Goal: Task Accomplishment & Management: Use online tool/utility

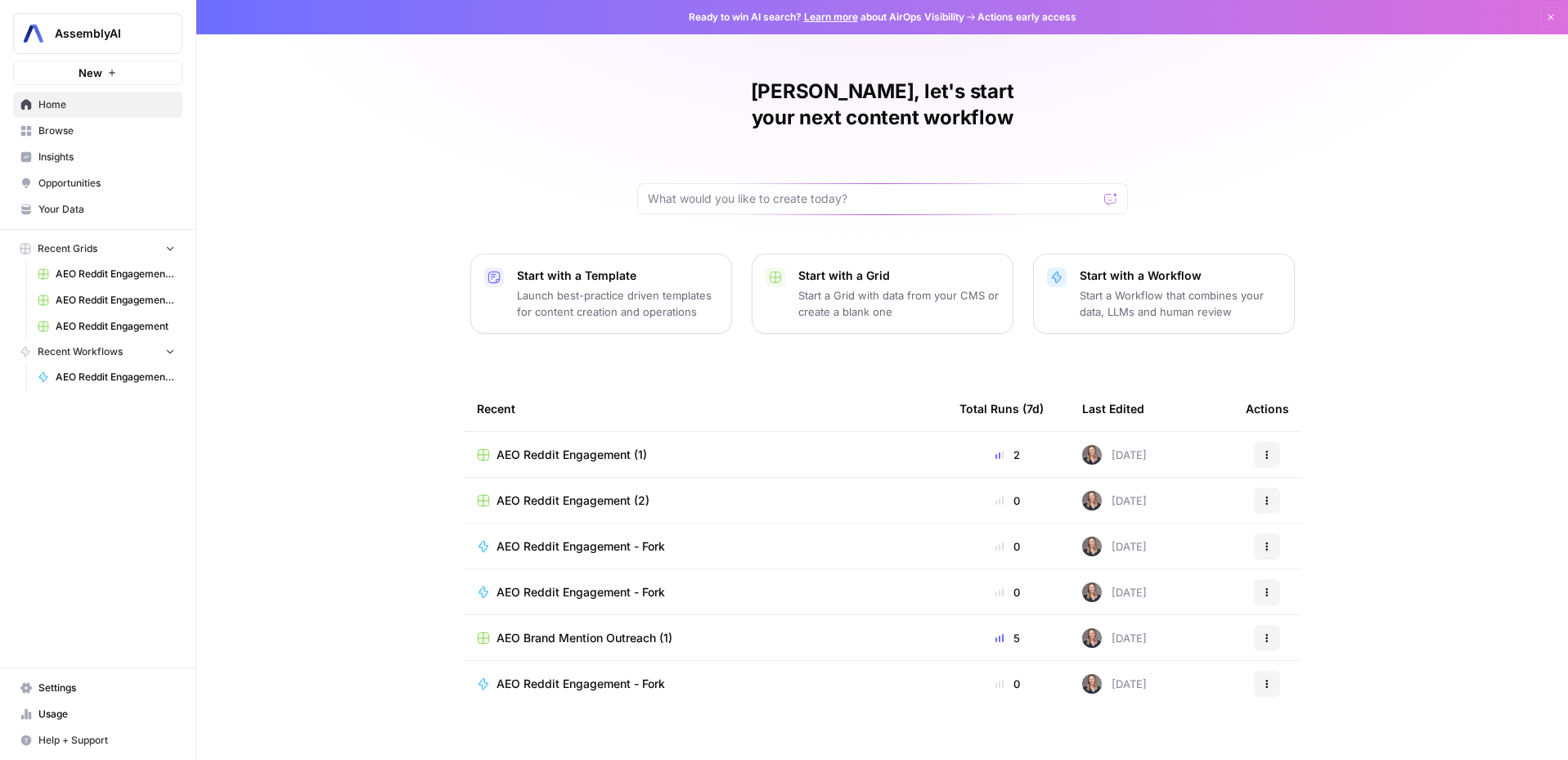
click at [104, 187] on span "Opportunities" at bounding box center [107, 183] width 137 height 15
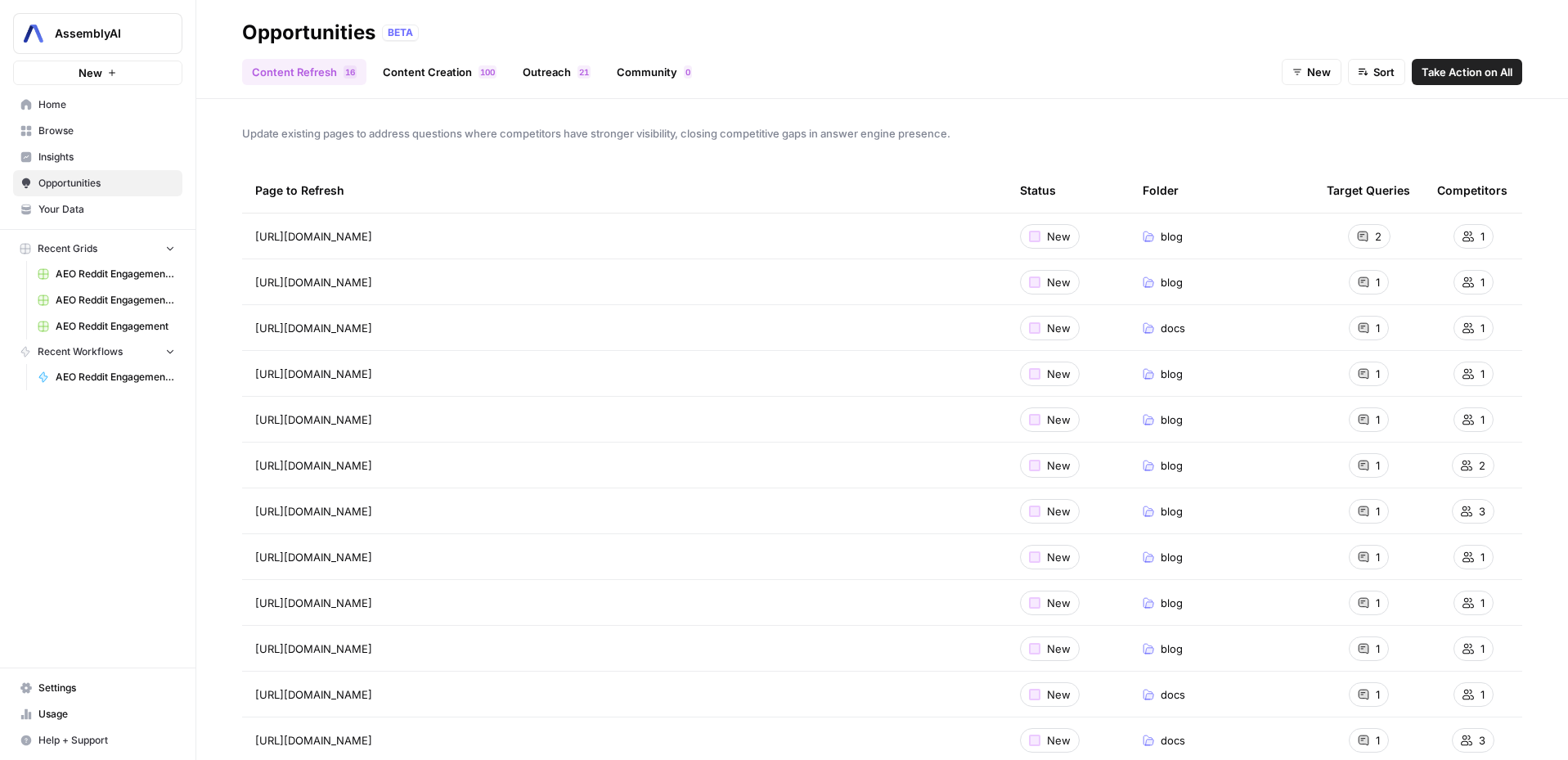
click at [420, 75] on link "Content Creation 0 0 1" at bounding box center [439, 71] width 133 height 26
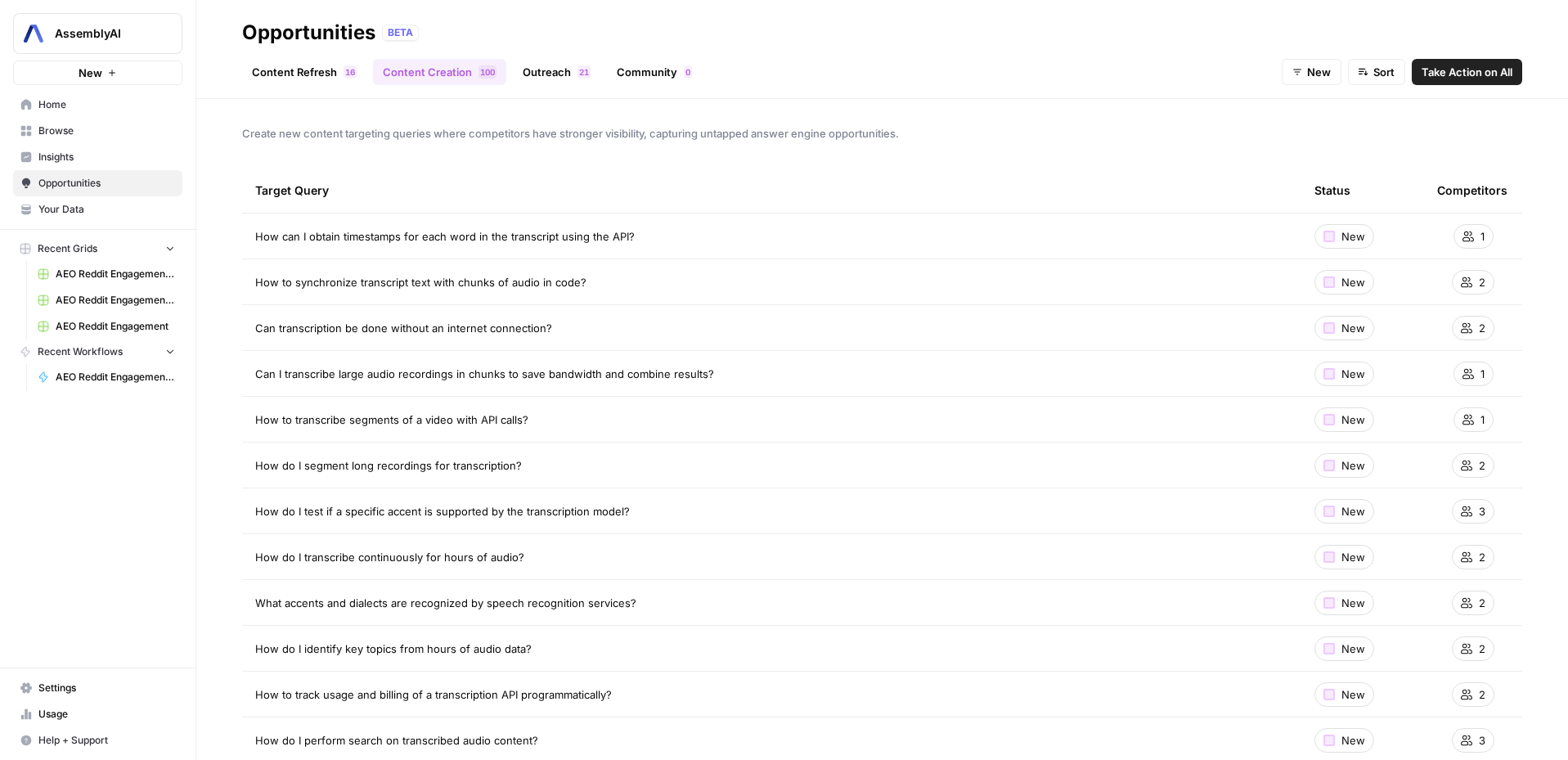
click at [524, 76] on link "Outreach 1 2" at bounding box center [556, 71] width 88 height 26
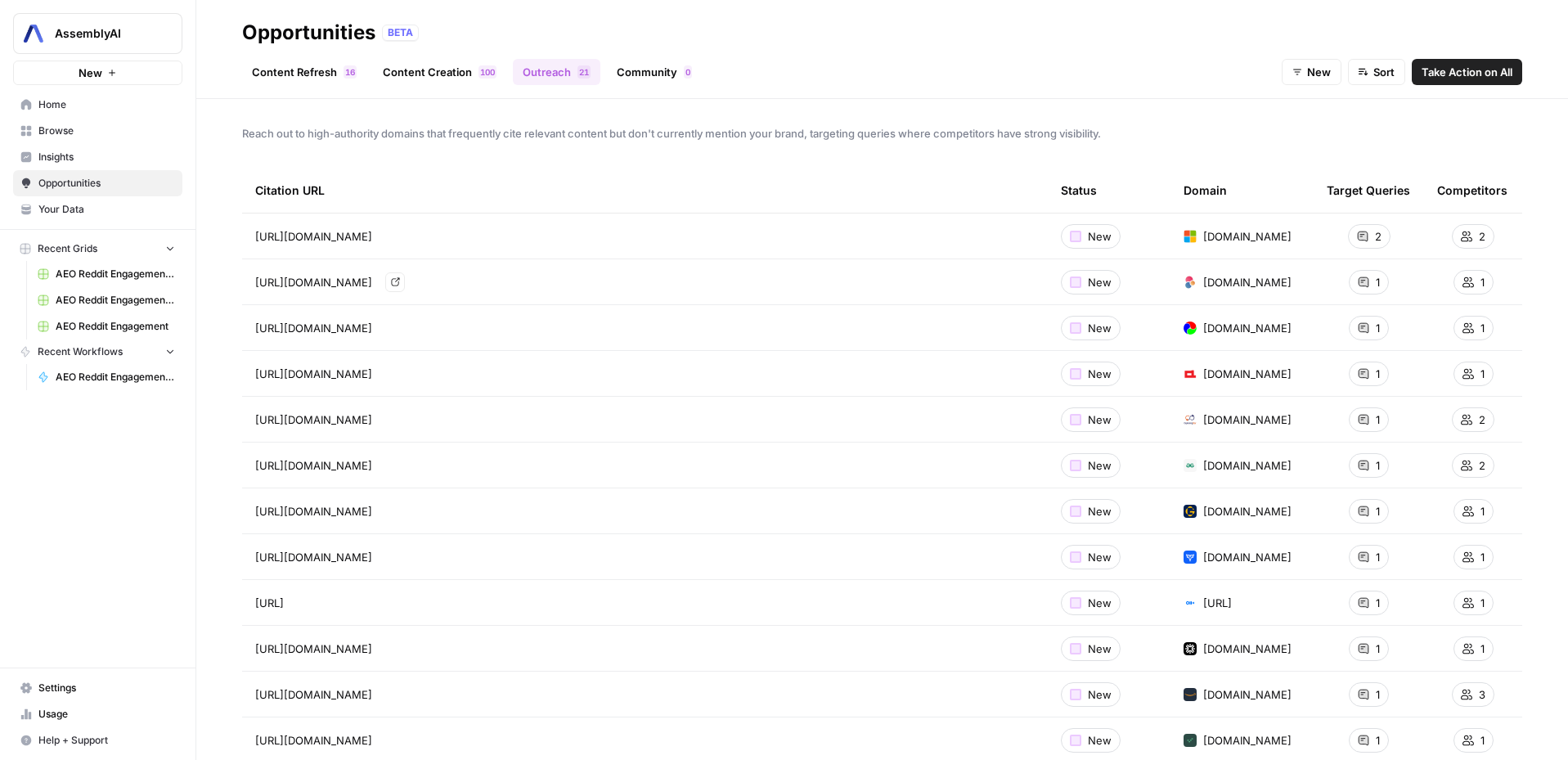
click at [400, 282] on icon "Go to page https://www.edenai.co/post/how-to-transcribe-long-audio-files" at bounding box center [395, 282] width 9 height 9
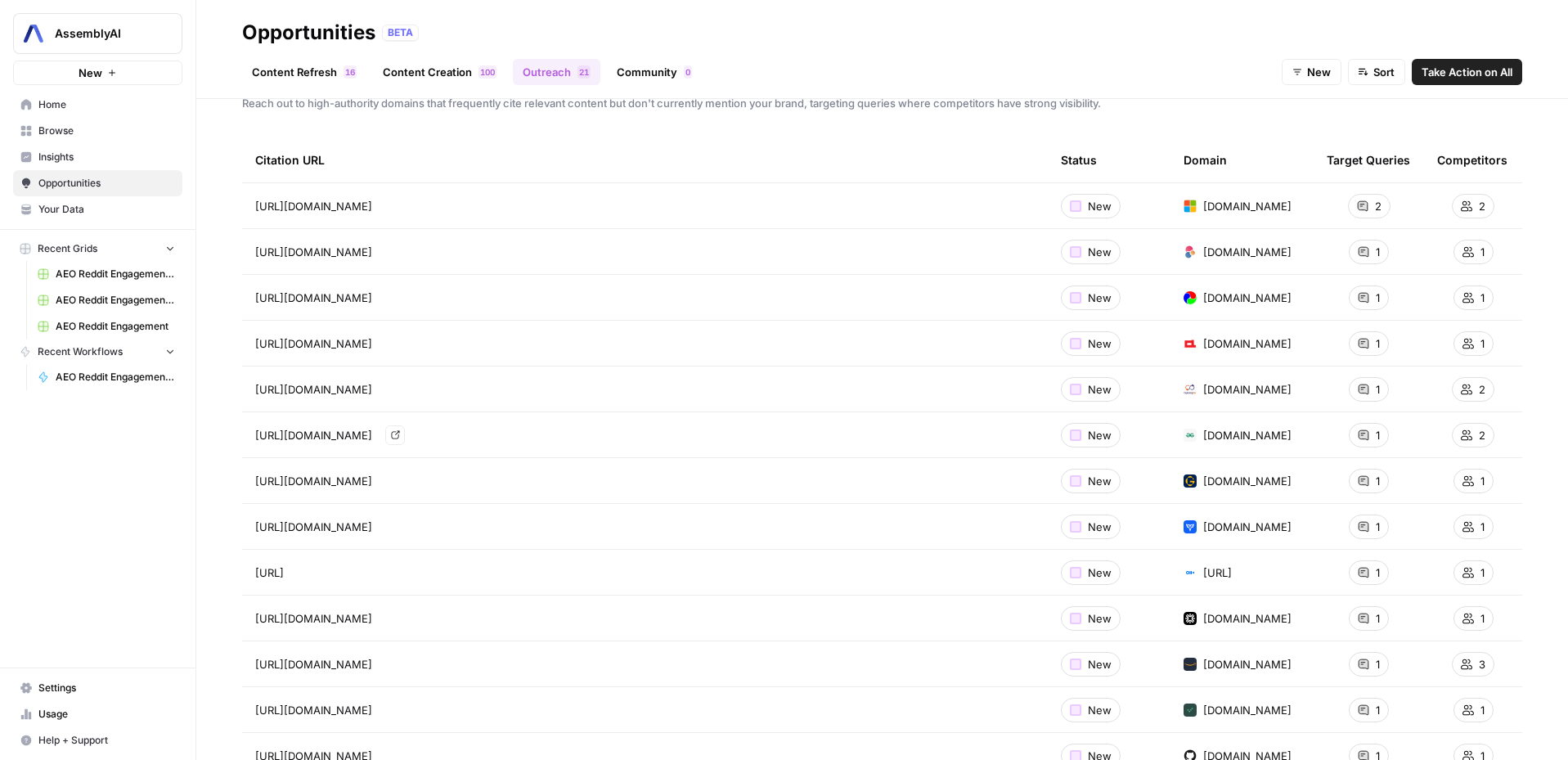
scroll to position [174, 0]
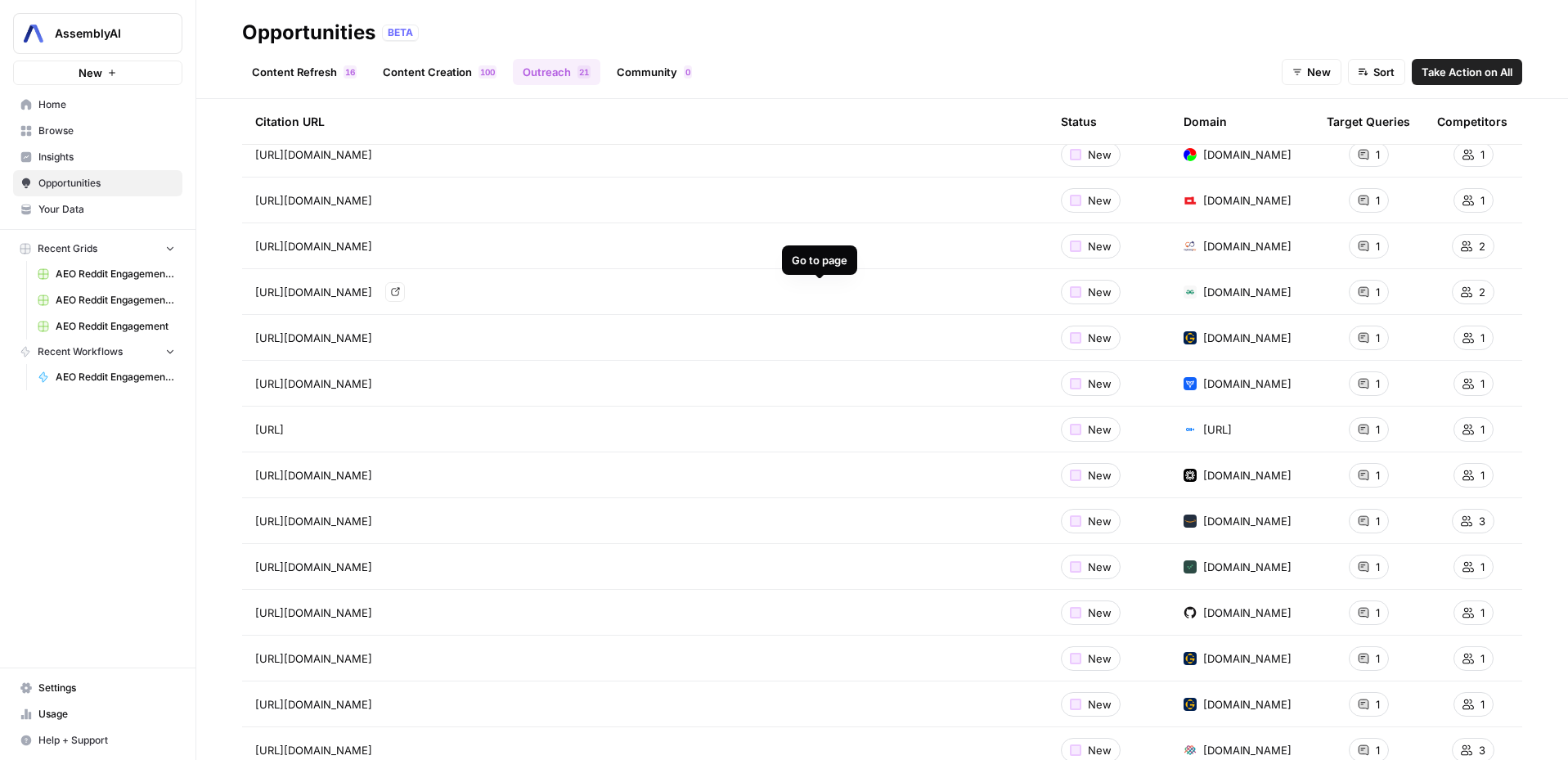
click at [400, 294] on icon "Go to page https://www.geeksforgeeks.org/devops/how-to-use-cloud-speech-to-text…" at bounding box center [395, 291] width 9 height 9
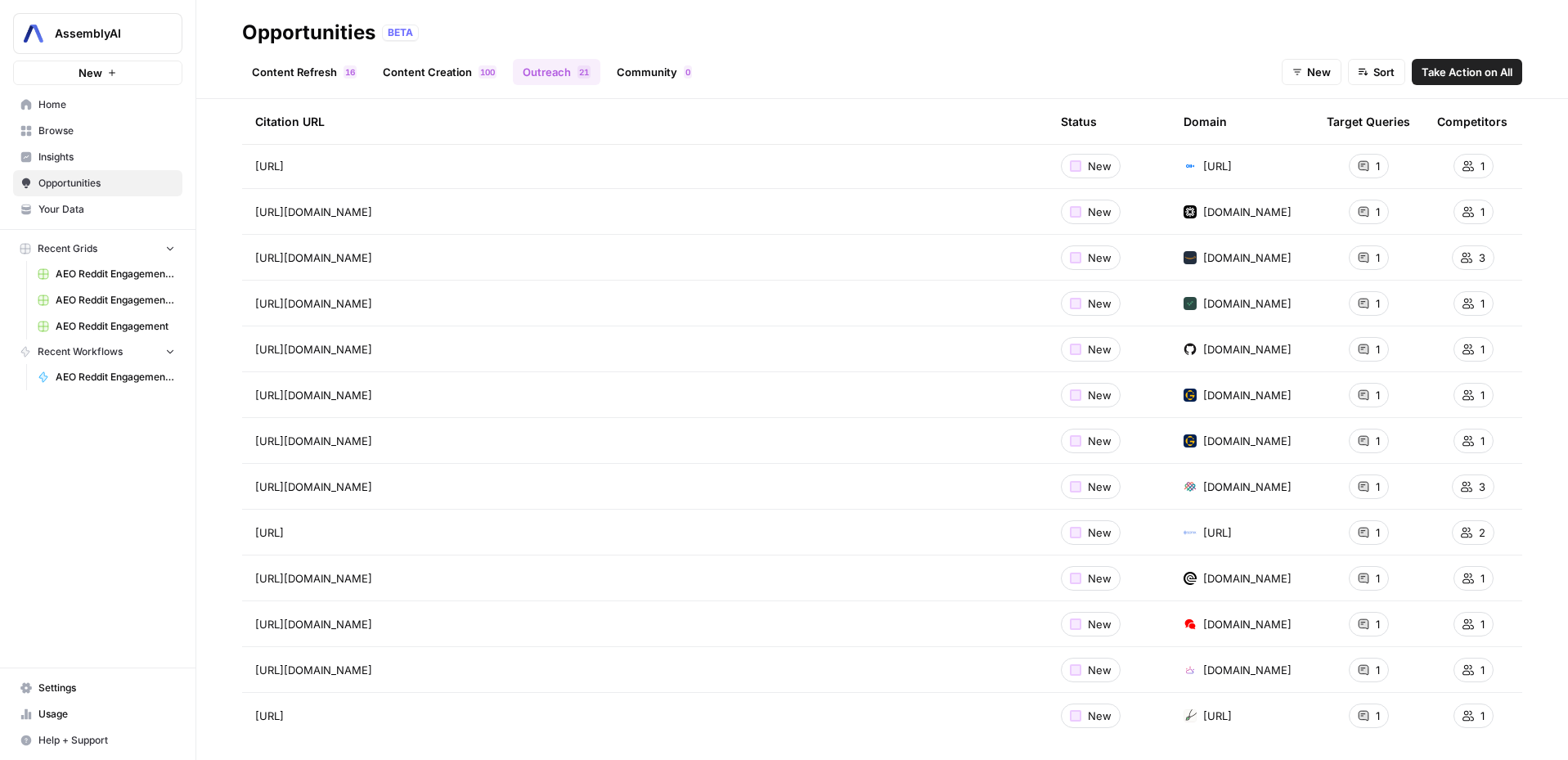
scroll to position [442, 0]
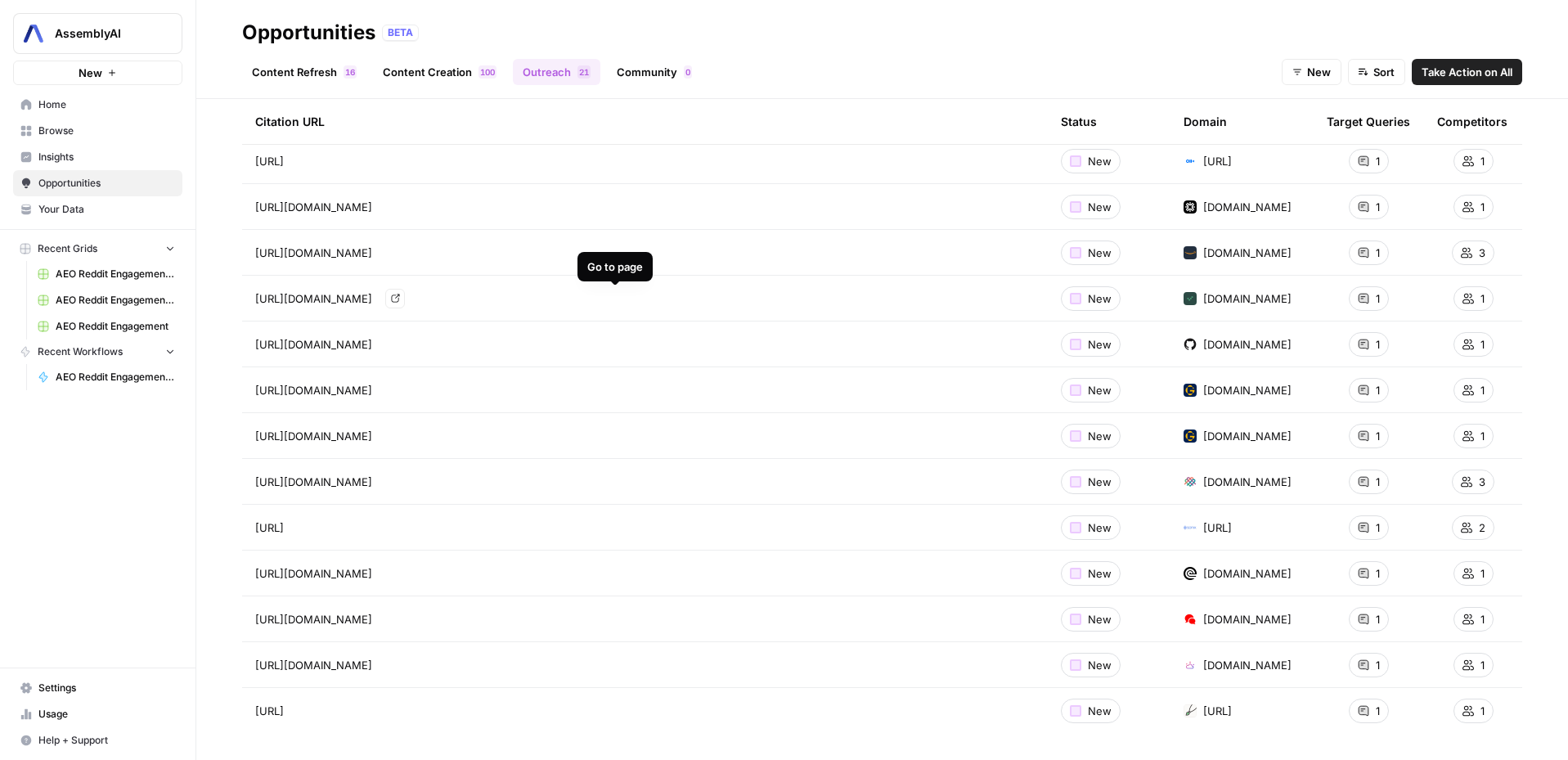
click at [400, 296] on icon "Go to page https://www.joinglyph.com/blog/ai-that-summarizes-audio-for-you" at bounding box center [395, 298] width 9 height 9
click at [405, 395] on link "Go to page" at bounding box center [395, 389] width 20 height 20
click at [311, 711] on icon "Go to page https://www.yomu.ai/blog/how-to-test-speech-to-text-accuracy-and-cho…" at bounding box center [307, 711] width 9 height 9
click at [60, 104] on span "Home" at bounding box center [107, 104] width 137 height 15
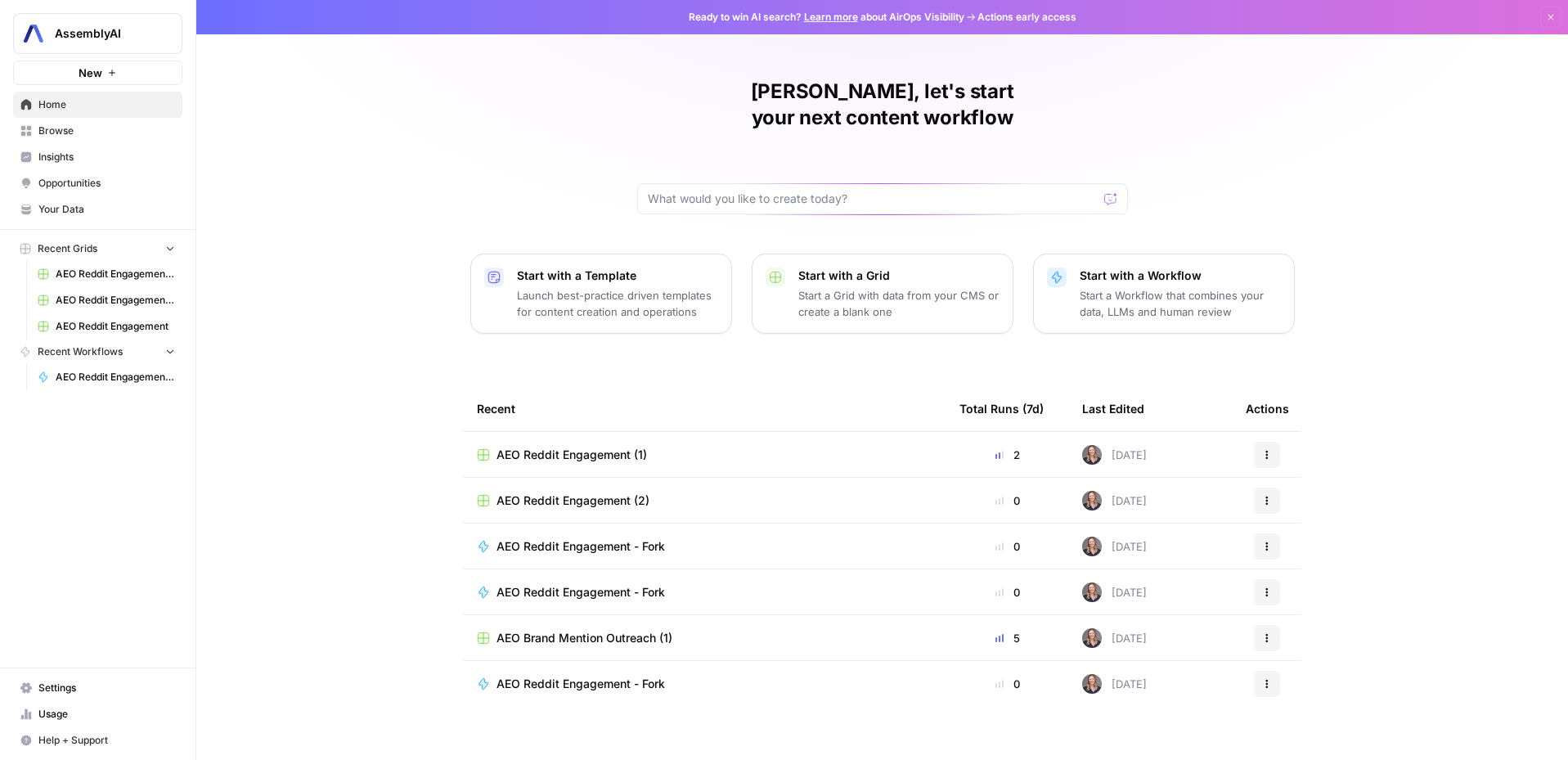
click at [162, 252] on button "Recent Grids" at bounding box center [97, 248] width 169 height 25
click at [117, 36] on span "AssemblyAI" at bounding box center [104, 33] width 99 height 16
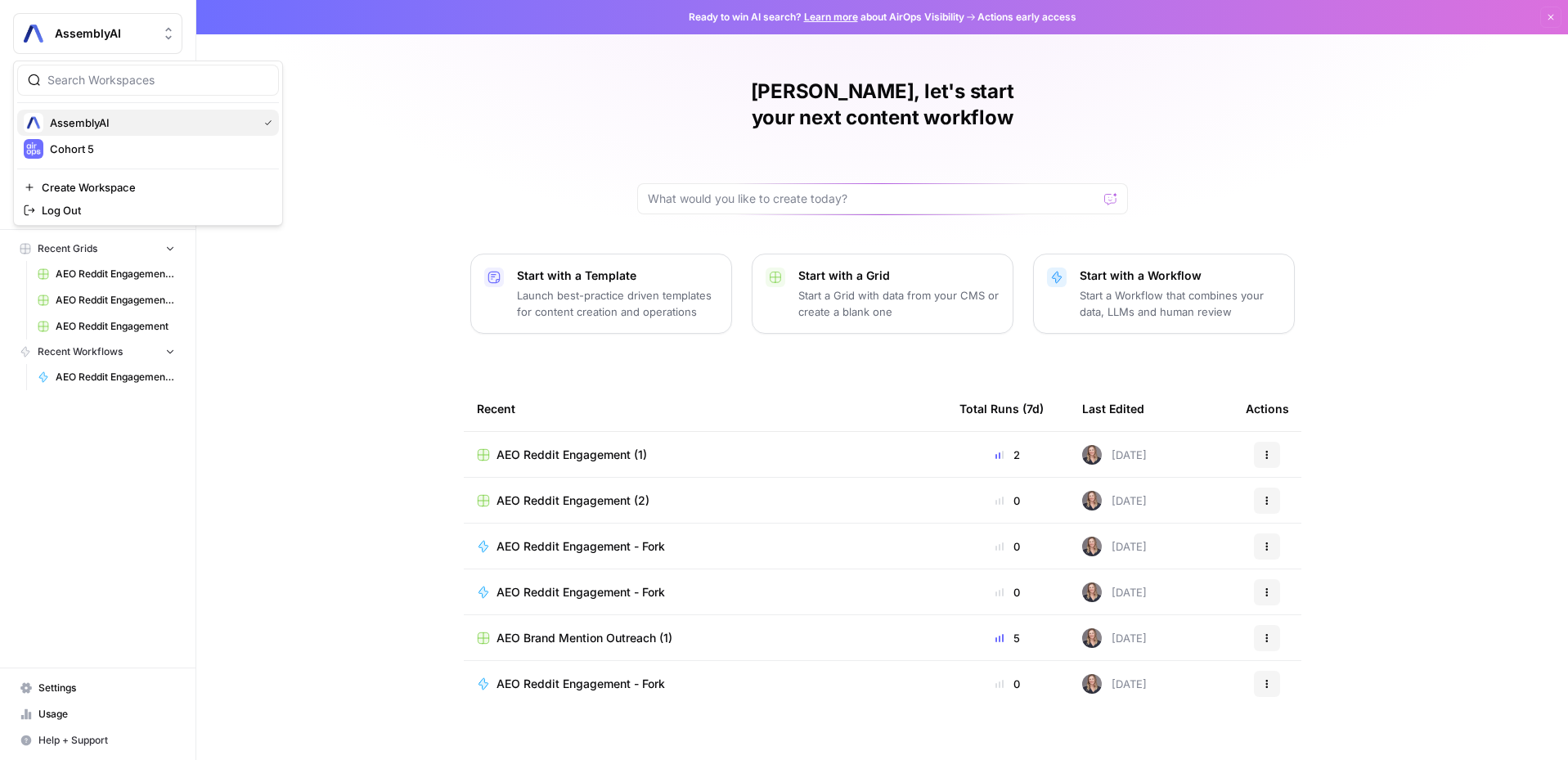
click at [77, 123] on span "AssemblyAI" at bounding box center [150, 122] width 201 height 16
click at [826, 267] on p "Start with a Grid" at bounding box center [899, 275] width 201 height 16
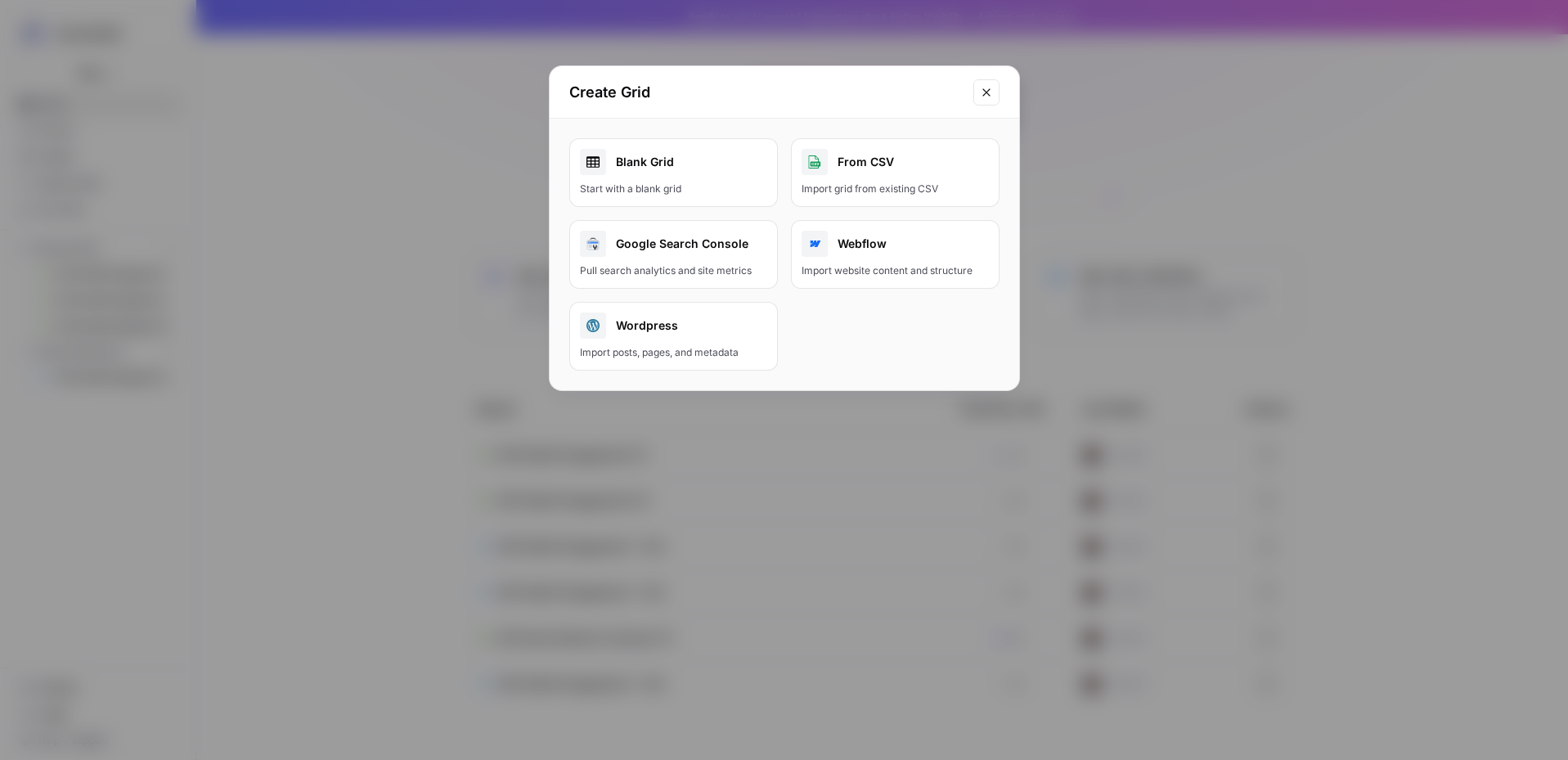
click at [989, 86] on icon "Close modal" at bounding box center [986, 92] width 13 height 13
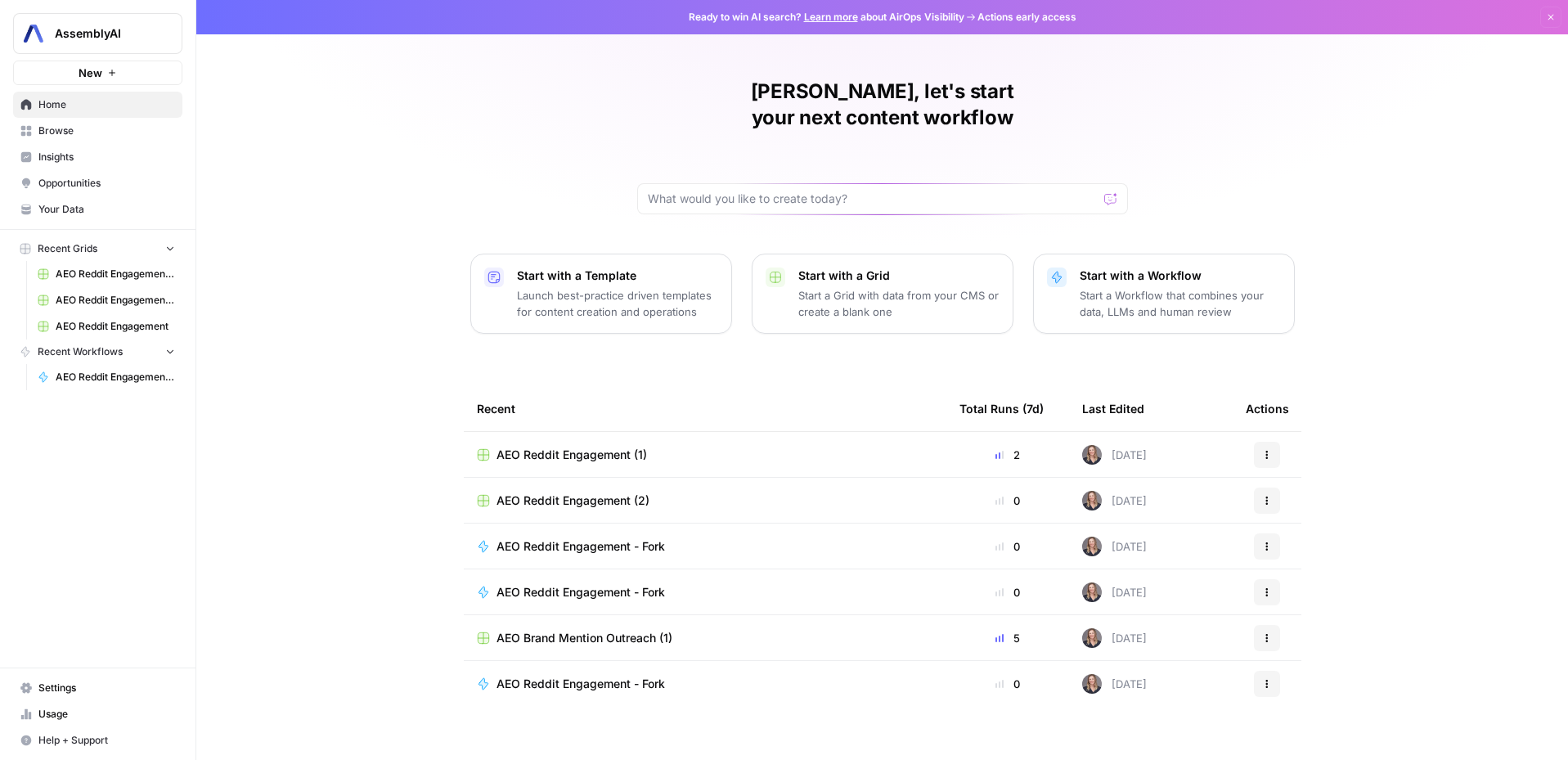
click at [55, 200] on link "Your Data" at bounding box center [97, 209] width 169 height 26
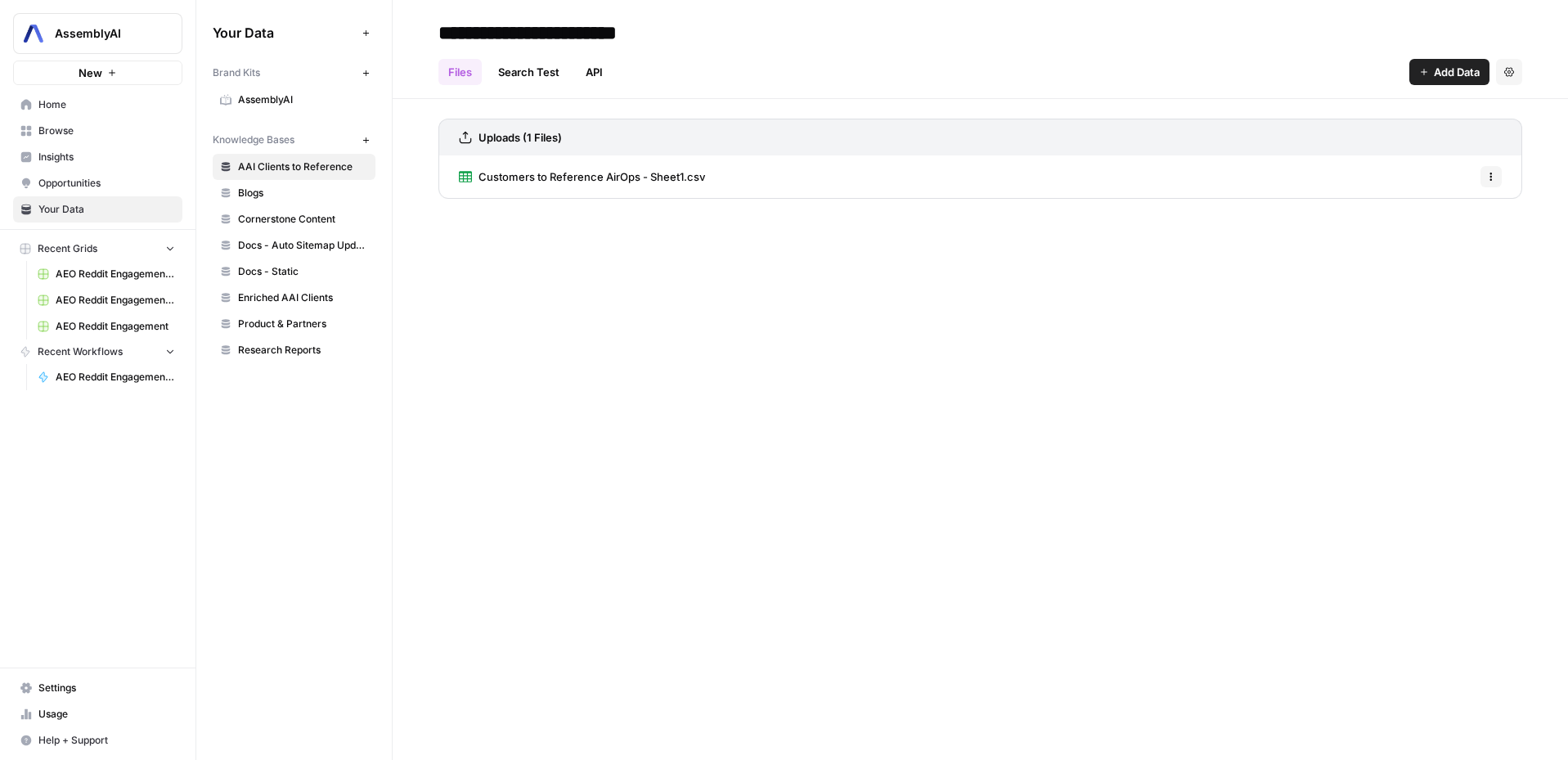
click at [64, 168] on link "Insights" at bounding box center [97, 156] width 169 height 26
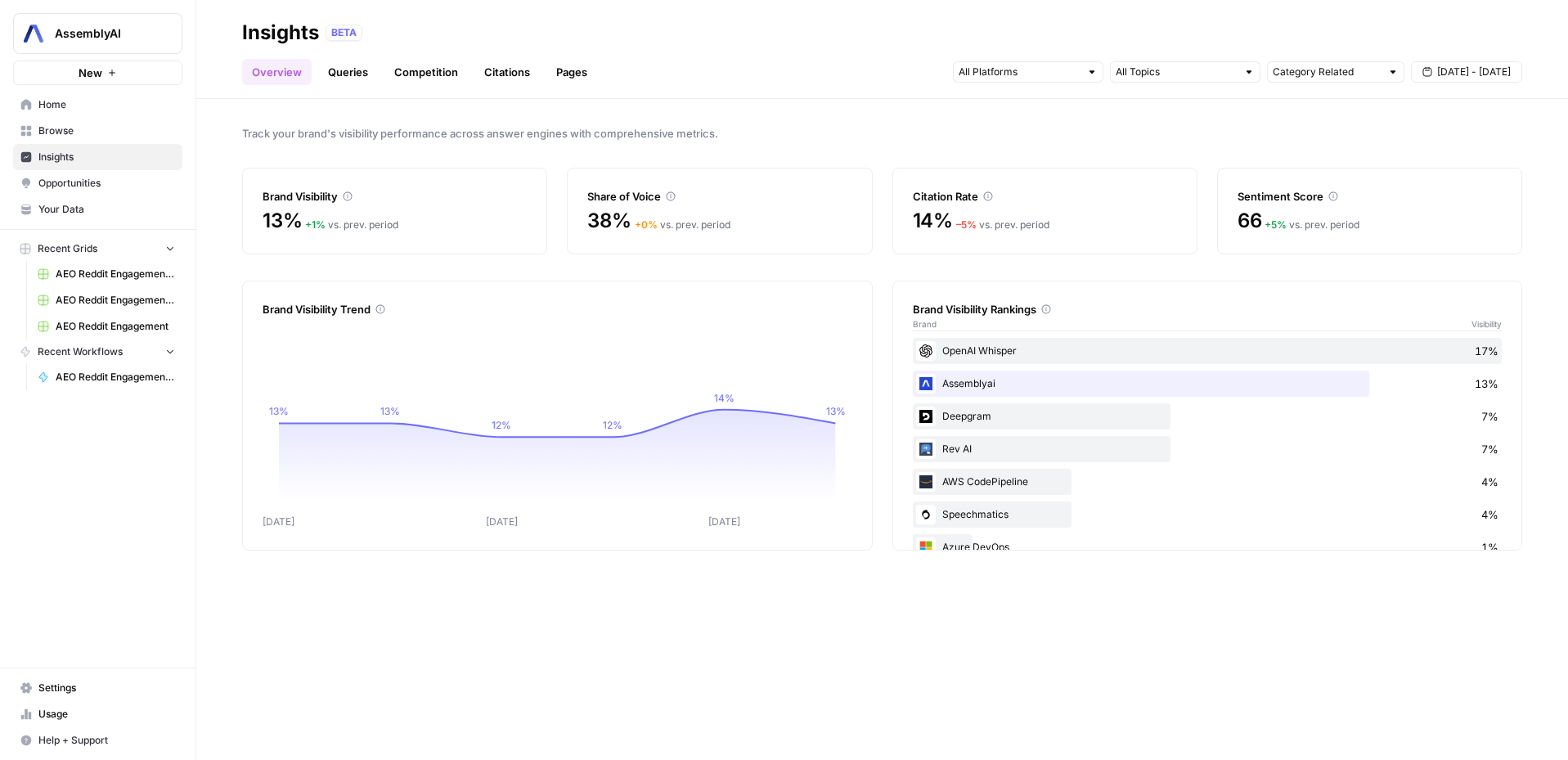
click at [63, 186] on span "Opportunities" at bounding box center [107, 183] width 137 height 15
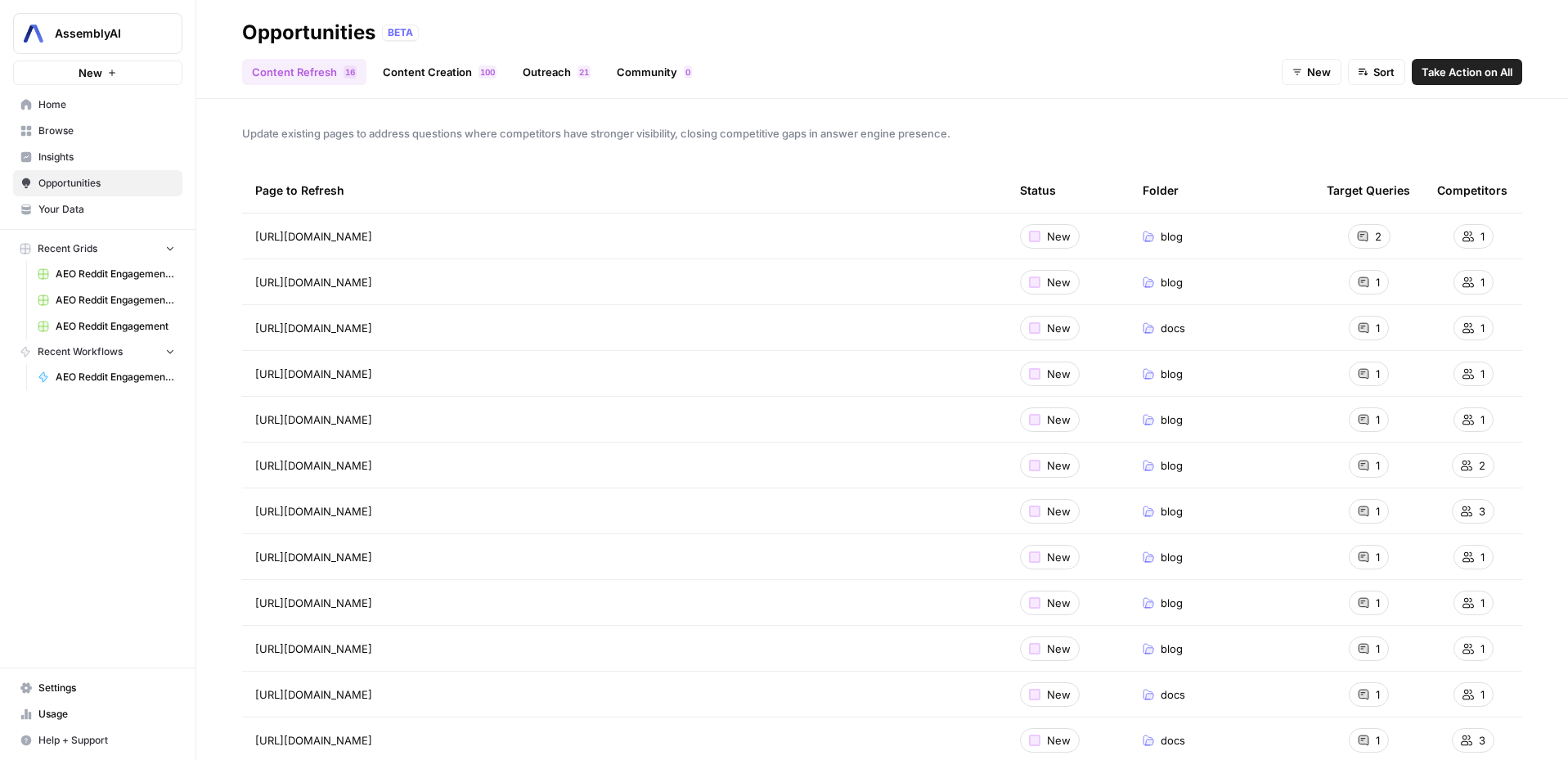
click at [61, 110] on span "Home" at bounding box center [107, 104] width 137 height 15
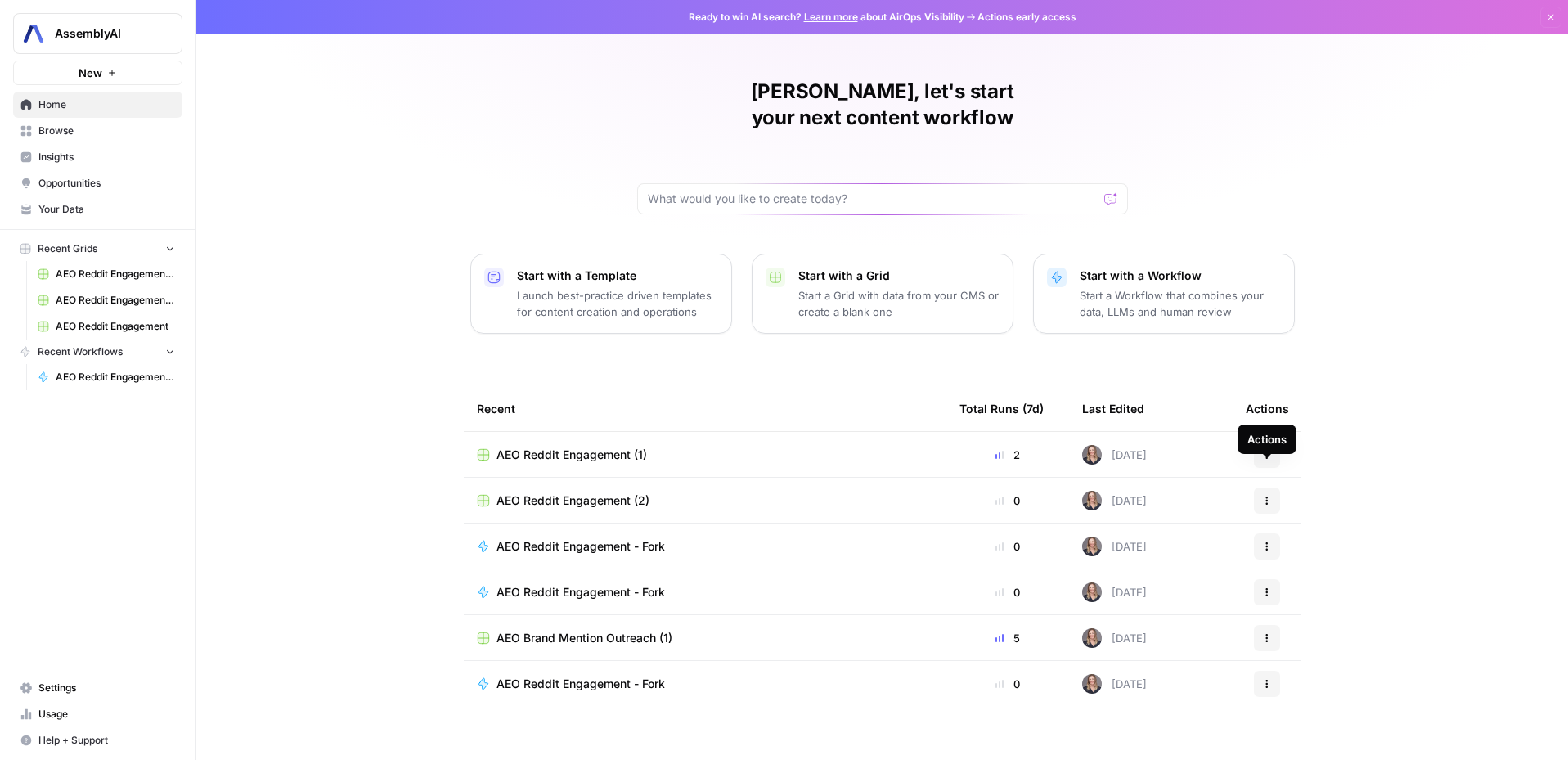
click at [1273, 487] on button "Actions" at bounding box center [1266, 500] width 26 height 26
click at [1298, 552] on span "Delete" at bounding box center [1351, 549] width 131 height 16
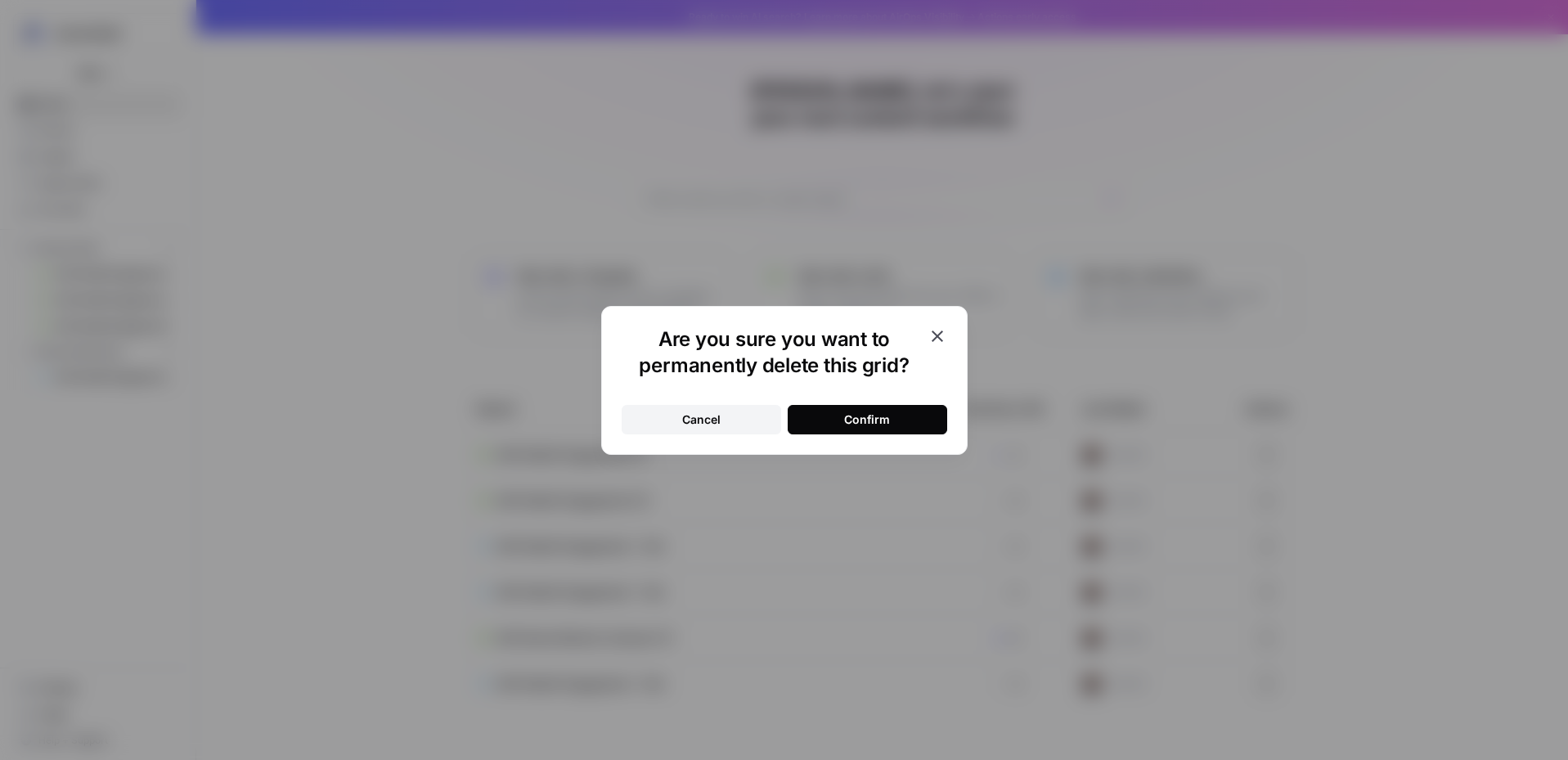
click at [876, 428] on button "Confirm" at bounding box center [867, 420] width 160 height 29
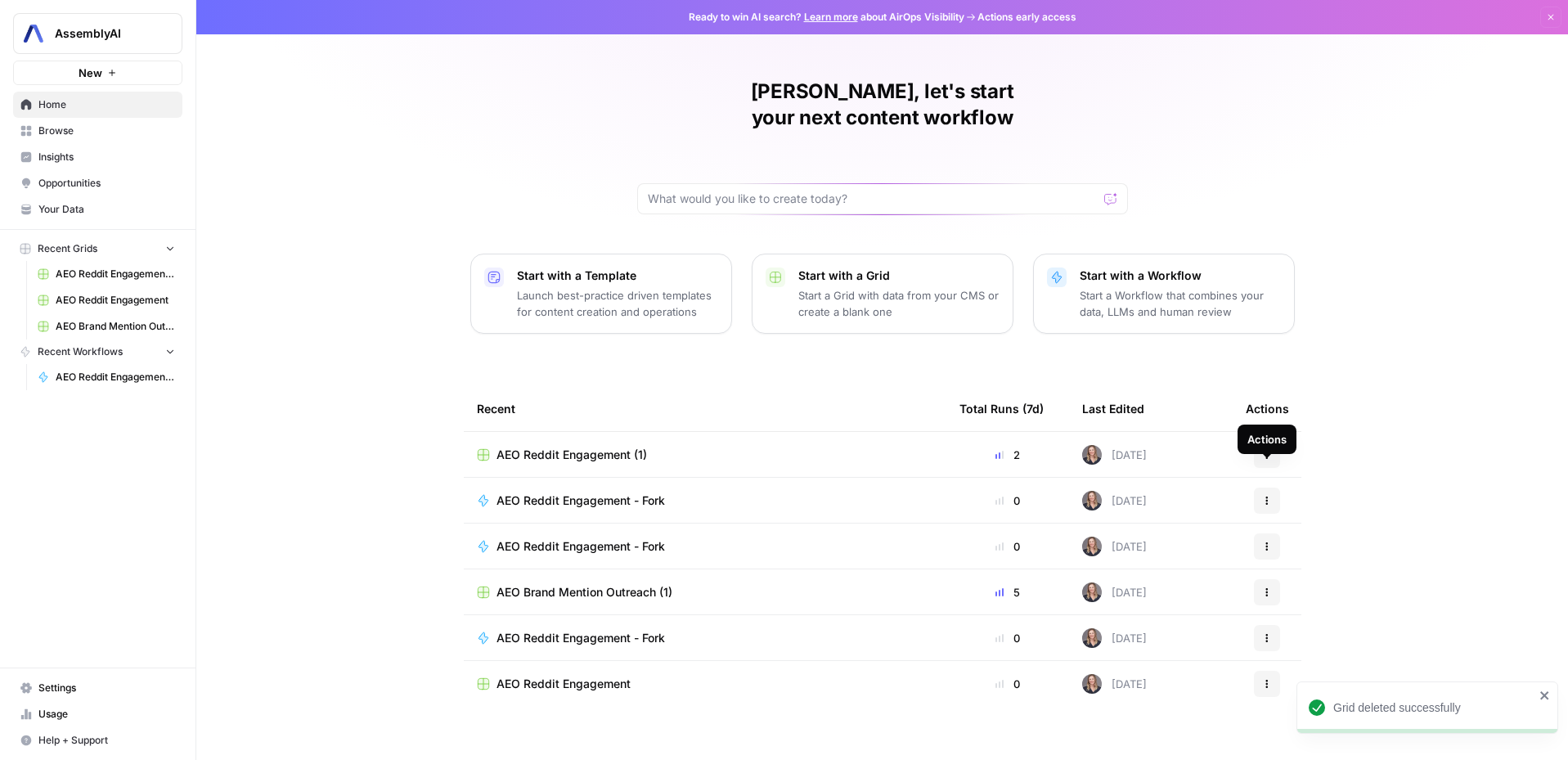
click at [1264, 496] on icon "button" at bounding box center [1266, 500] width 9 height 9
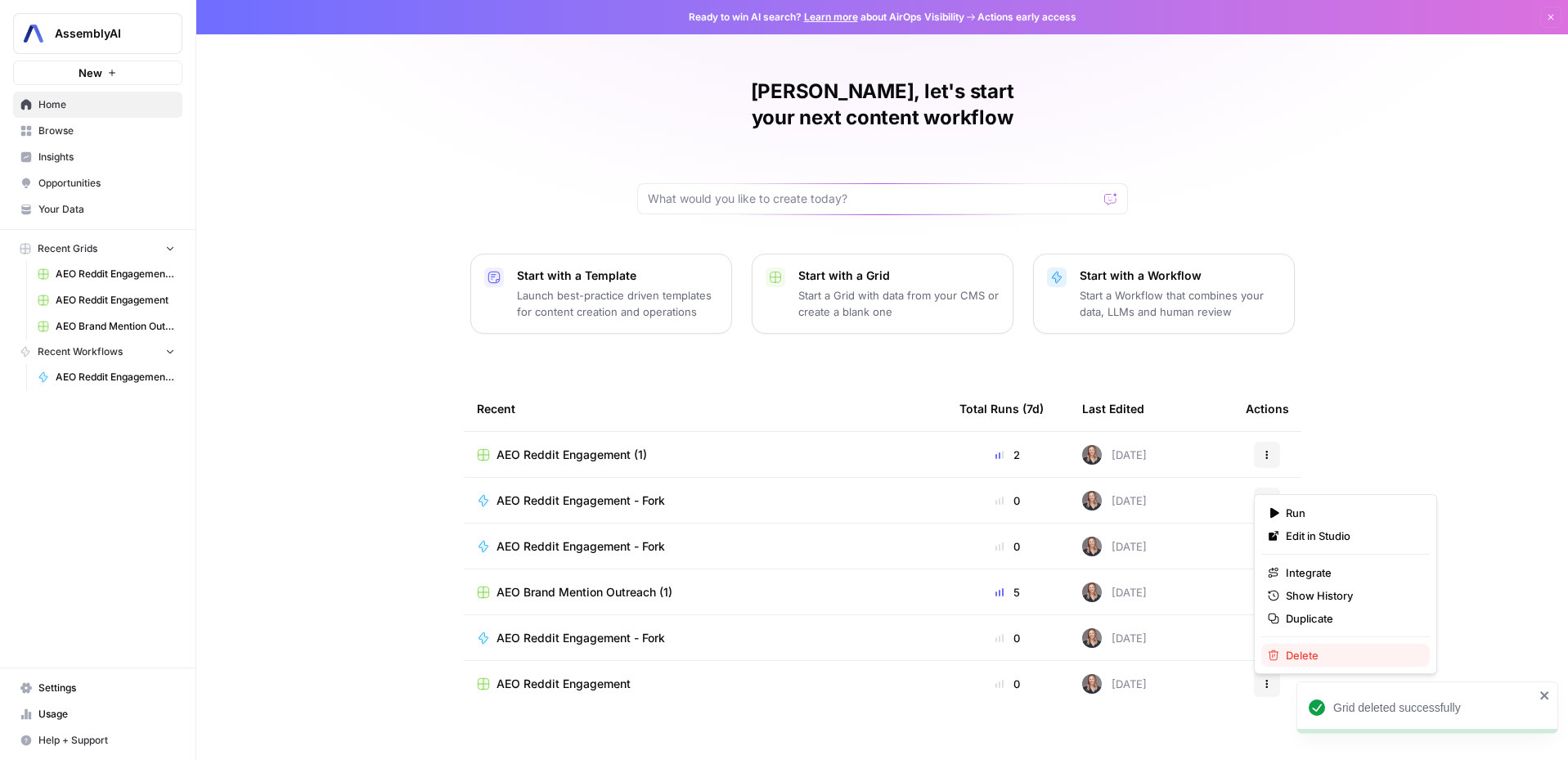
click at [1302, 653] on span "Delete" at bounding box center [1351, 655] width 131 height 16
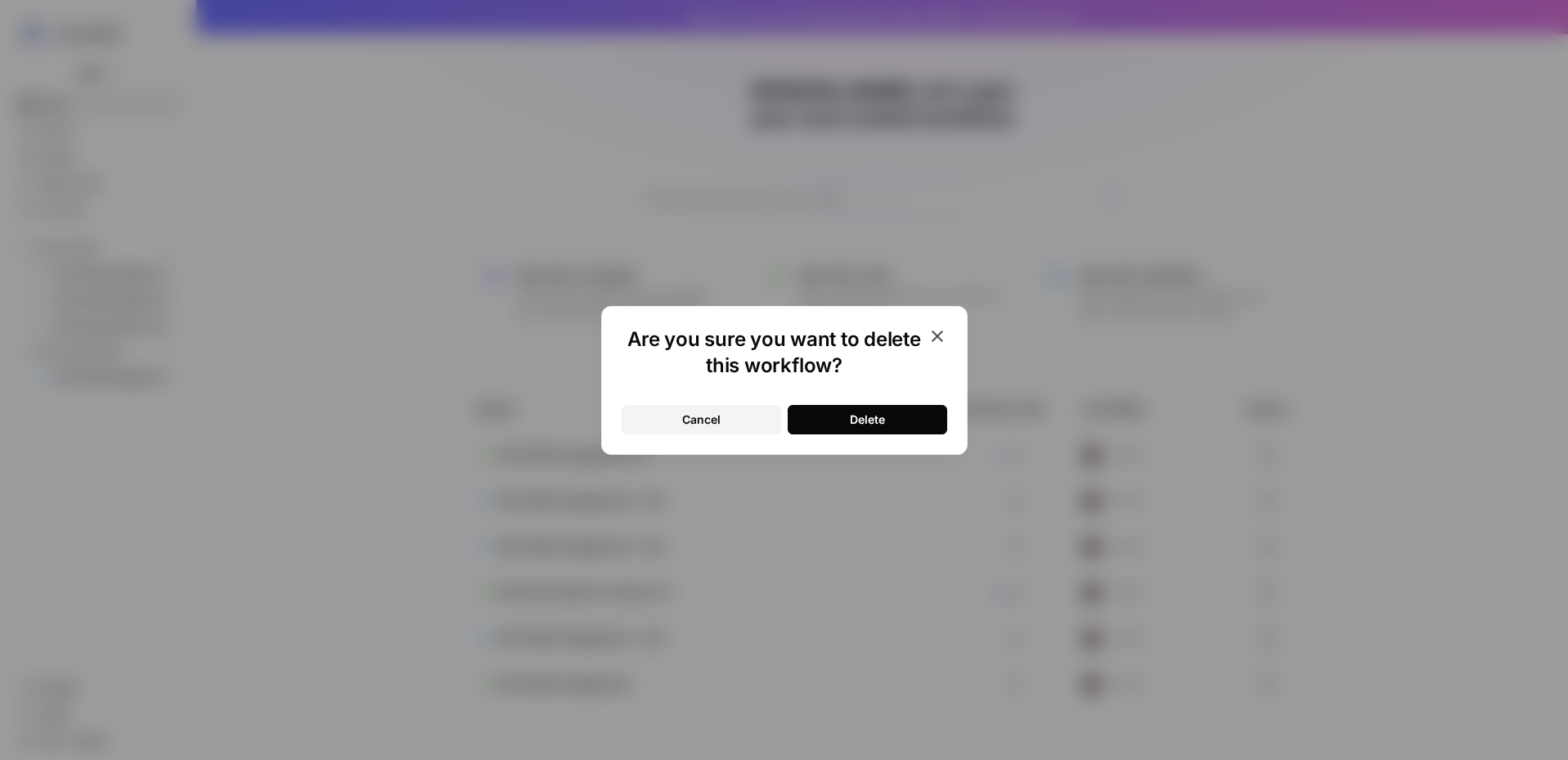
click at [912, 429] on button "Delete" at bounding box center [867, 420] width 160 height 29
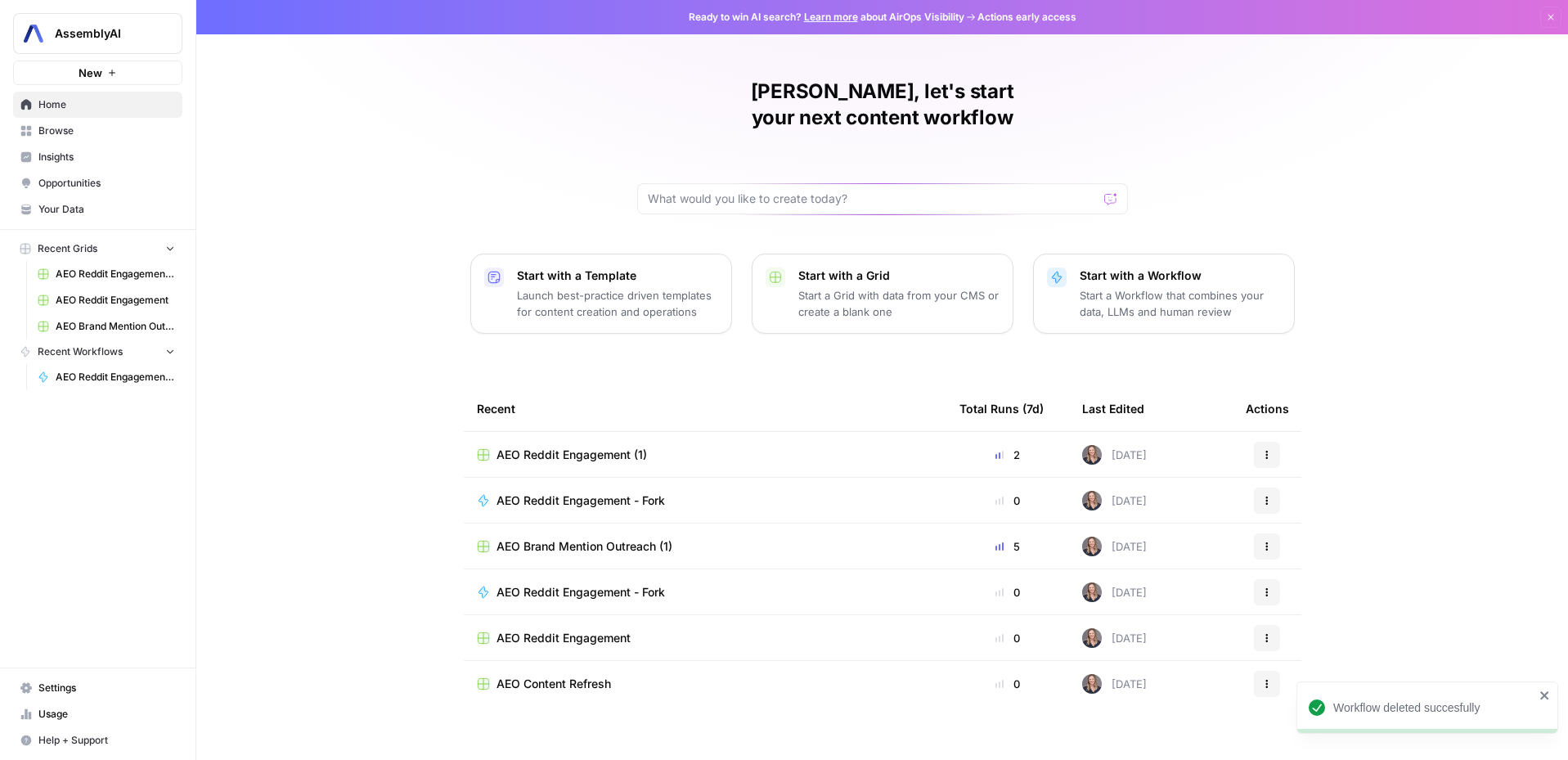
click at [1256, 487] on button "Actions" at bounding box center [1266, 500] width 26 height 26
click at [1312, 649] on span "Delete" at bounding box center [1351, 655] width 131 height 16
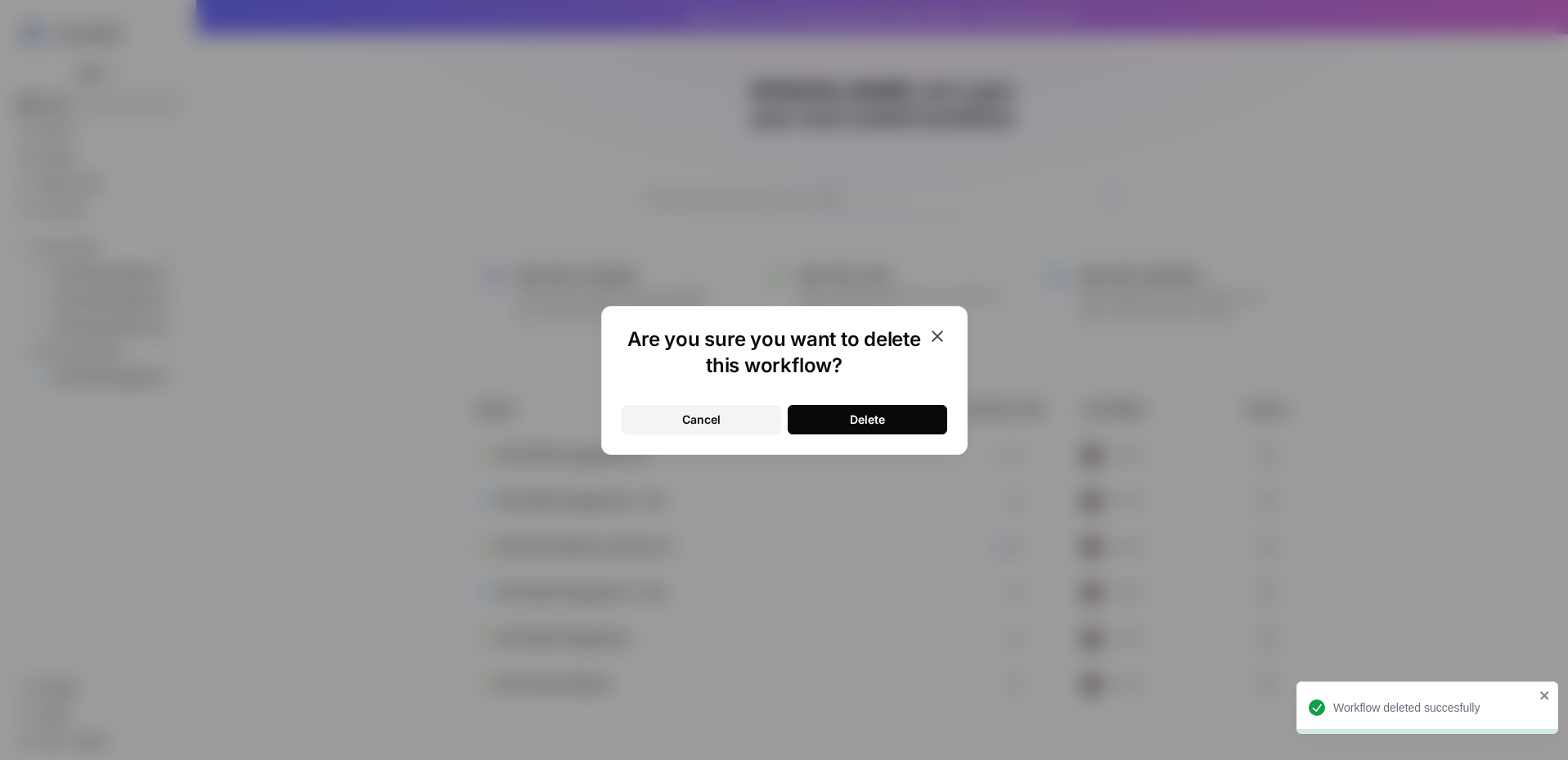
click at [875, 426] on div "Delete" at bounding box center [867, 420] width 35 height 16
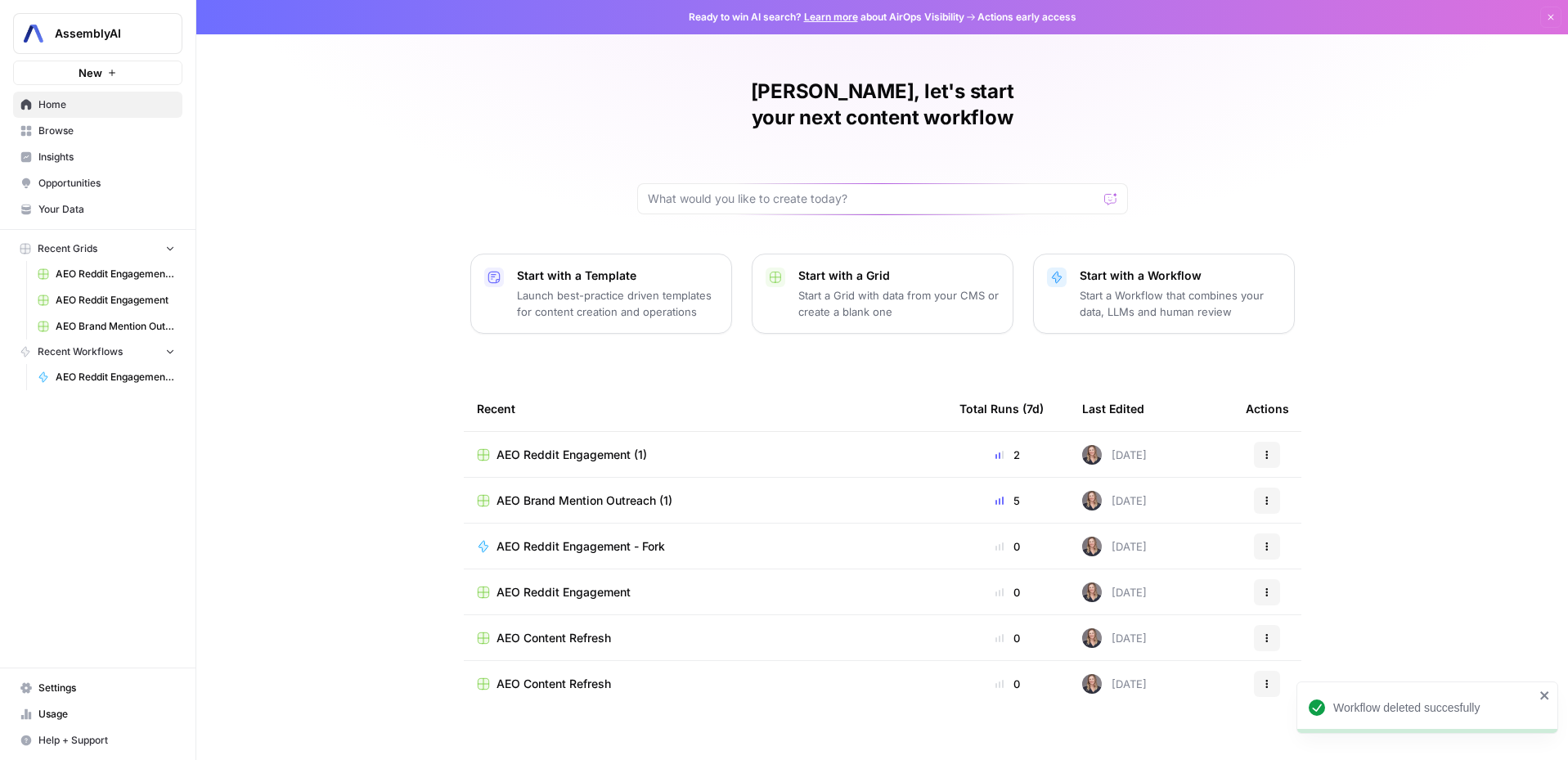
click at [1269, 533] on button "Actions" at bounding box center [1266, 546] width 26 height 26
click at [1286, 693] on span "Delete" at bounding box center [1351, 701] width 131 height 16
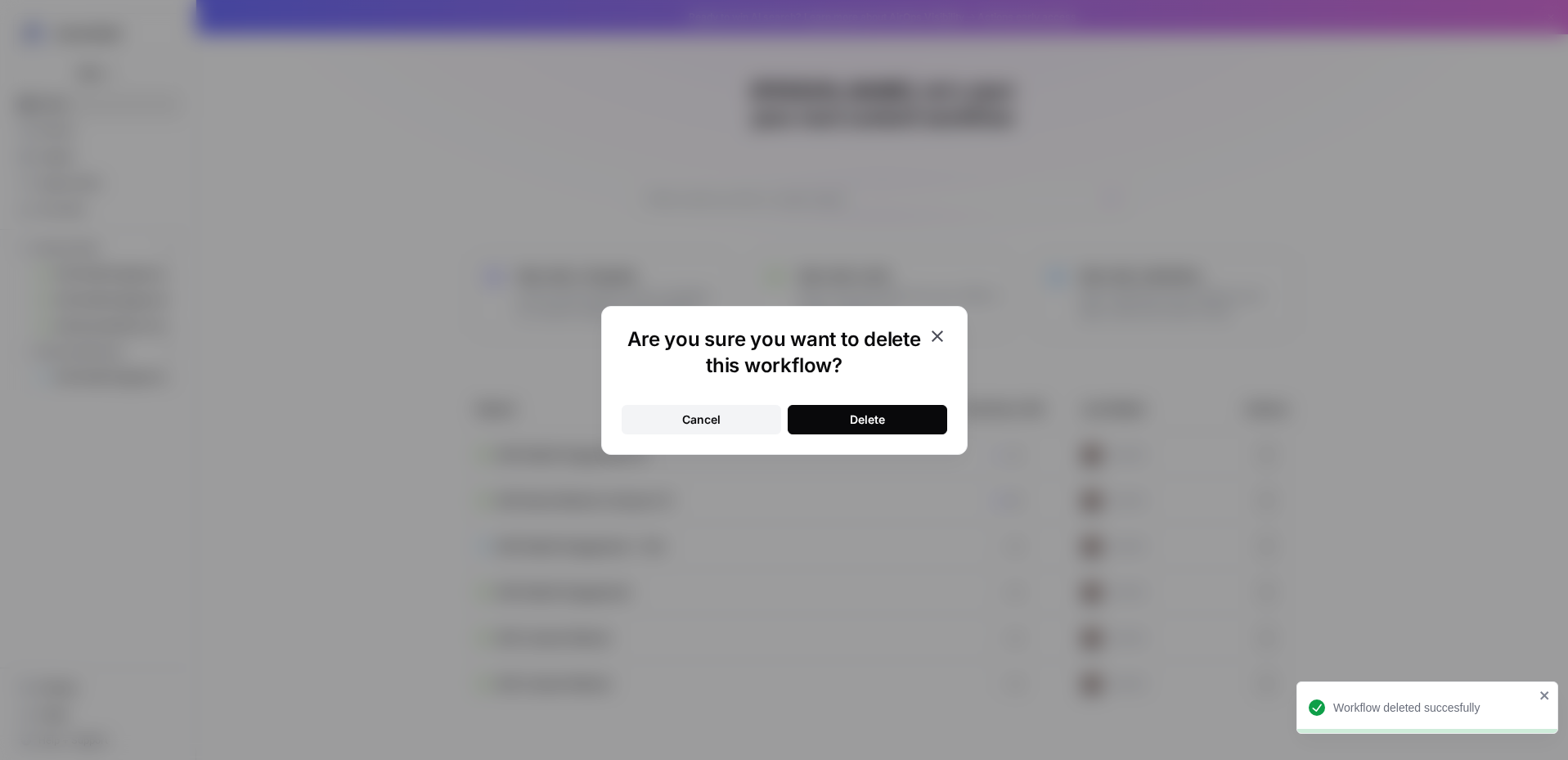
click at [900, 408] on button "Delete" at bounding box center [867, 420] width 160 height 29
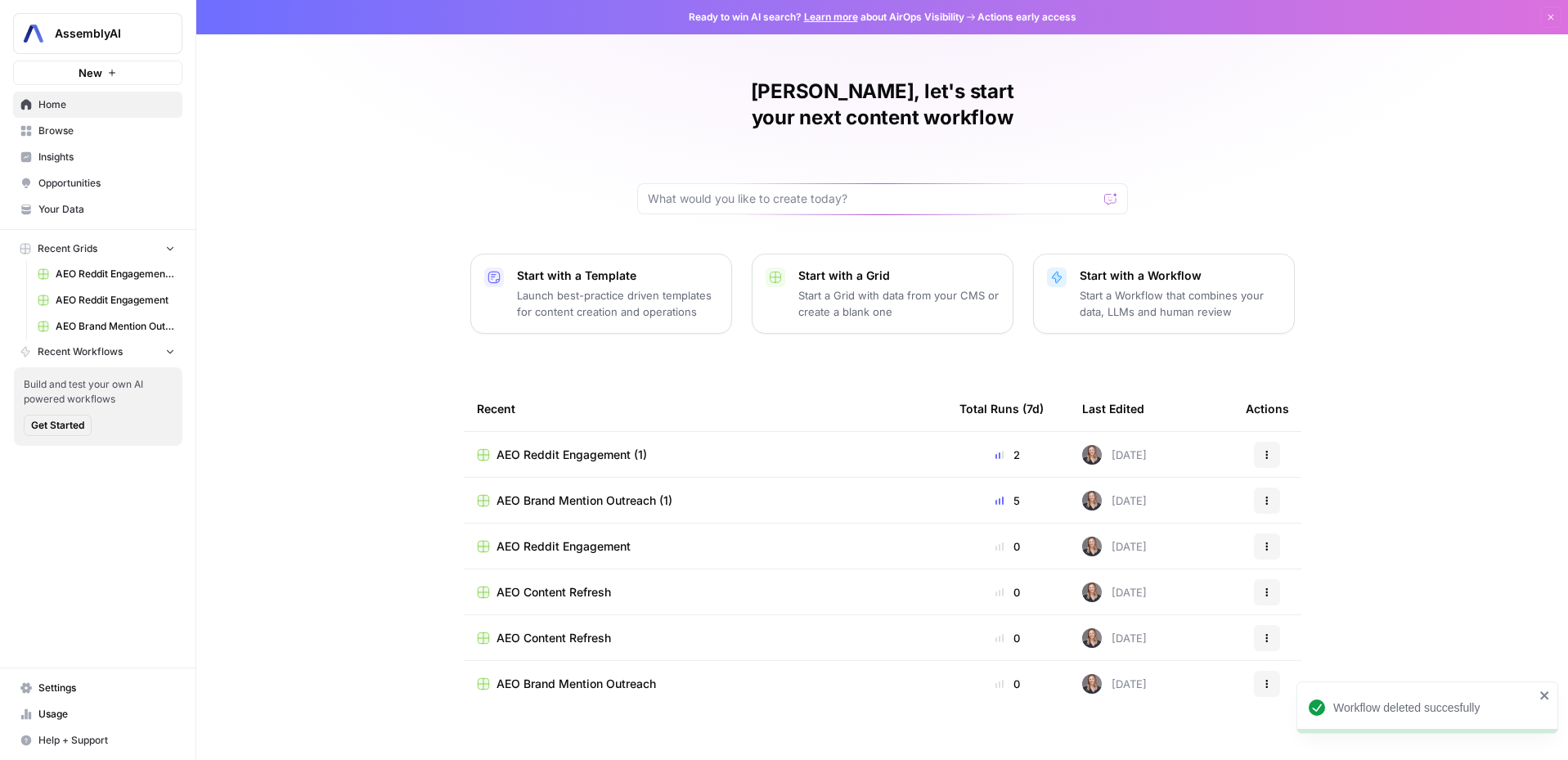
click at [1267, 496] on icon "button" at bounding box center [1266, 500] width 9 height 9
click at [1285, 559] on button "Delete" at bounding box center [1345, 549] width 168 height 23
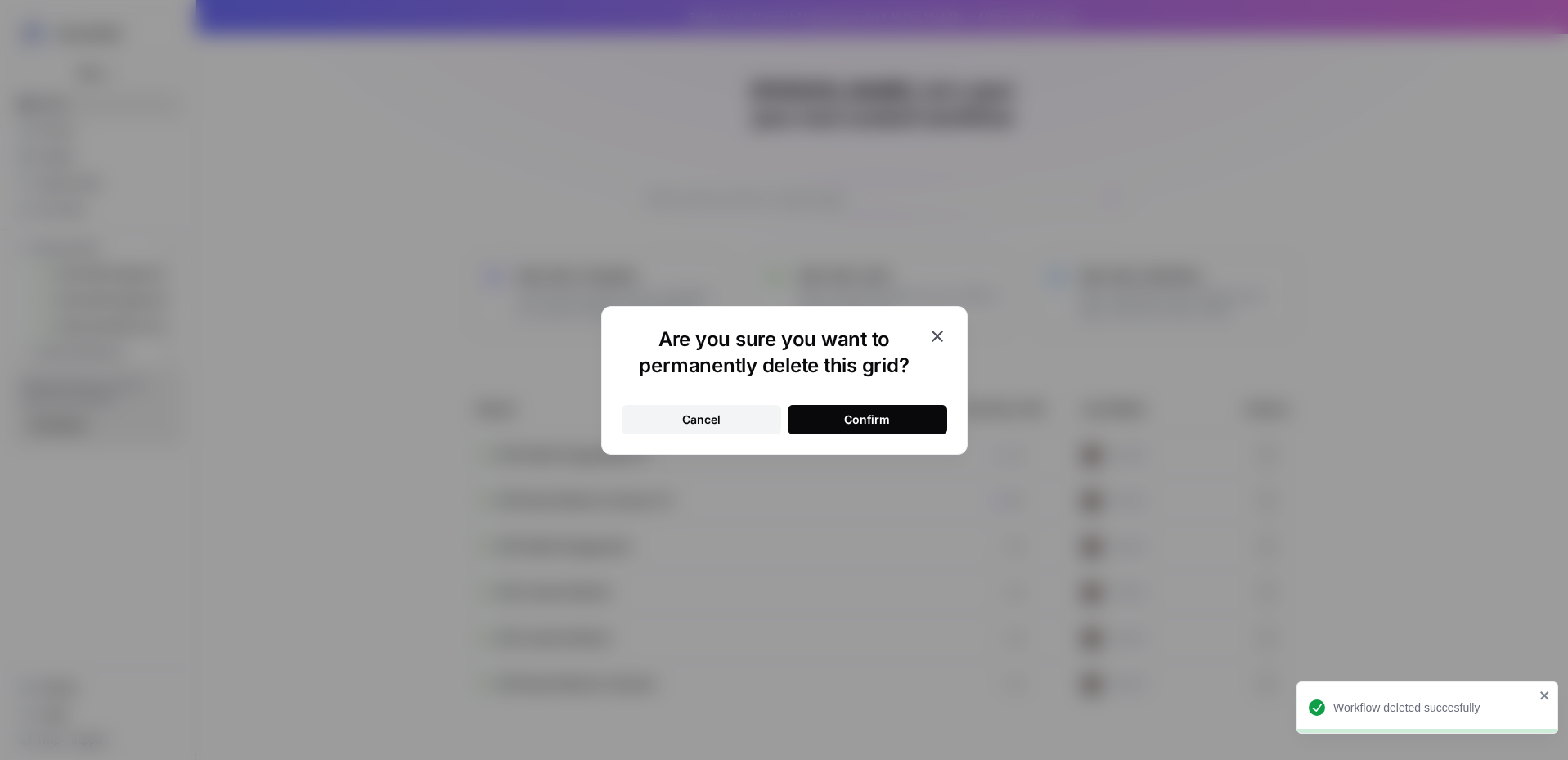
click at [891, 420] on button "Confirm" at bounding box center [867, 420] width 160 height 29
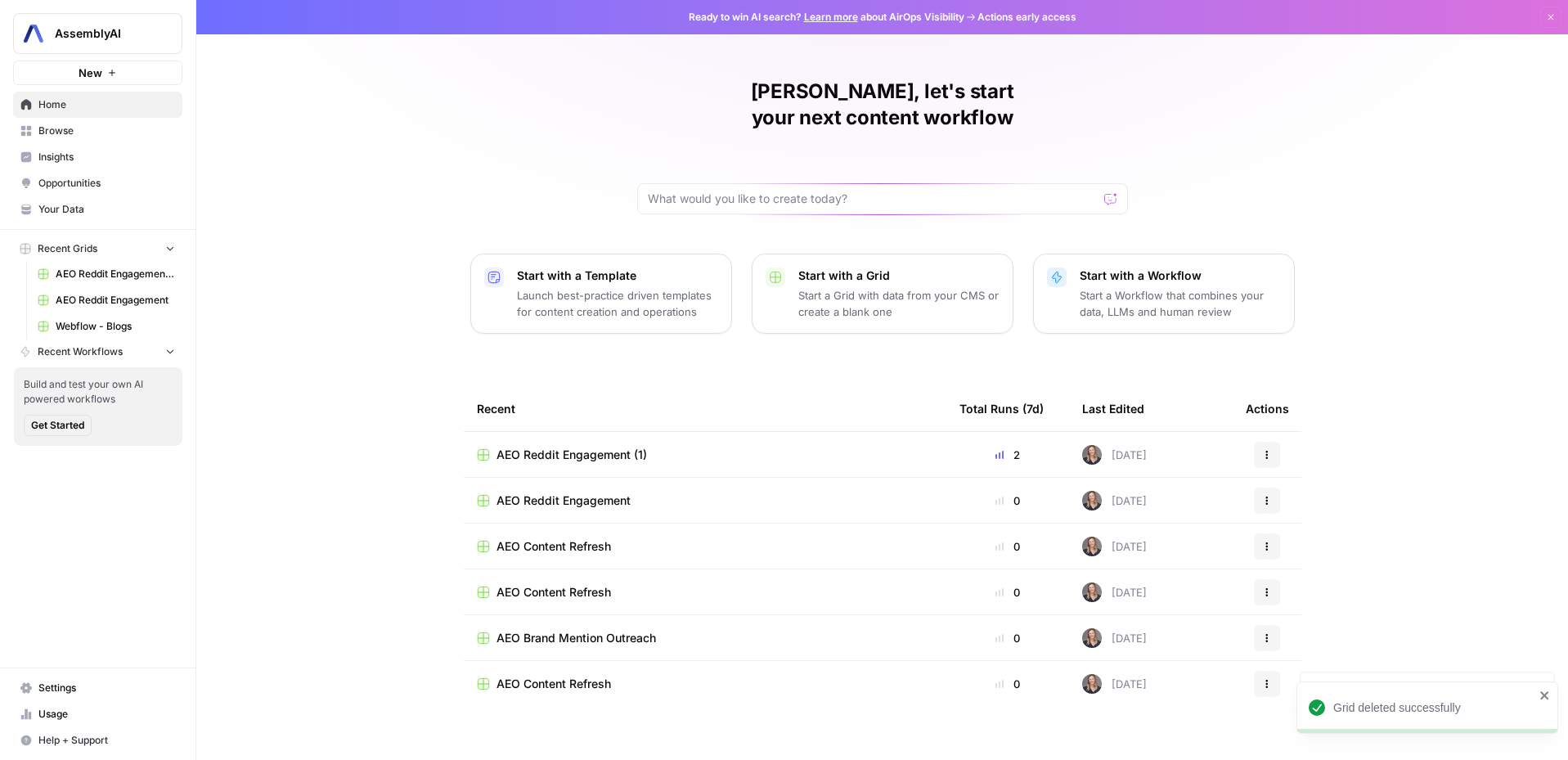
click at [1283, 487] on div "Actions" at bounding box center [1266, 500] width 42 height 26
click at [1271, 487] on button "Actions" at bounding box center [1266, 500] width 26 height 26
click at [1286, 546] on span "Delete" at bounding box center [1351, 549] width 131 height 16
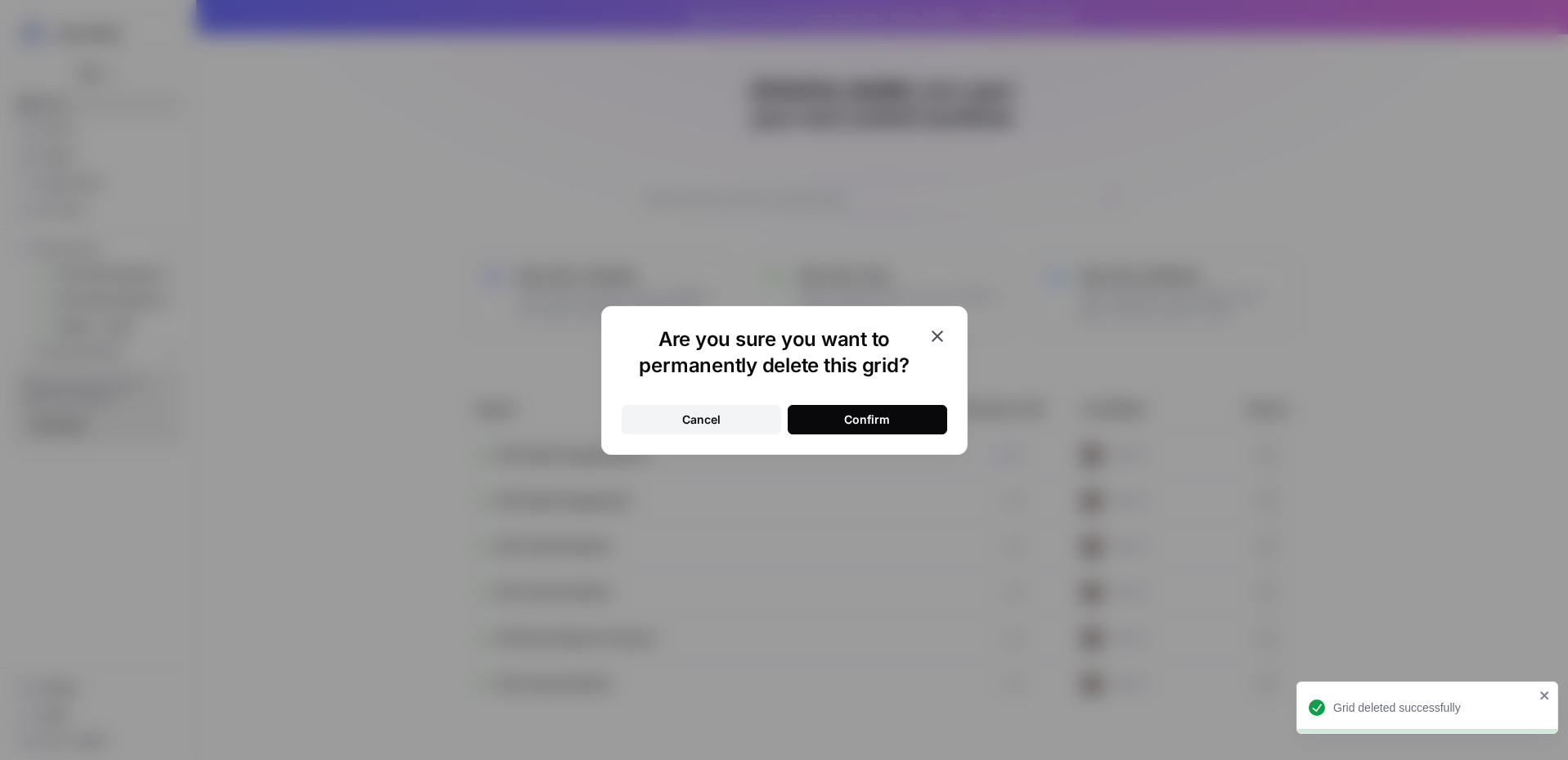
click at [882, 422] on div "Confirm" at bounding box center [867, 420] width 46 height 16
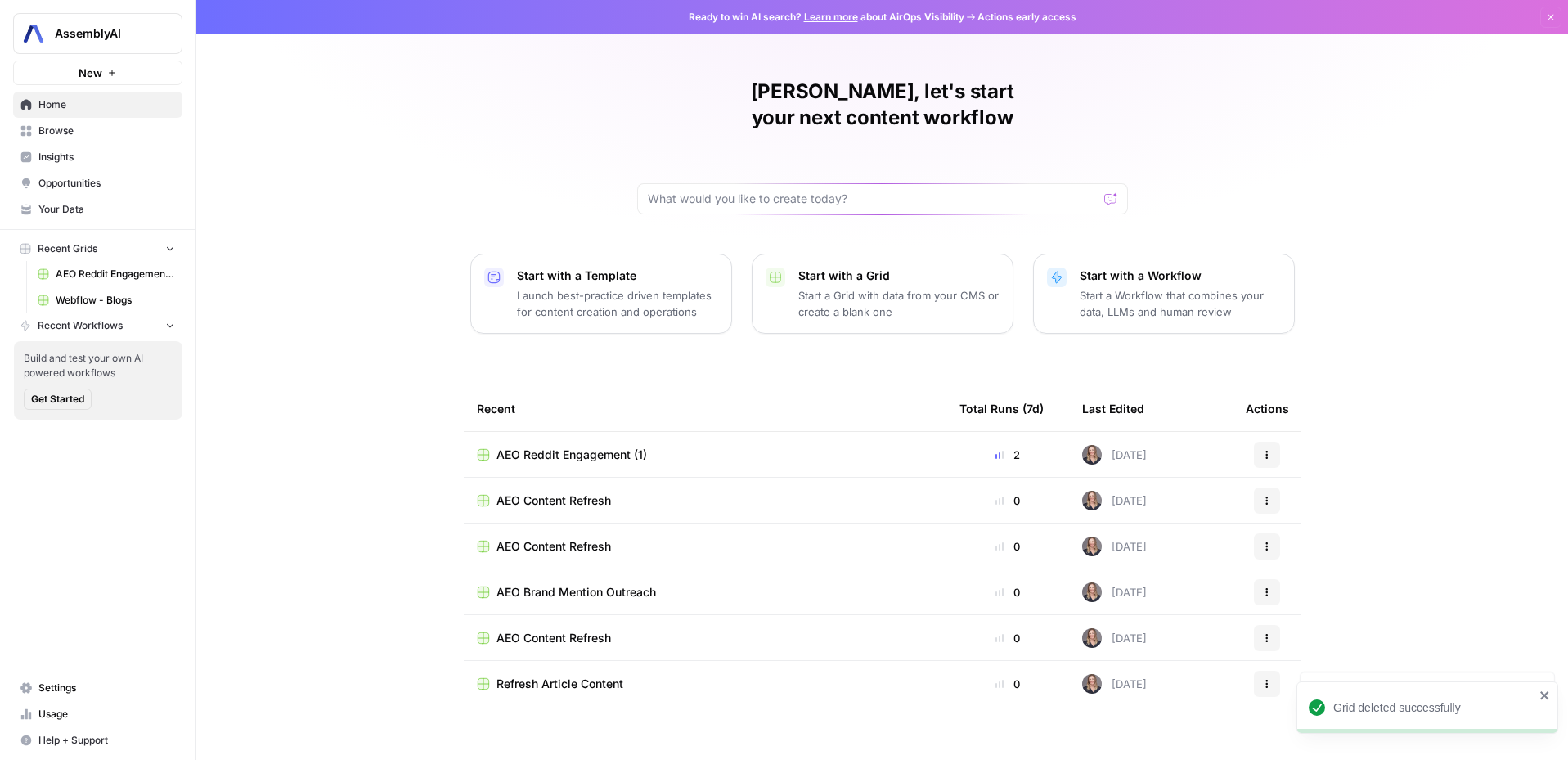
click at [1269, 587] on icon "button" at bounding box center [1266, 591] width 9 height 9
click at [1304, 639] on span "Delete" at bounding box center [1351, 640] width 131 height 16
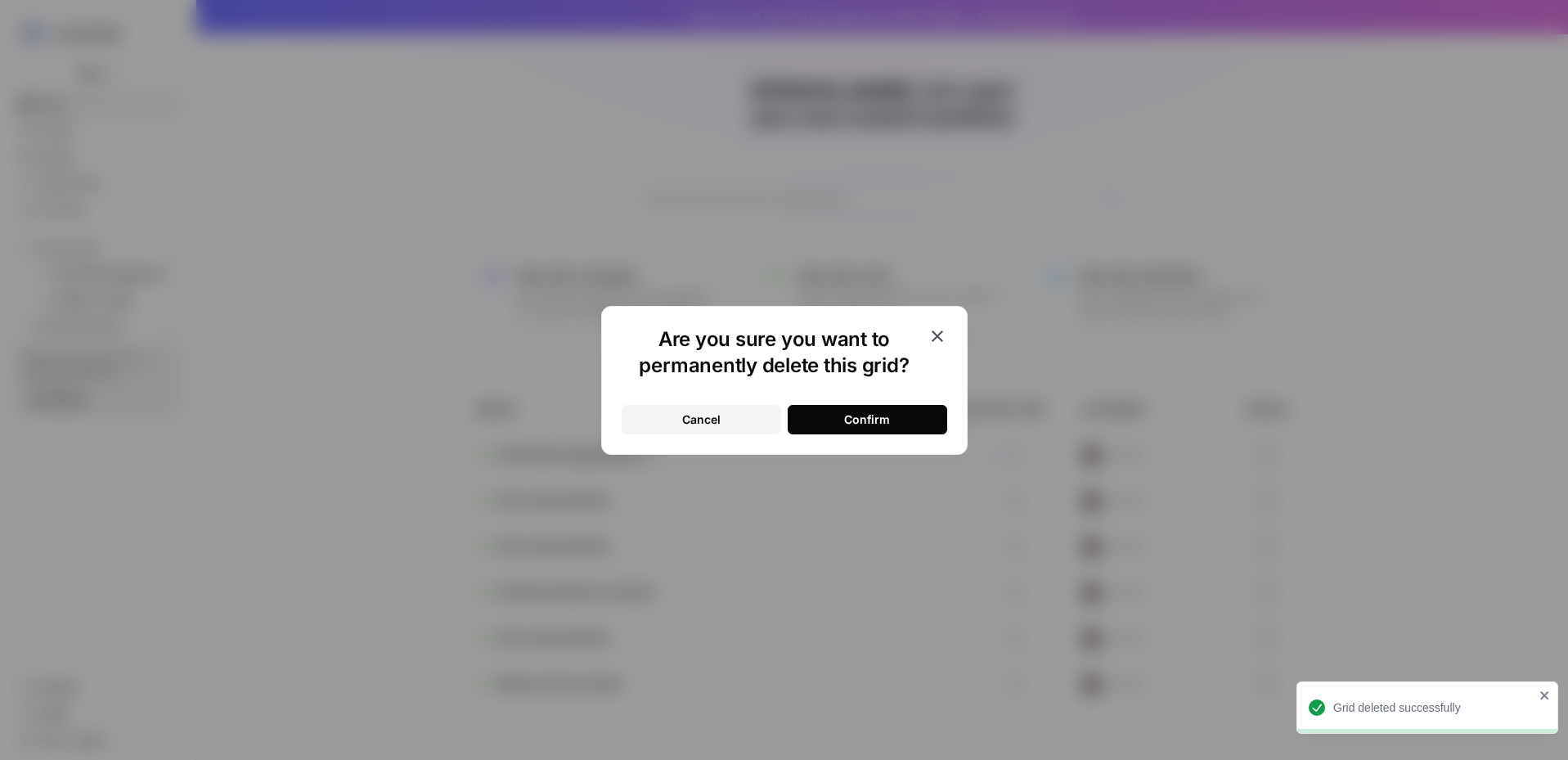
click at [874, 414] on div "Confirm" at bounding box center [867, 420] width 46 height 16
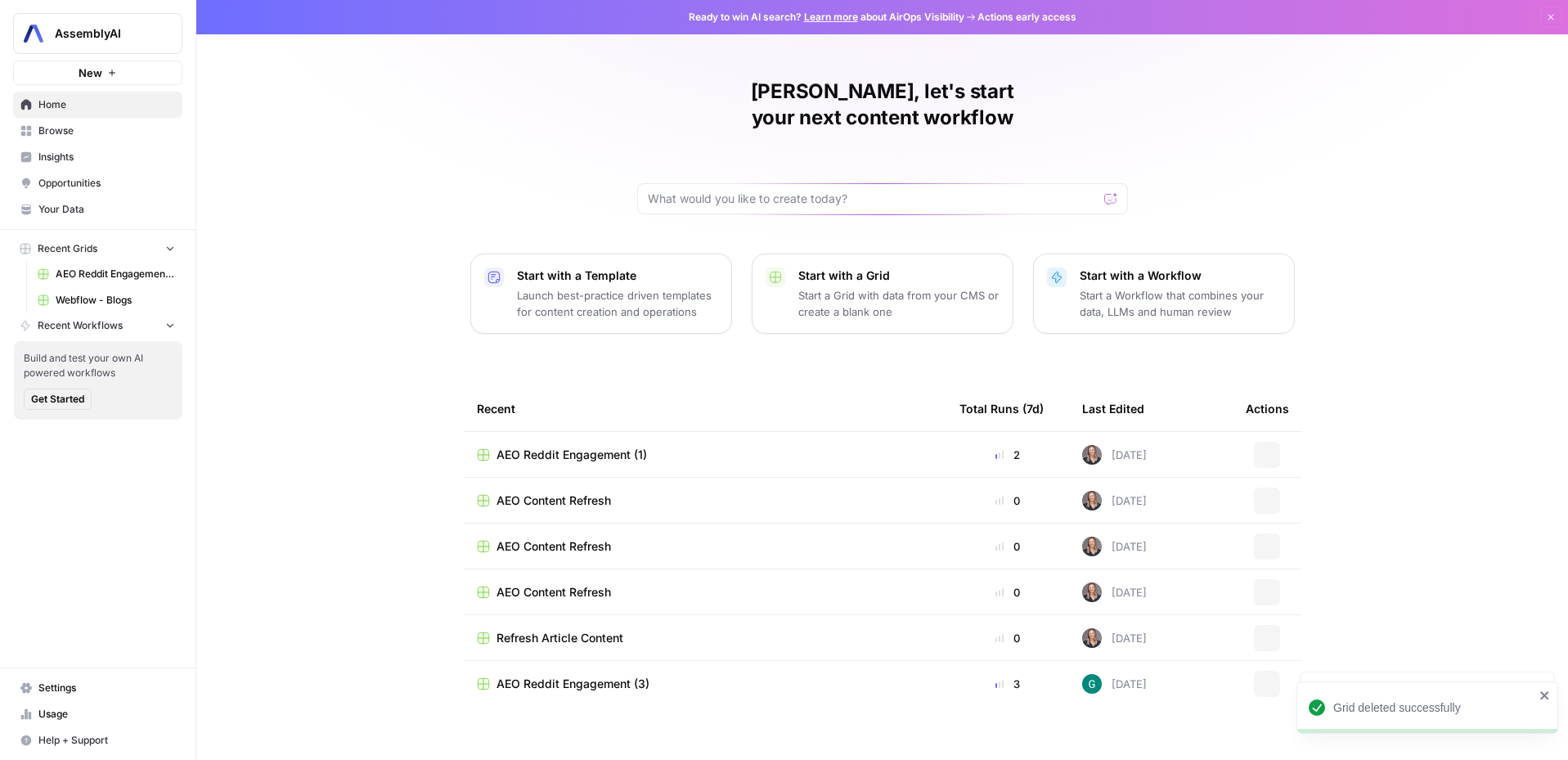
click at [563, 493] on span "AEO Content Refresh" at bounding box center [553, 500] width 114 height 16
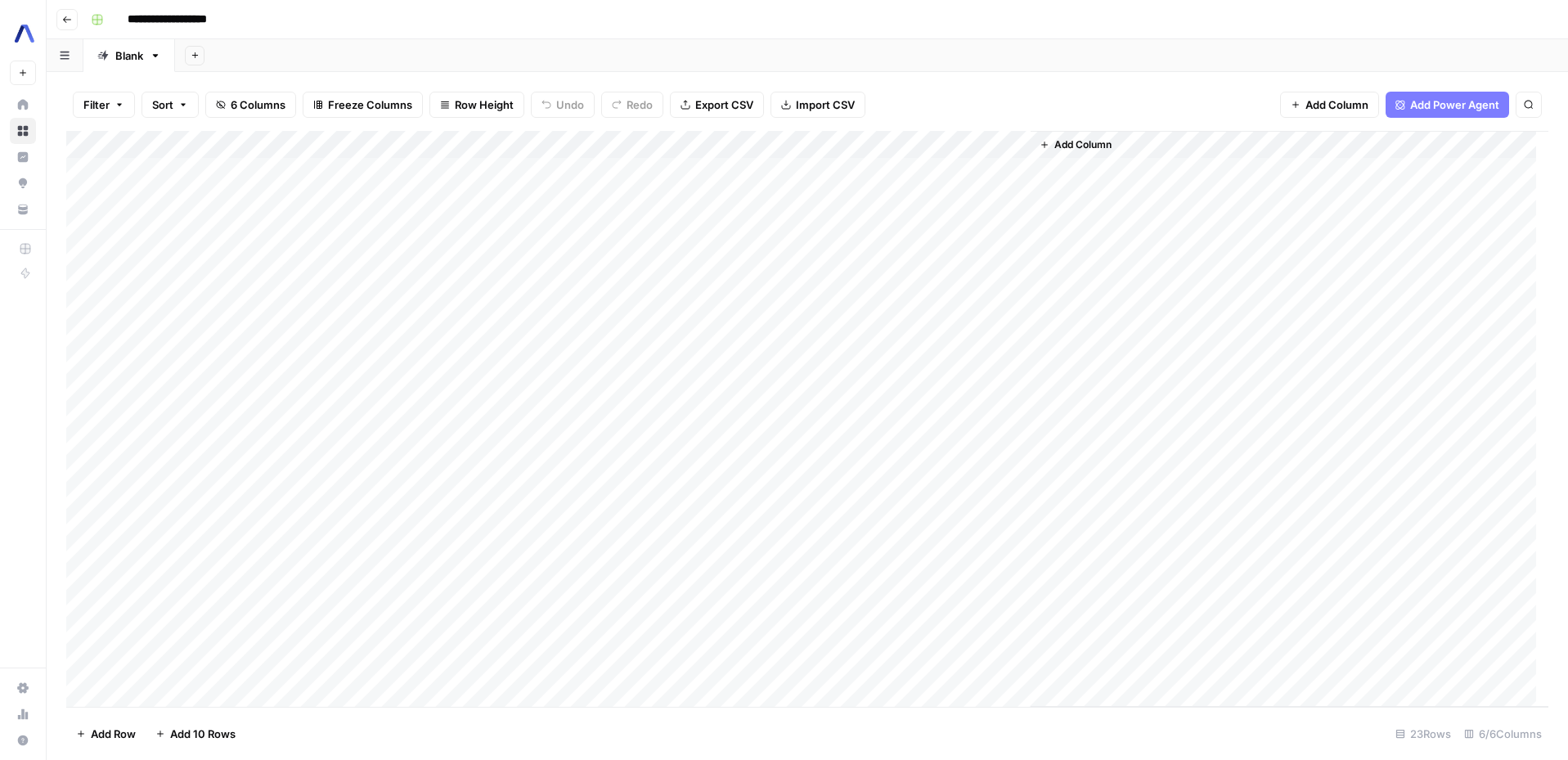
click at [162, 27] on input "**********" at bounding box center [186, 20] width 132 height 26
click at [77, 22] on button "Go back" at bounding box center [67, 19] width 21 height 21
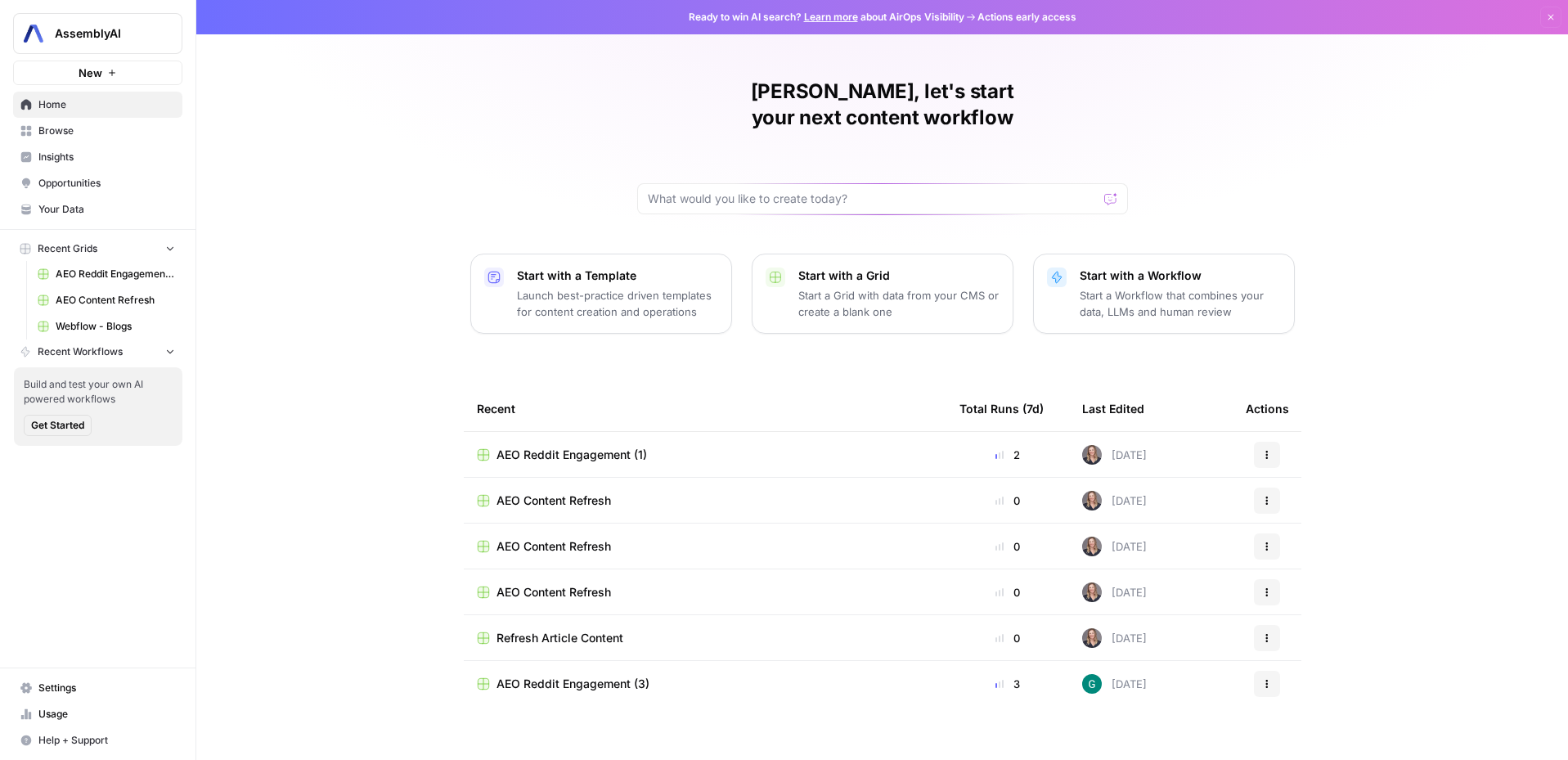
click at [575, 584] on span "AEO Content Refresh" at bounding box center [553, 591] width 114 height 16
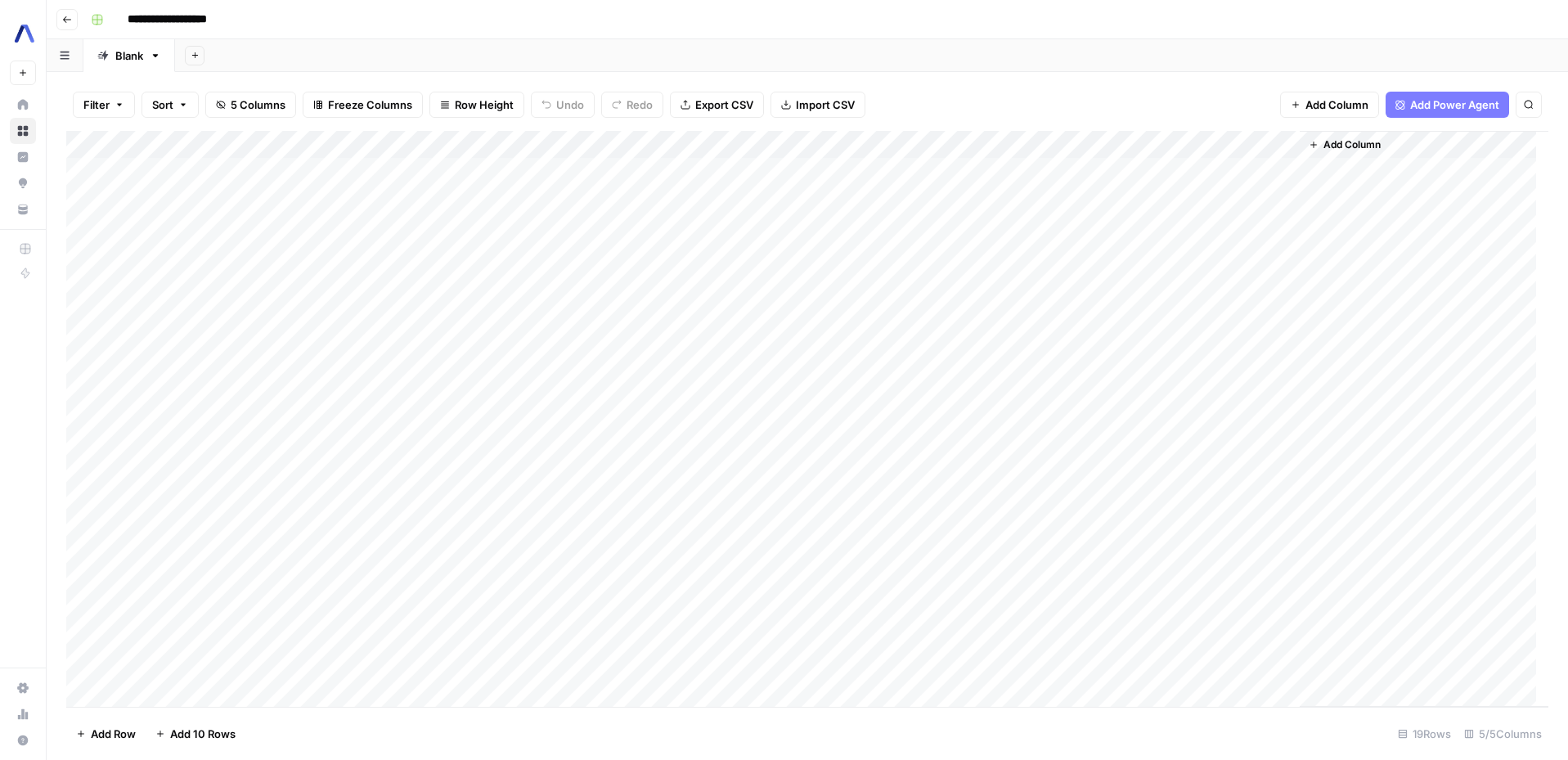
click at [63, 25] on button "Go back" at bounding box center [67, 19] width 21 height 21
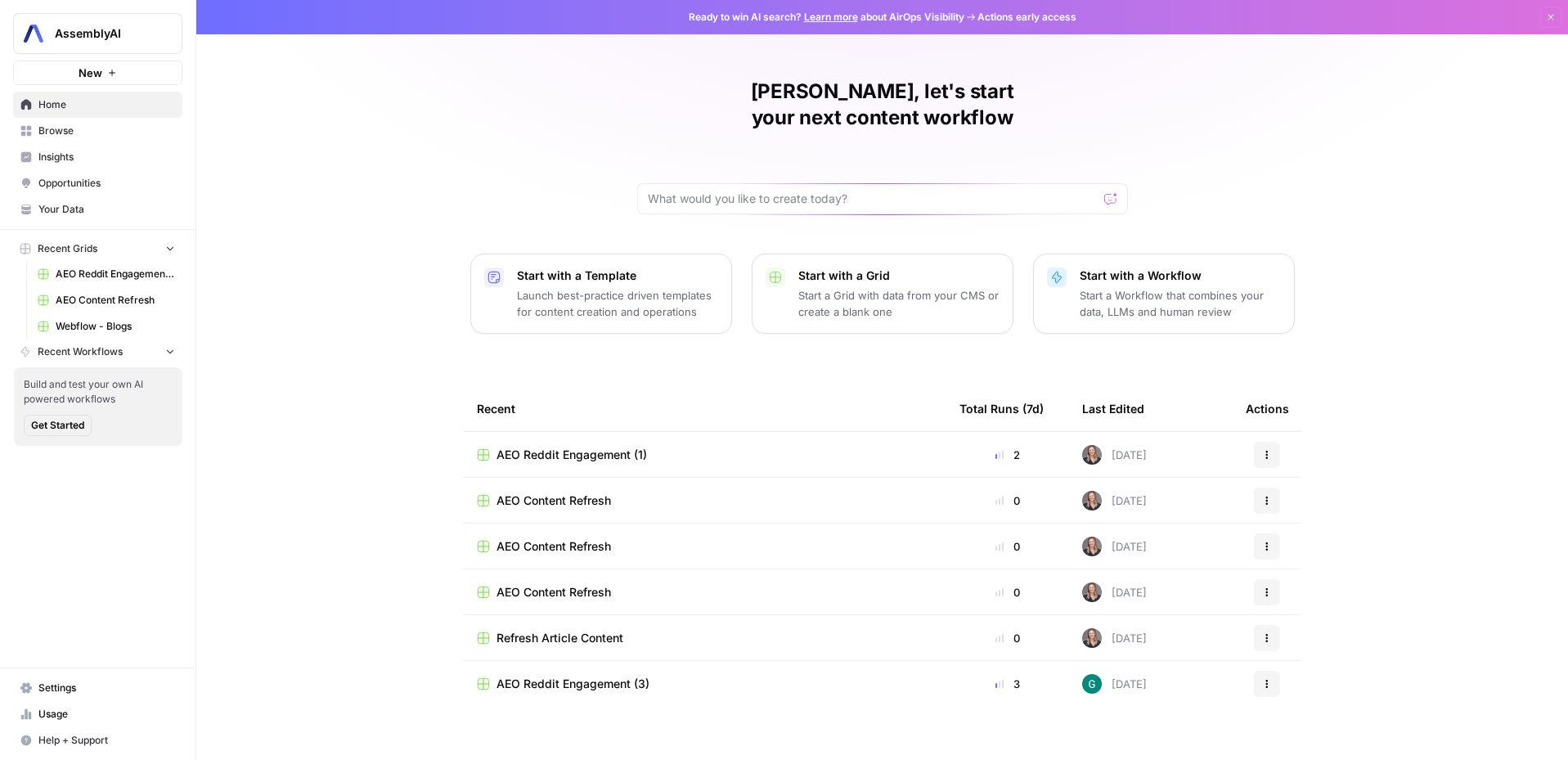
click at [1269, 450] on icon "button" at bounding box center [1266, 454] width 9 height 9
click at [1291, 498] on span "Delete" at bounding box center [1351, 504] width 131 height 16
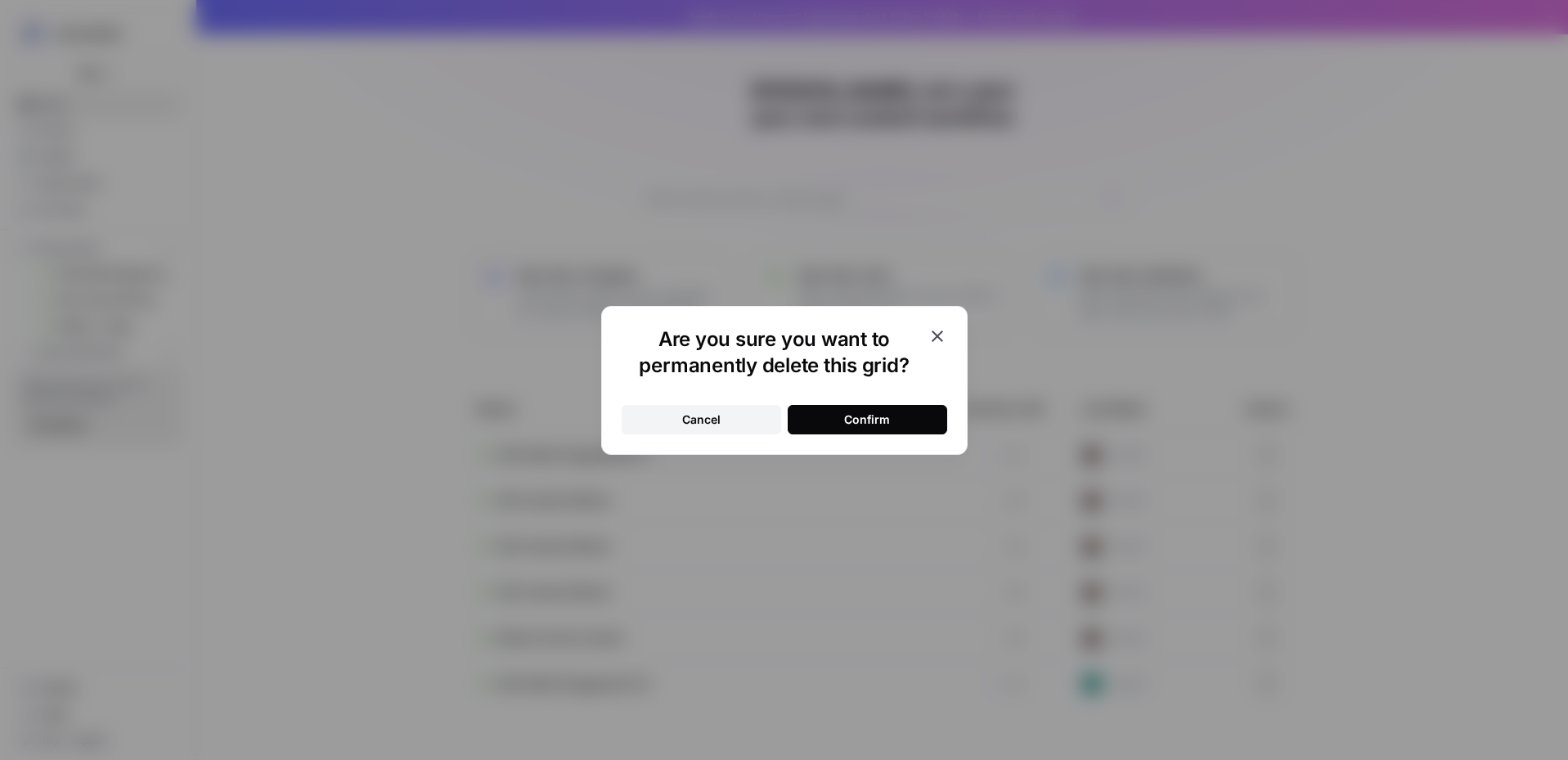
click at [905, 415] on button "Confirm" at bounding box center [867, 420] width 160 height 29
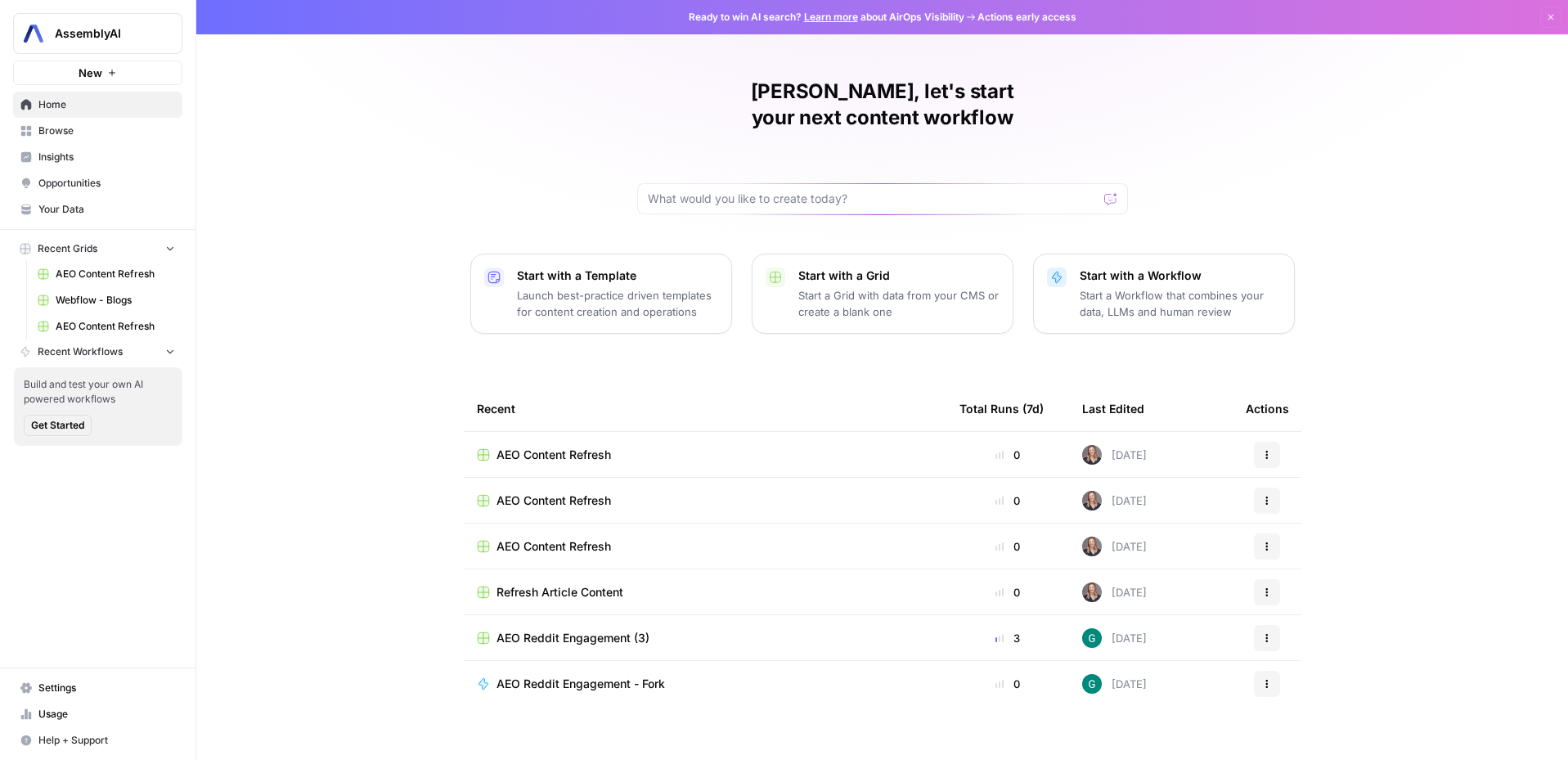
click at [17, 248] on button "Recent Grids" at bounding box center [97, 248] width 169 height 25
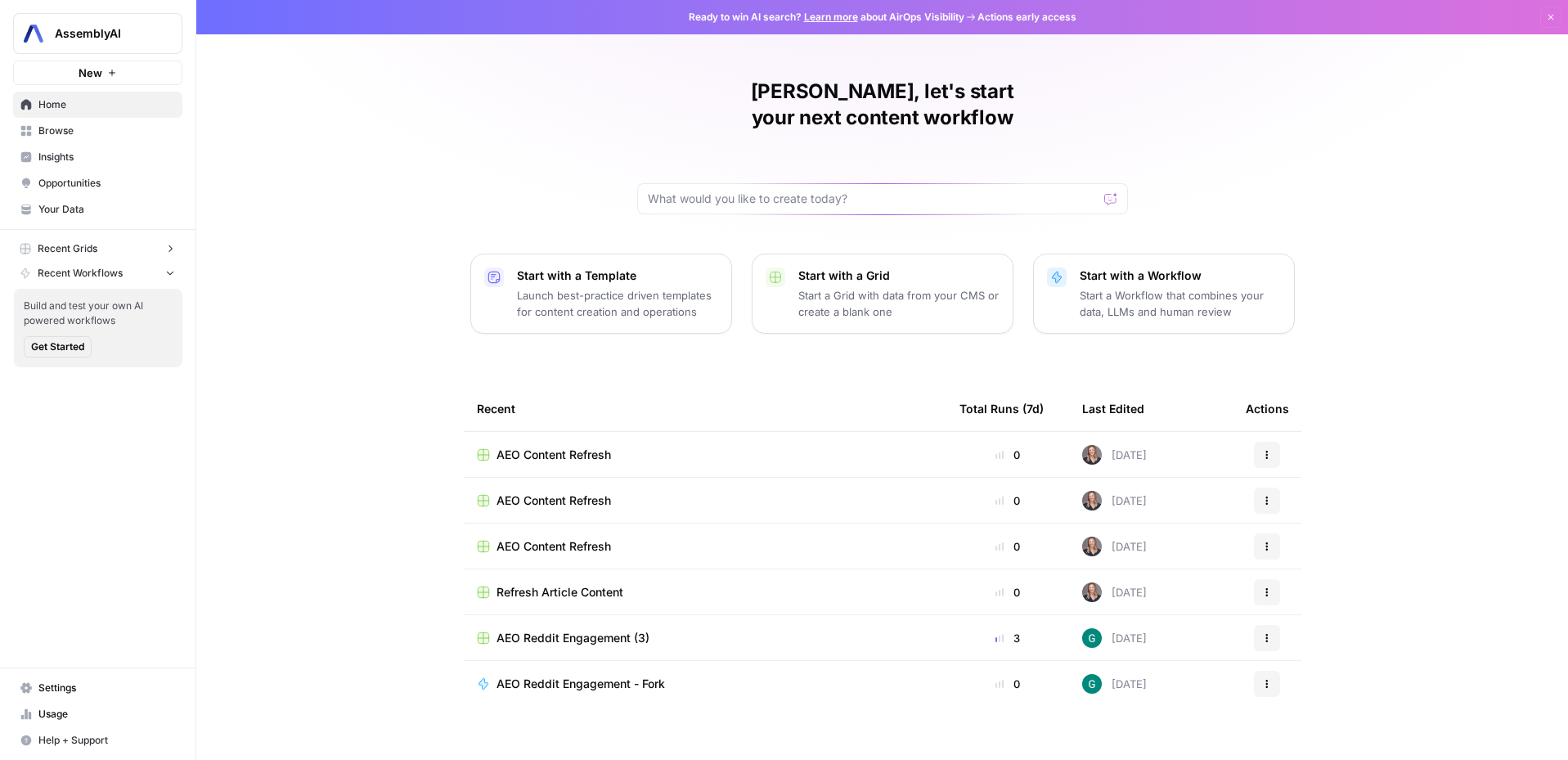
click at [21, 248] on rect "button" at bounding box center [25, 248] width 9 height 9
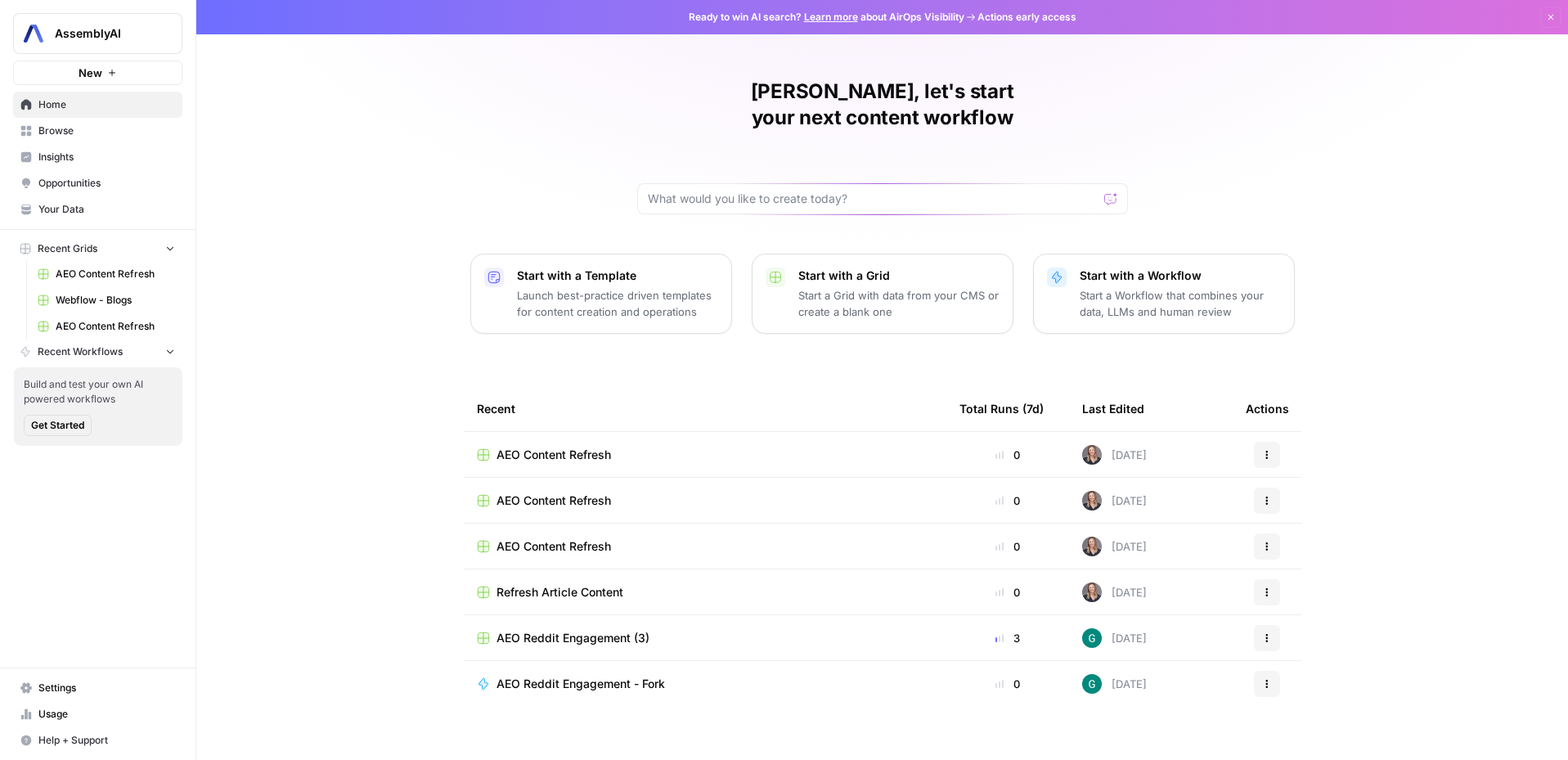
click at [75, 372] on div "Build and test your own AI powered workflows Get Started" at bounding box center [98, 406] width 168 height 78
click at [83, 354] on span "Recent Workflows" at bounding box center [80, 352] width 85 height 15
click at [101, 298] on span "Webflow - Blogs" at bounding box center [115, 300] width 119 height 15
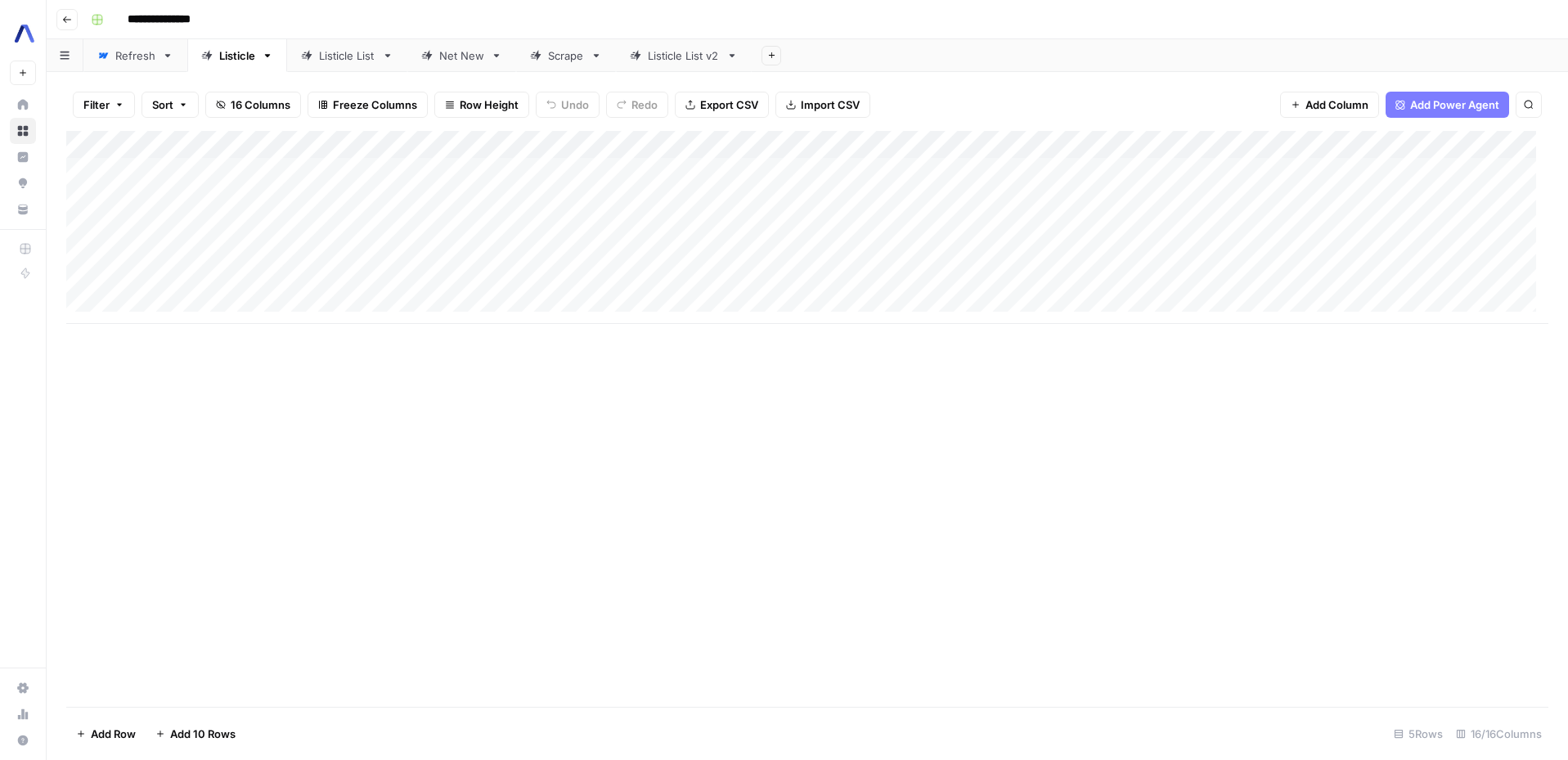
click at [268, 50] on icon "button" at bounding box center [266, 55] width 11 height 11
click at [132, 58] on div "Refresh" at bounding box center [135, 55] width 40 height 16
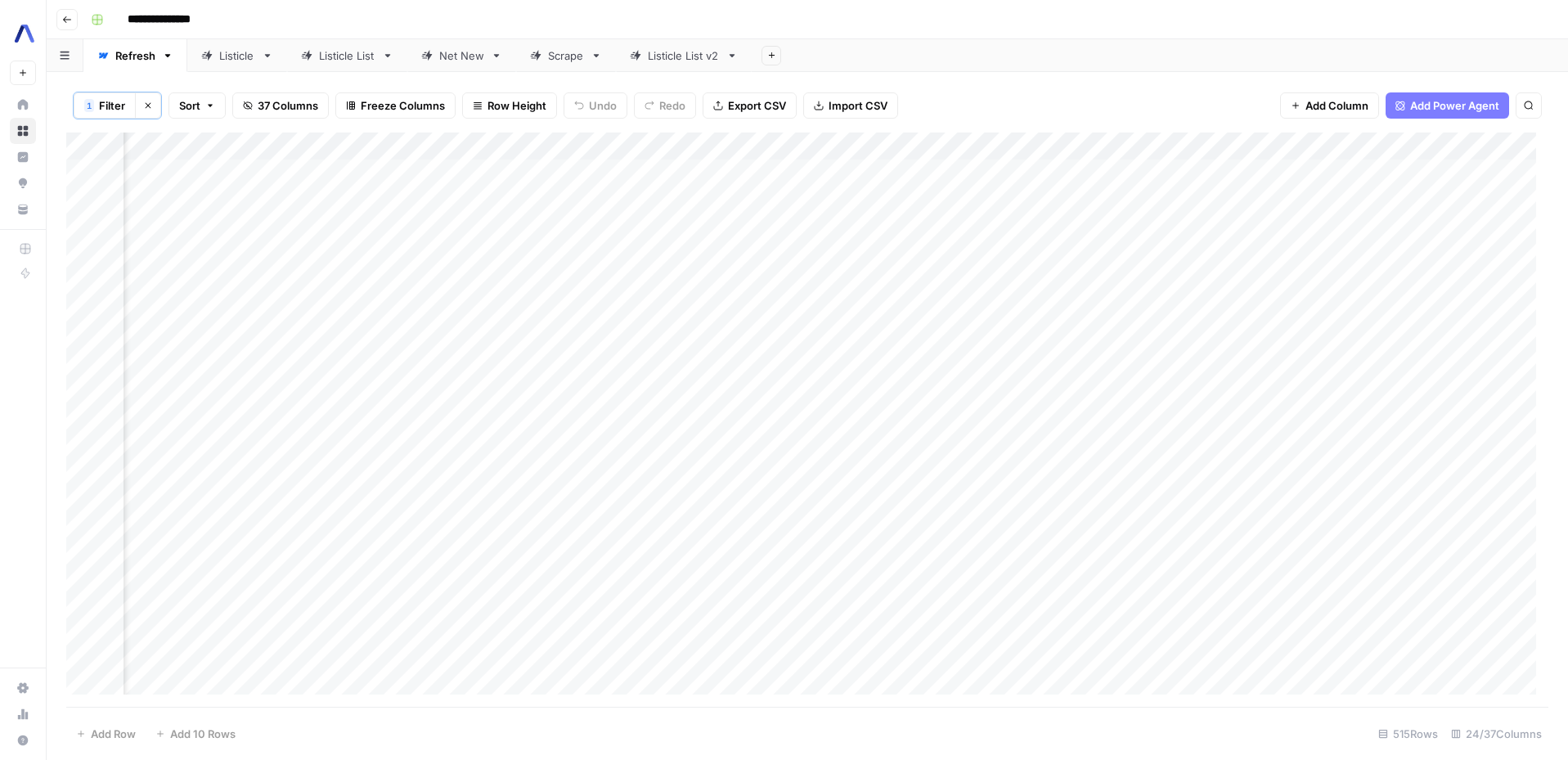
scroll to position [0, 1057]
click at [1111, 146] on div "Add Column" at bounding box center [807, 420] width 1482 height 574
click at [1012, 258] on span "Sort Ascending" at bounding box center [1044, 260] width 143 height 16
drag, startPoint x: 1123, startPoint y: 137, endPoint x: 1210, endPoint y: 136, distance: 87.0
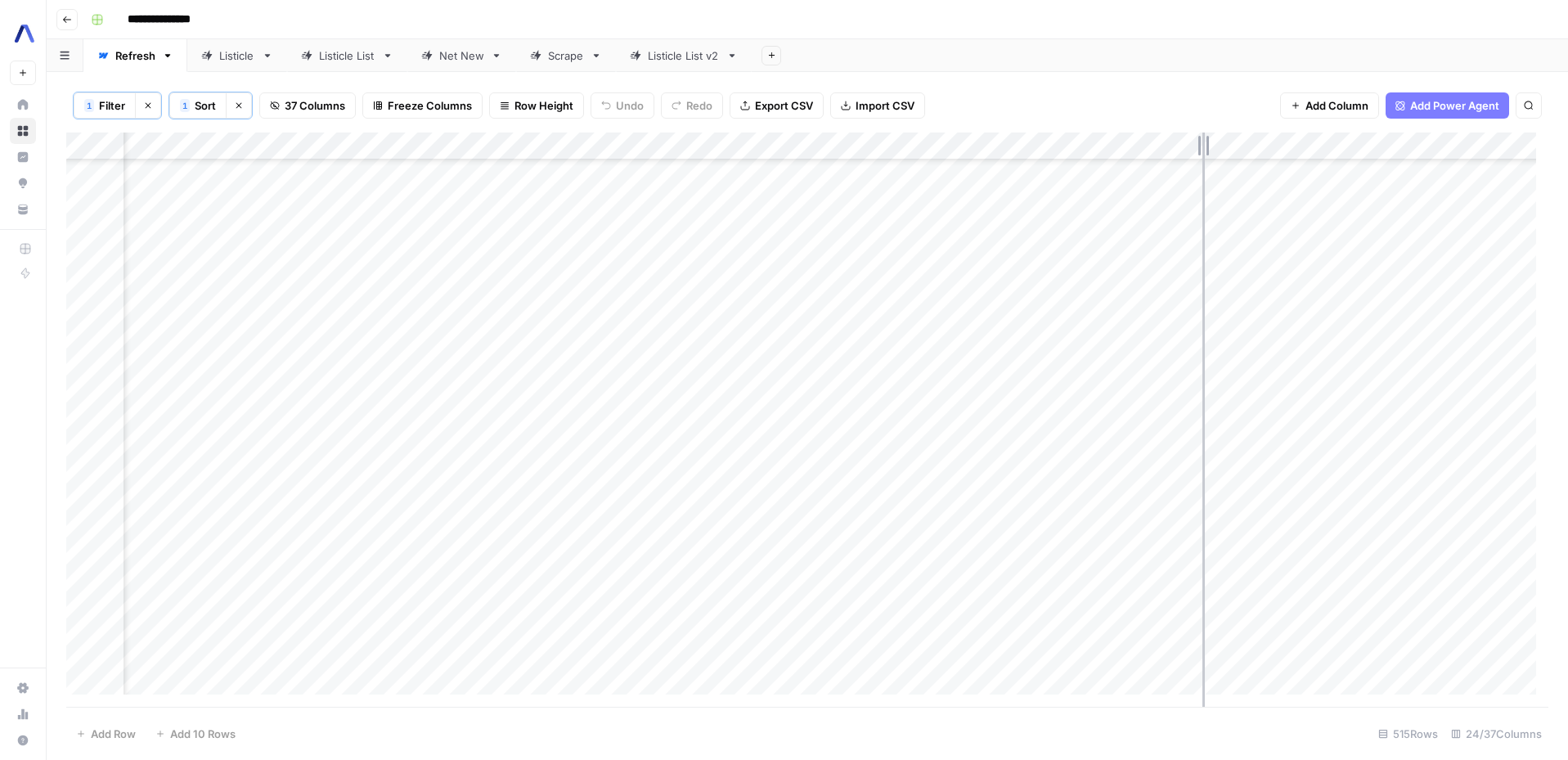
click at [1210, 136] on div "Add Column" at bounding box center [807, 420] width 1482 height 574
click at [1125, 229] on div "Add Column" at bounding box center [807, 420] width 1482 height 574
click at [1087, 230] on div "Add Column" at bounding box center [807, 420] width 1482 height 574
click at [983, 232] on div "Add Column" at bounding box center [807, 420] width 1482 height 574
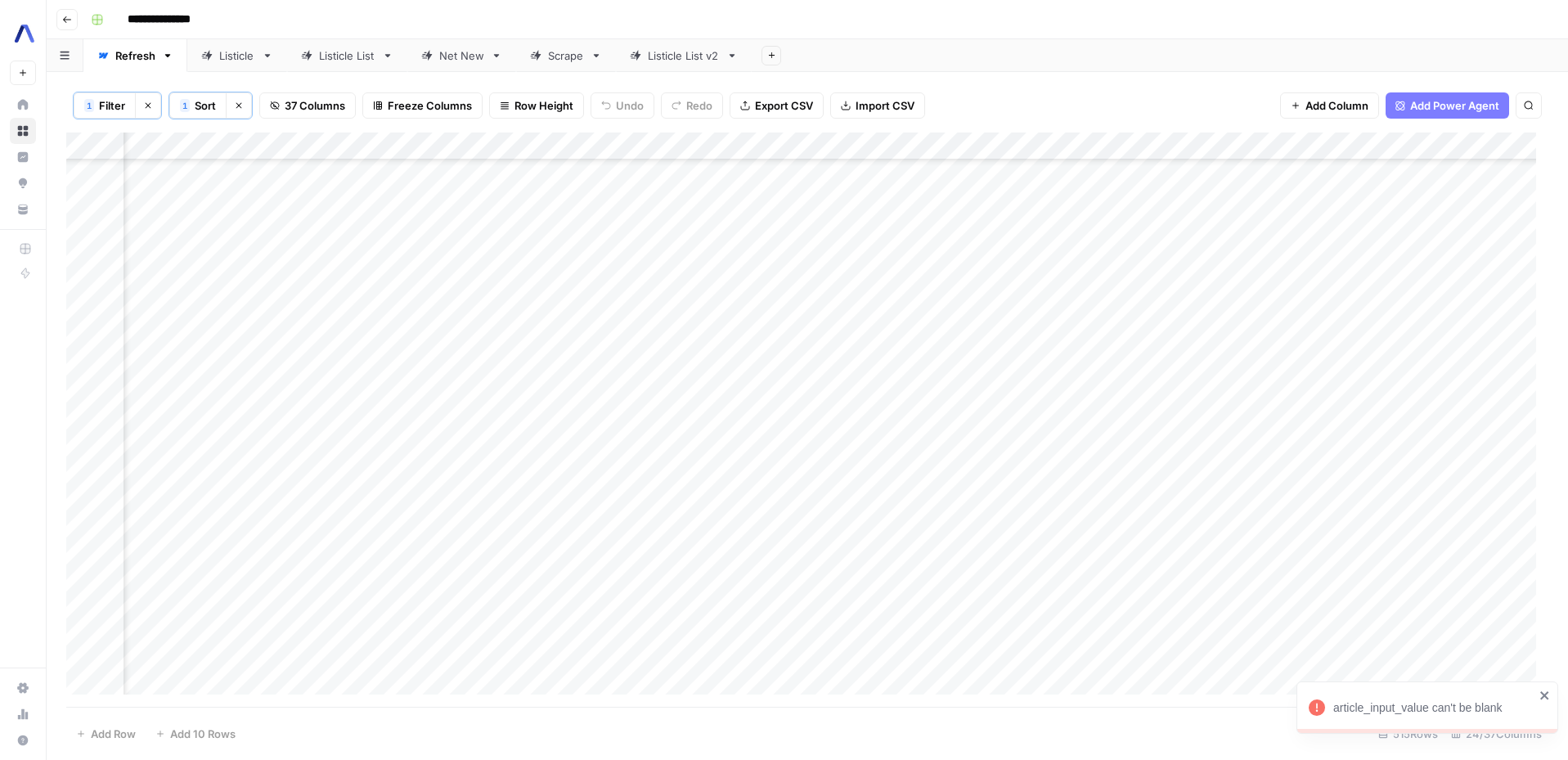
scroll to position [3805, 77]
click at [622, 226] on div "Add Column" at bounding box center [807, 420] width 1482 height 574
click at [1150, 228] on div "Add Column" at bounding box center [807, 420] width 1482 height 574
click at [1376, 236] on div "Add Column" at bounding box center [807, 420] width 1482 height 574
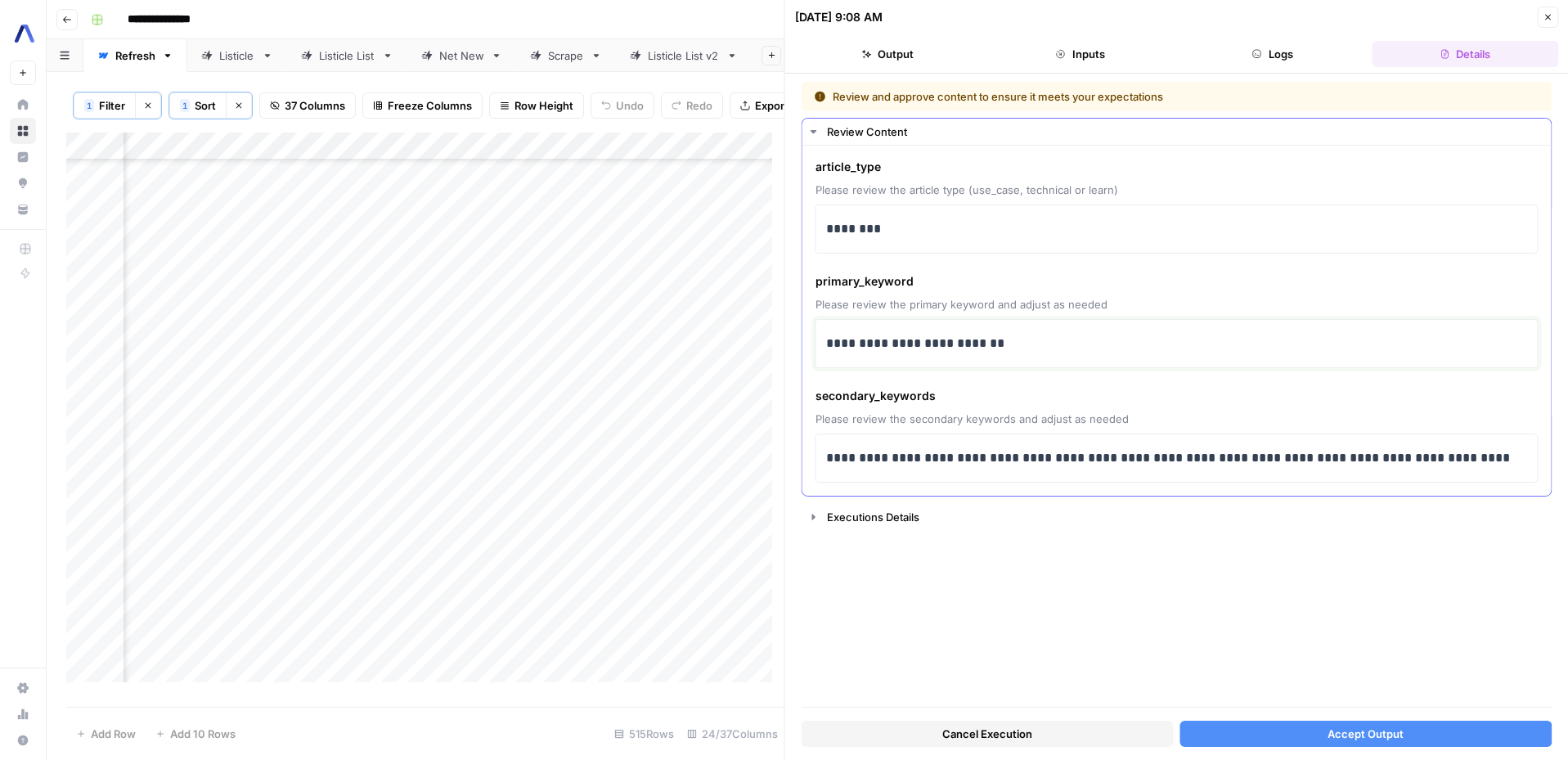
click at [948, 341] on p "**********" at bounding box center [1177, 343] width 701 height 21
click at [943, 346] on p "**********" at bounding box center [1177, 343] width 701 height 21
click at [884, 339] on p "**********" at bounding box center [1177, 343] width 701 height 21
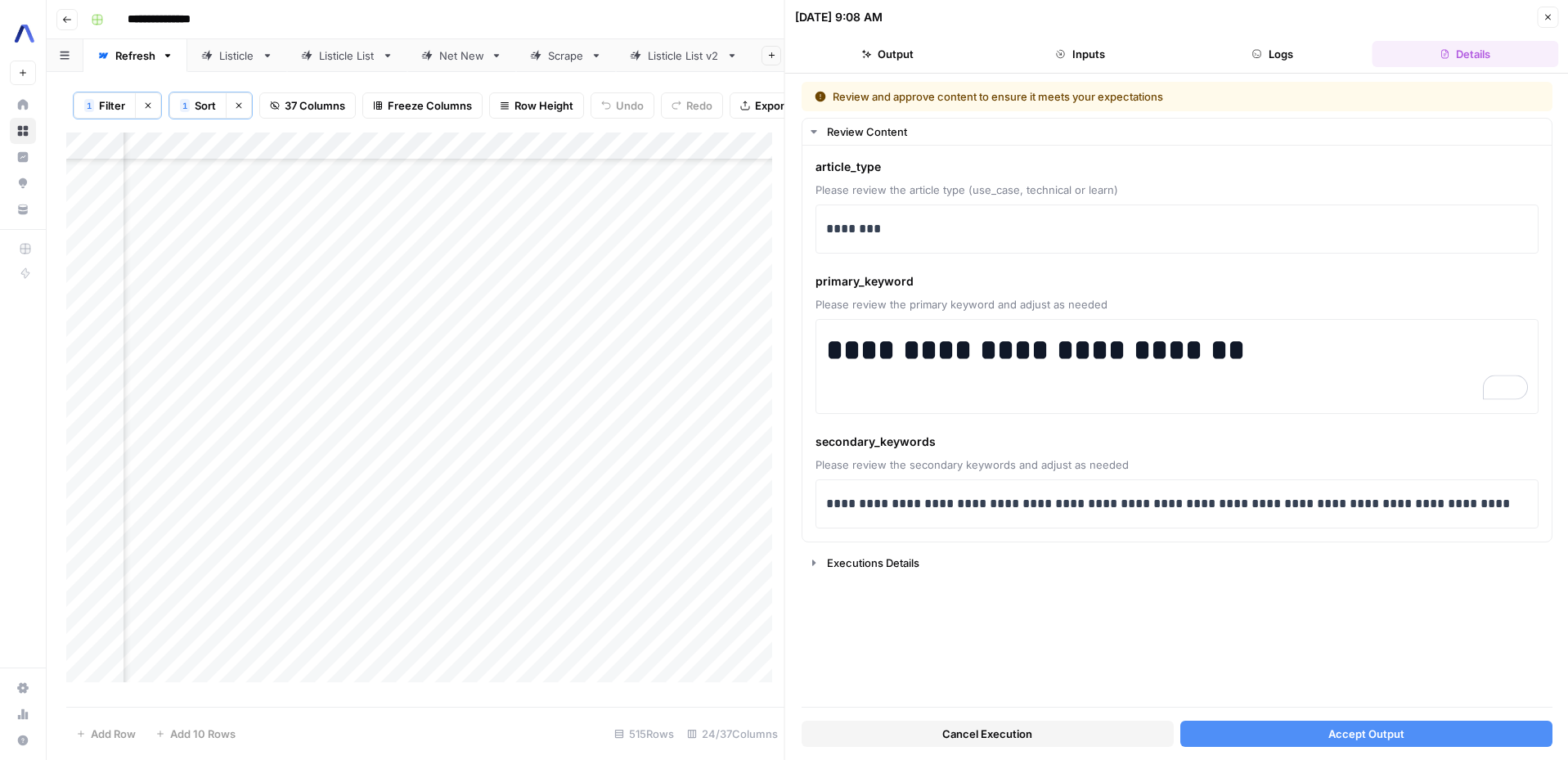
click at [1317, 720] on button "Accept Output" at bounding box center [1365, 733] width 372 height 26
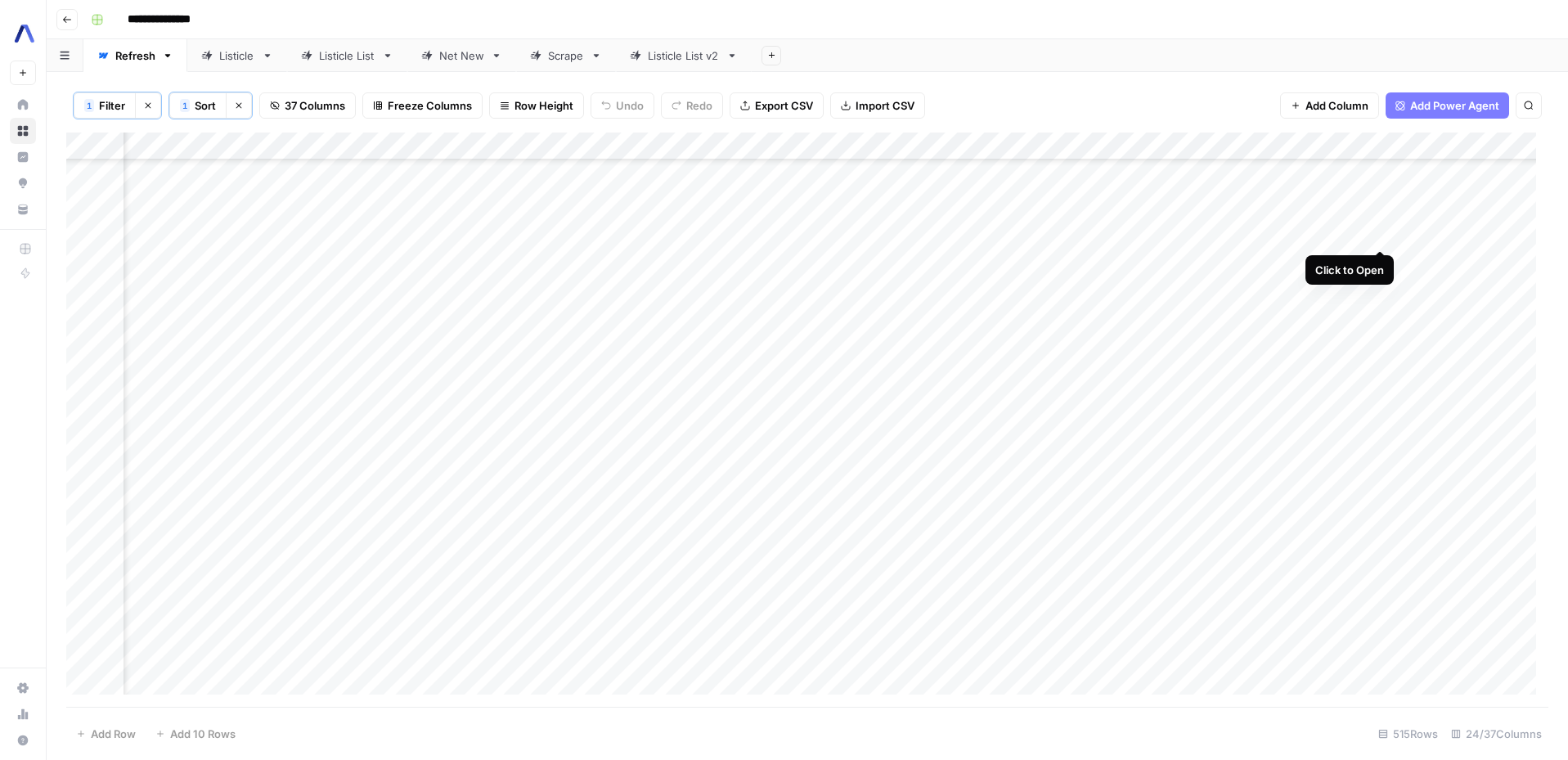
click at [1384, 233] on div "Add Column" at bounding box center [807, 420] width 1482 height 574
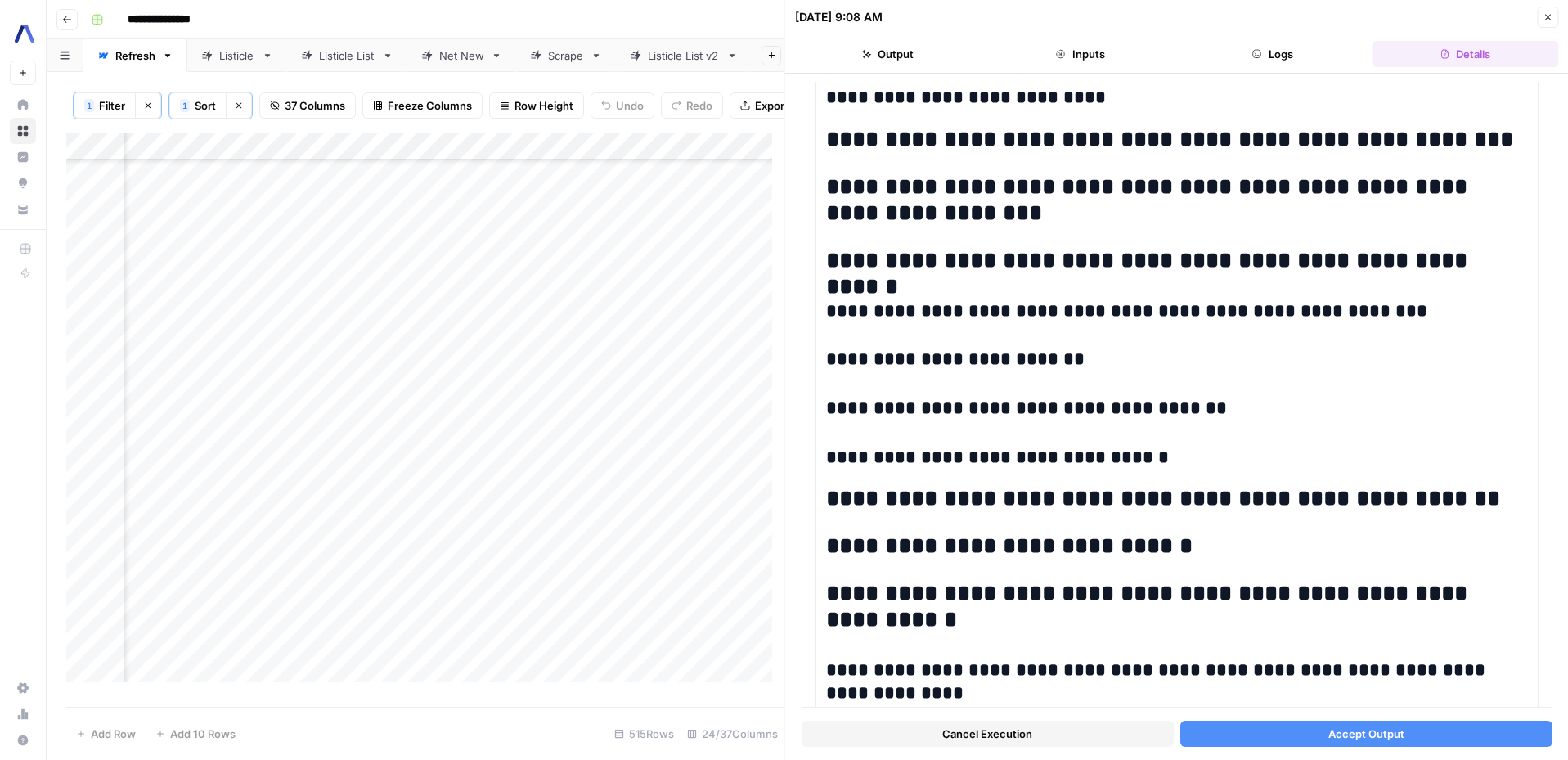
scroll to position [4091, 0]
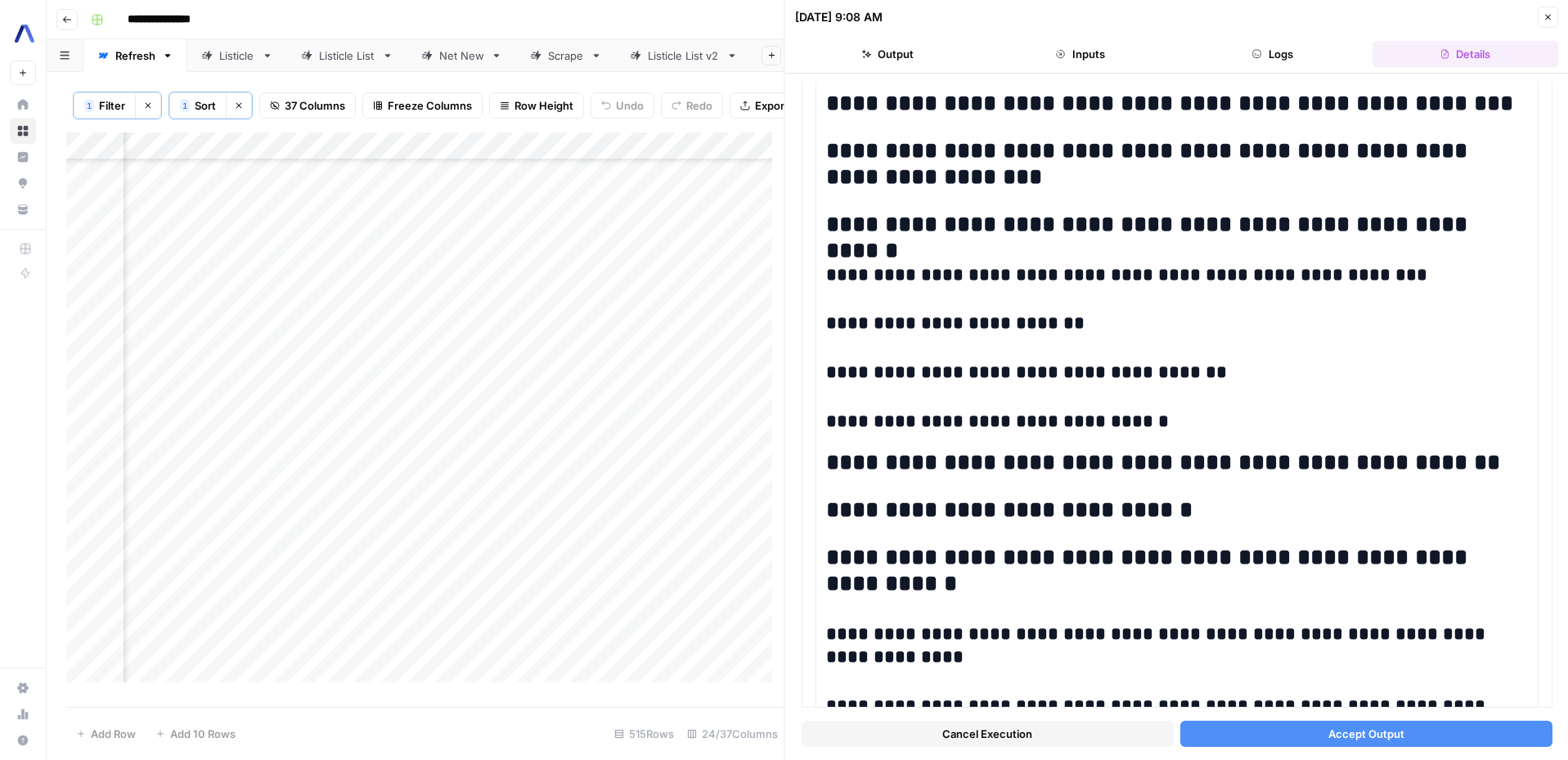
click at [1291, 739] on button "Accept Output" at bounding box center [1365, 733] width 372 height 26
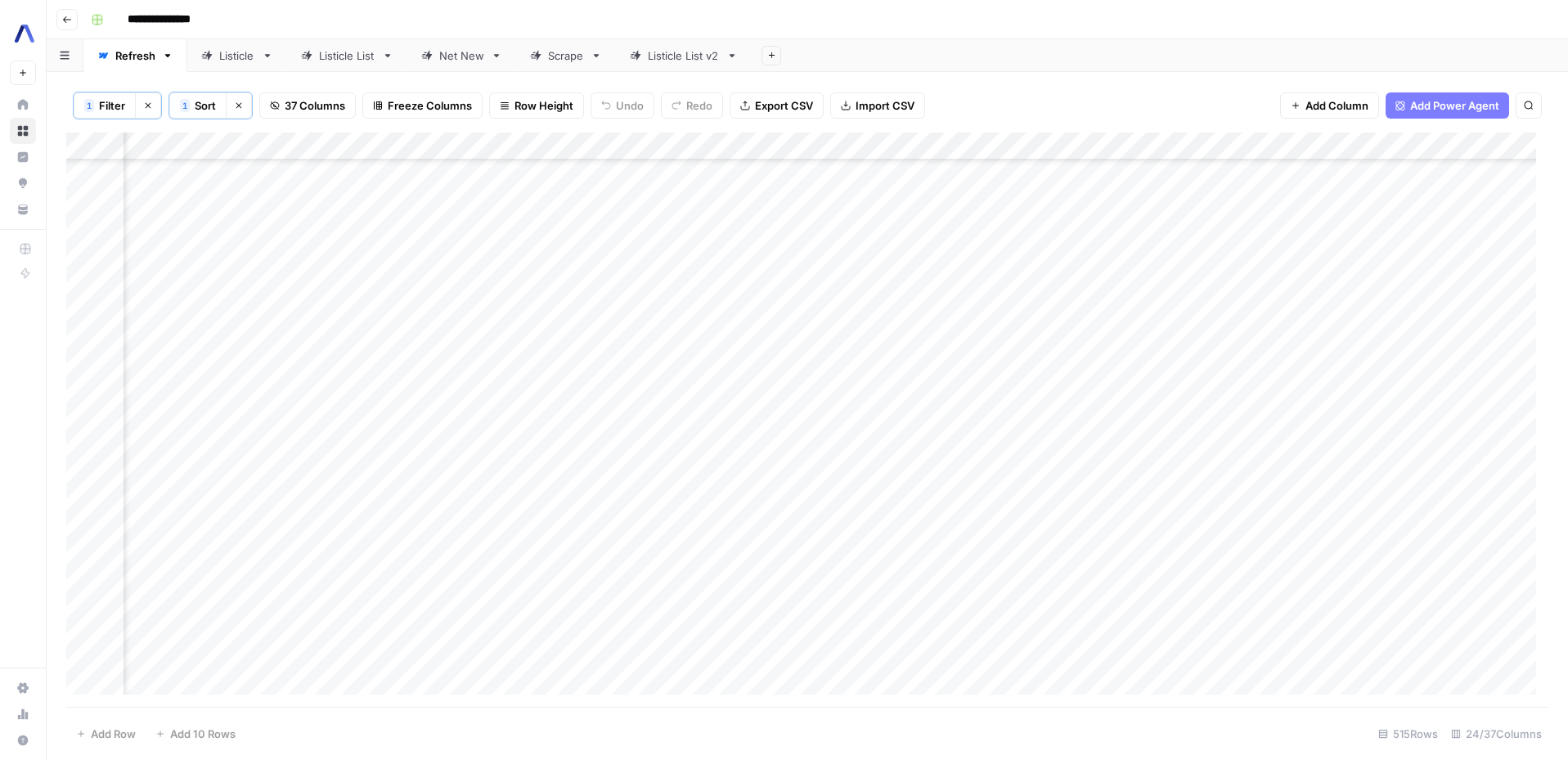
scroll to position [3805, 1539]
click at [1376, 231] on div "Add Column" at bounding box center [807, 420] width 1482 height 574
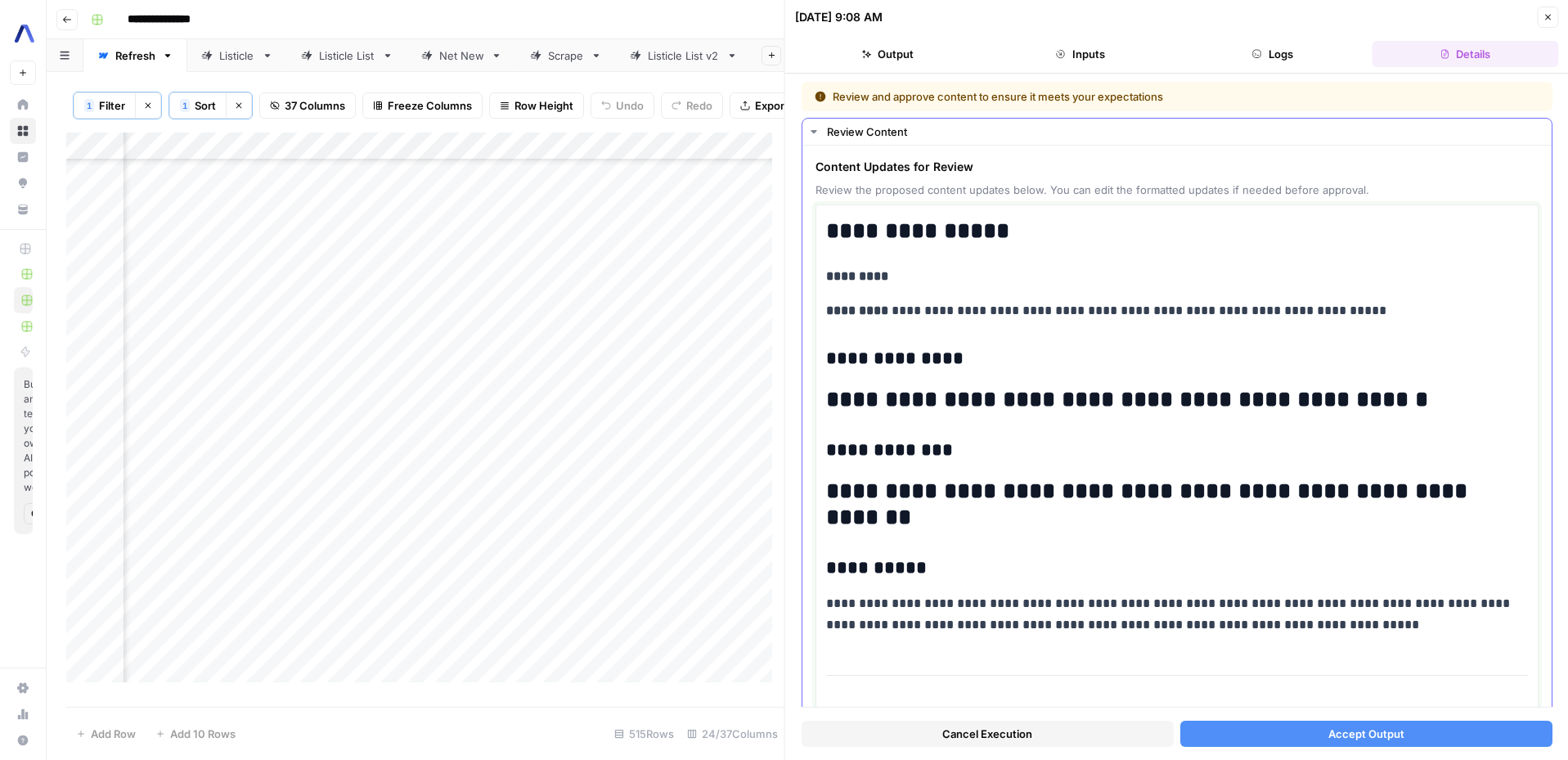
click at [1062, 497] on h2 "**********" at bounding box center [1171, 505] width 689 height 52
click at [1038, 487] on h2 "**********" at bounding box center [1171, 505] width 689 height 52
click at [948, 496] on h2 "**********" at bounding box center [1171, 505] width 689 height 52
click at [1198, 487] on h2 "**********" at bounding box center [1171, 505] width 689 height 52
click at [1322, 496] on h2 "**********" at bounding box center [1171, 505] width 689 height 52
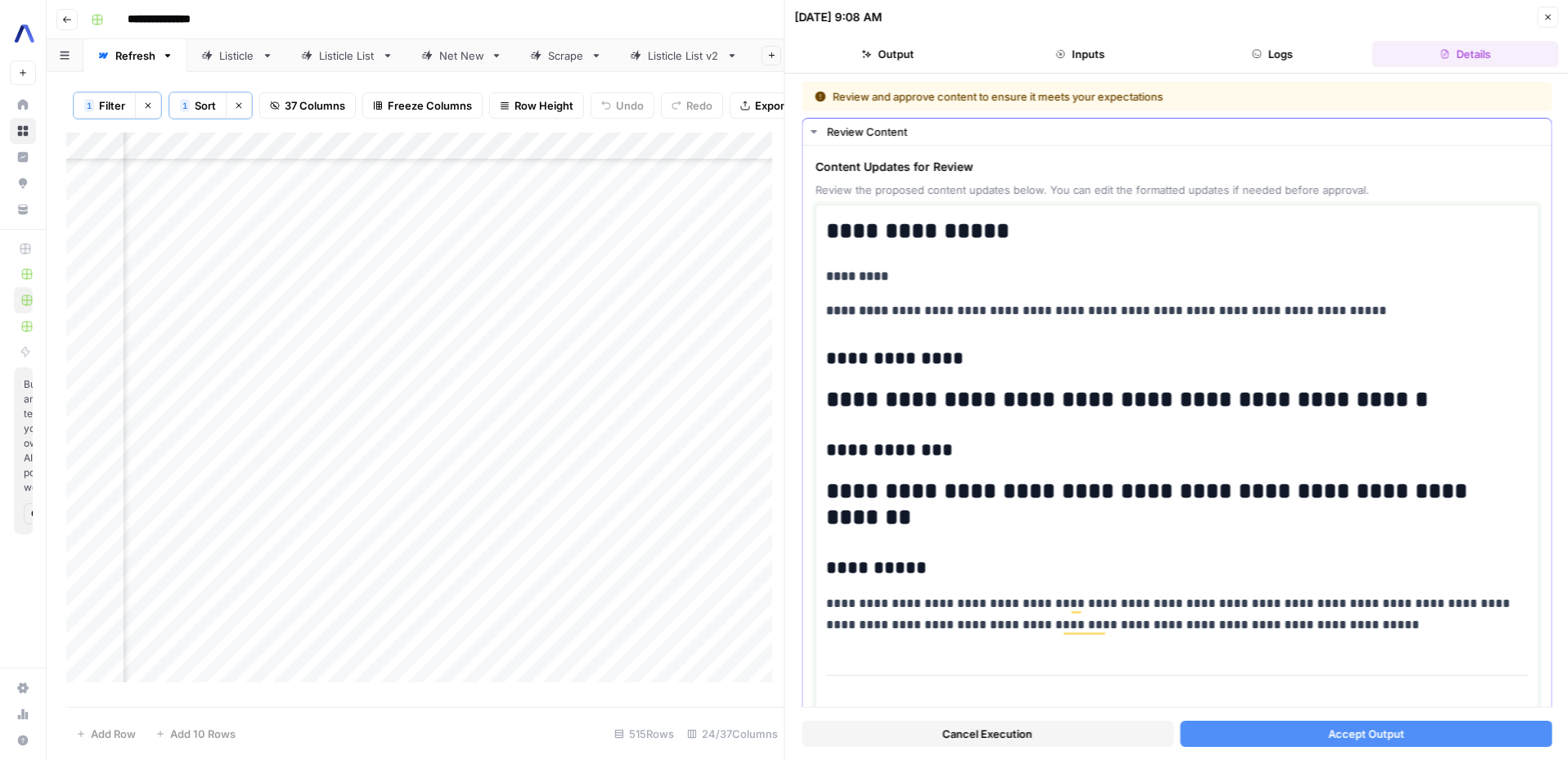
click at [828, 522] on h2 "**********" at bounding box center [1171, 505] width 689 height 52
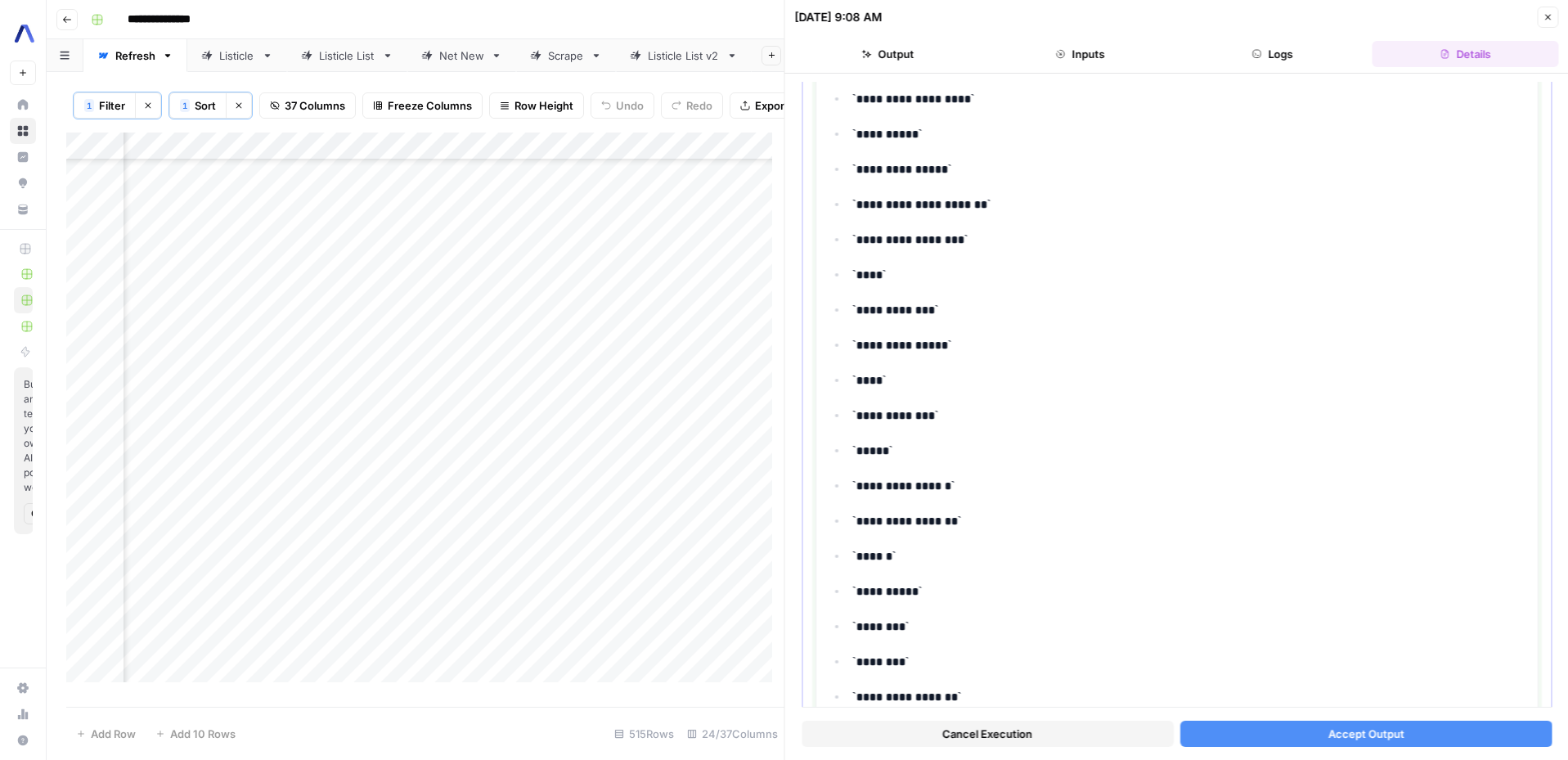
scroll to position [5837, 0]
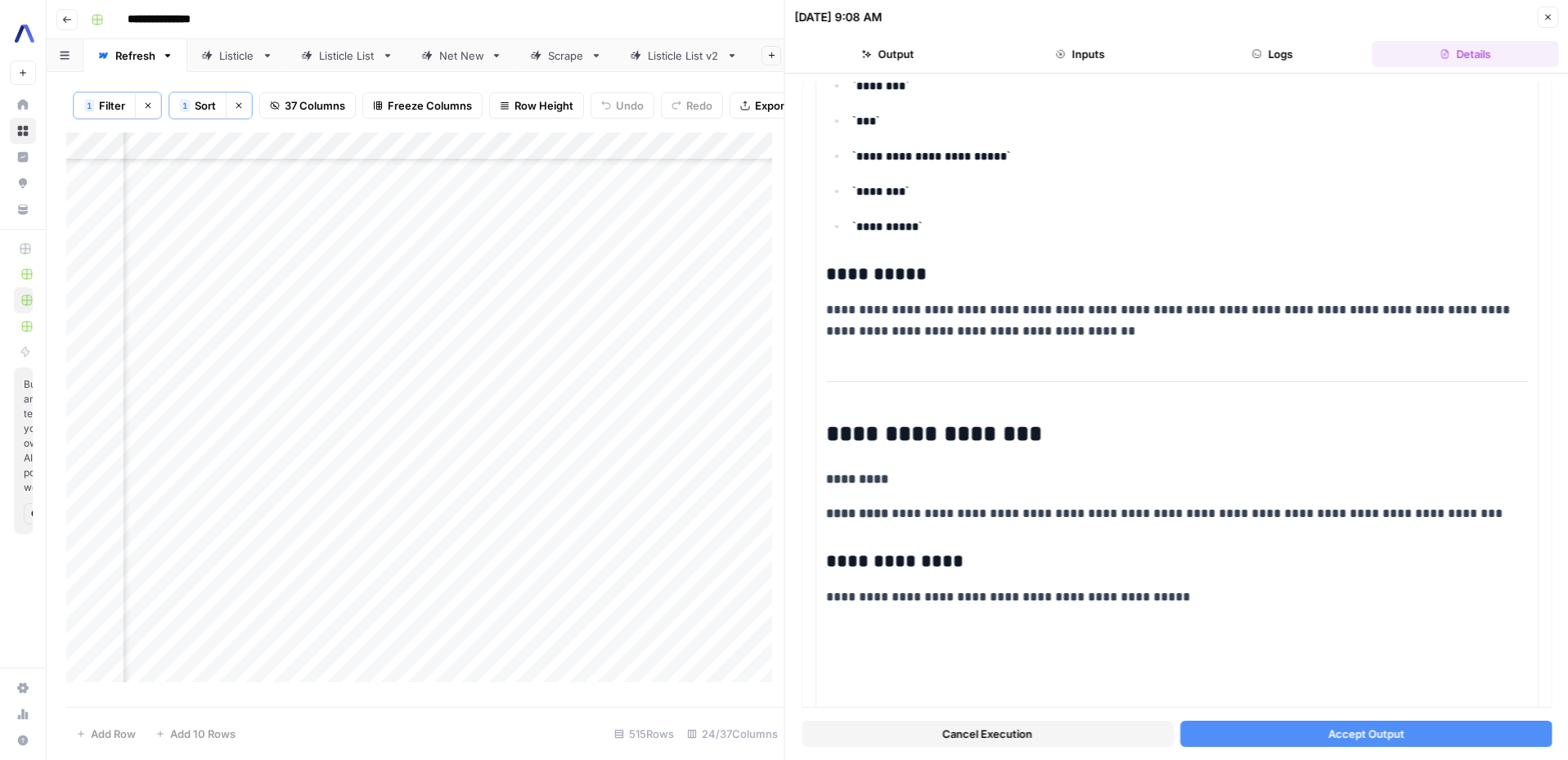
click at [1300, 720] on button "Accept Output" at bounding box center [1365, 733] width 372 height 26
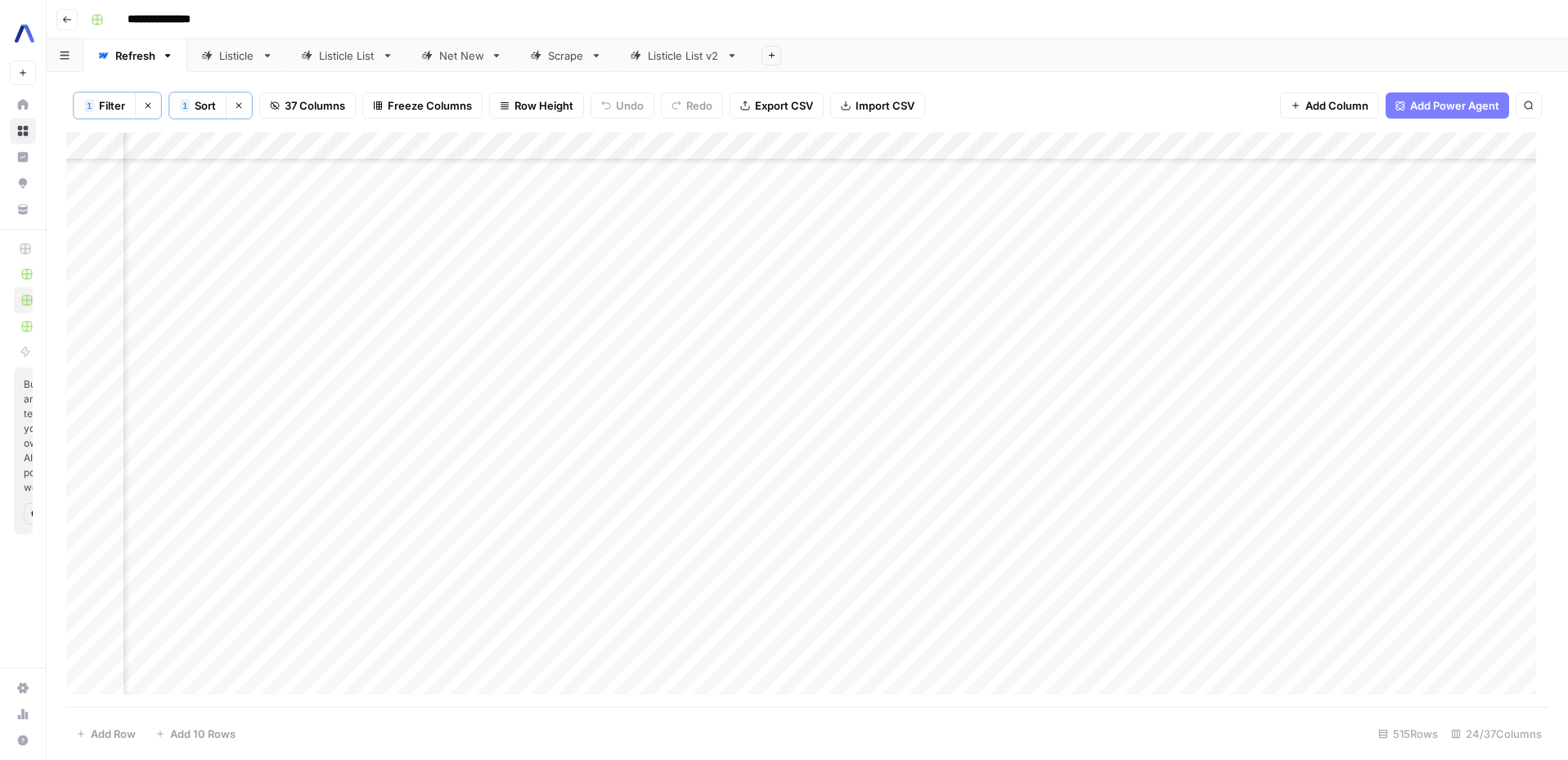
scroll to position [3805, 1539]
click at [957, 70] on div "Add Sheet" at bounding box center [1159, 56] width 816 height 33
click at [1364, 232] on div "Add Column" at bounding box center [807, 420] width 1482 height 574
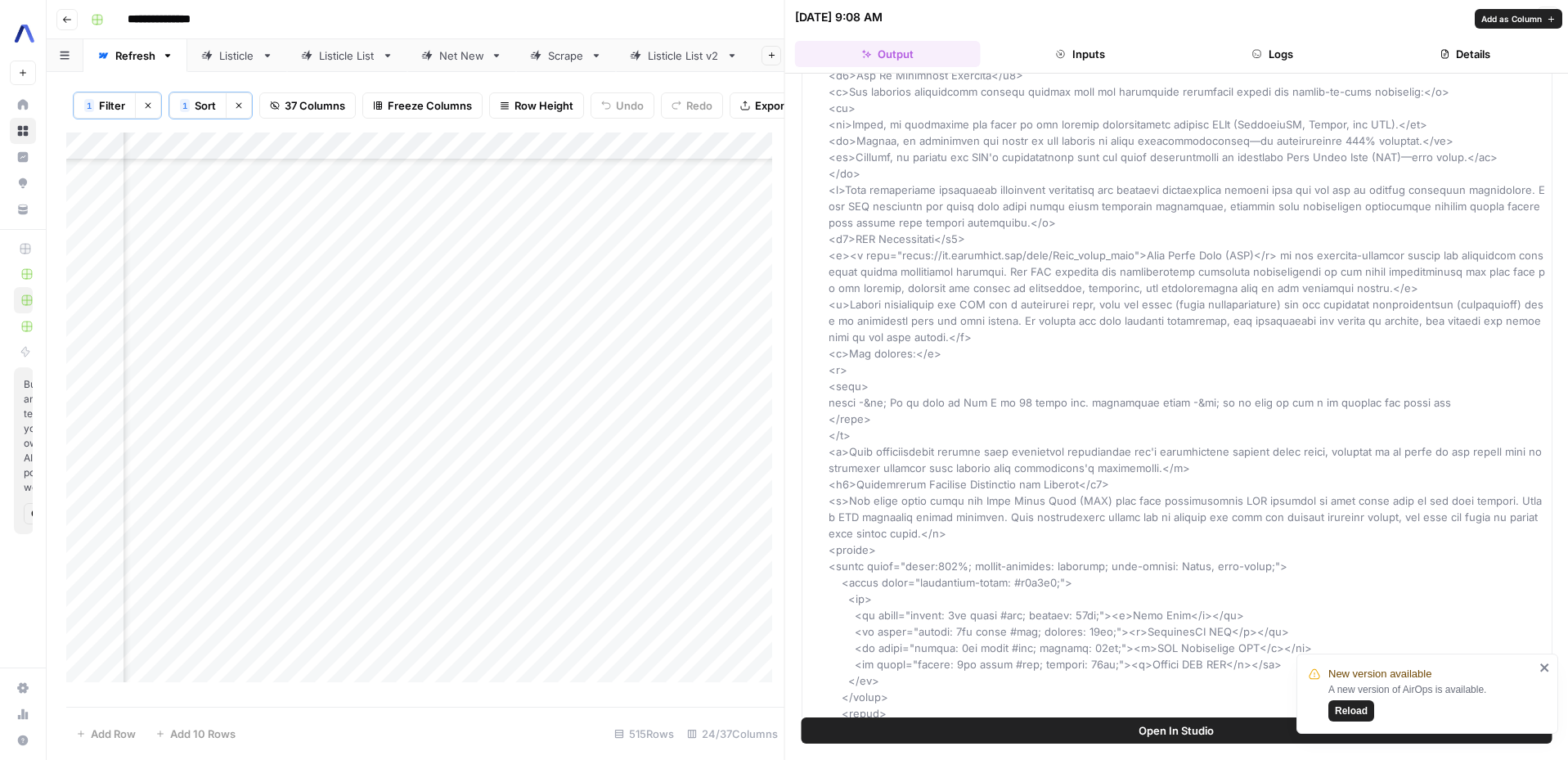
scroll to position [2531, 0]
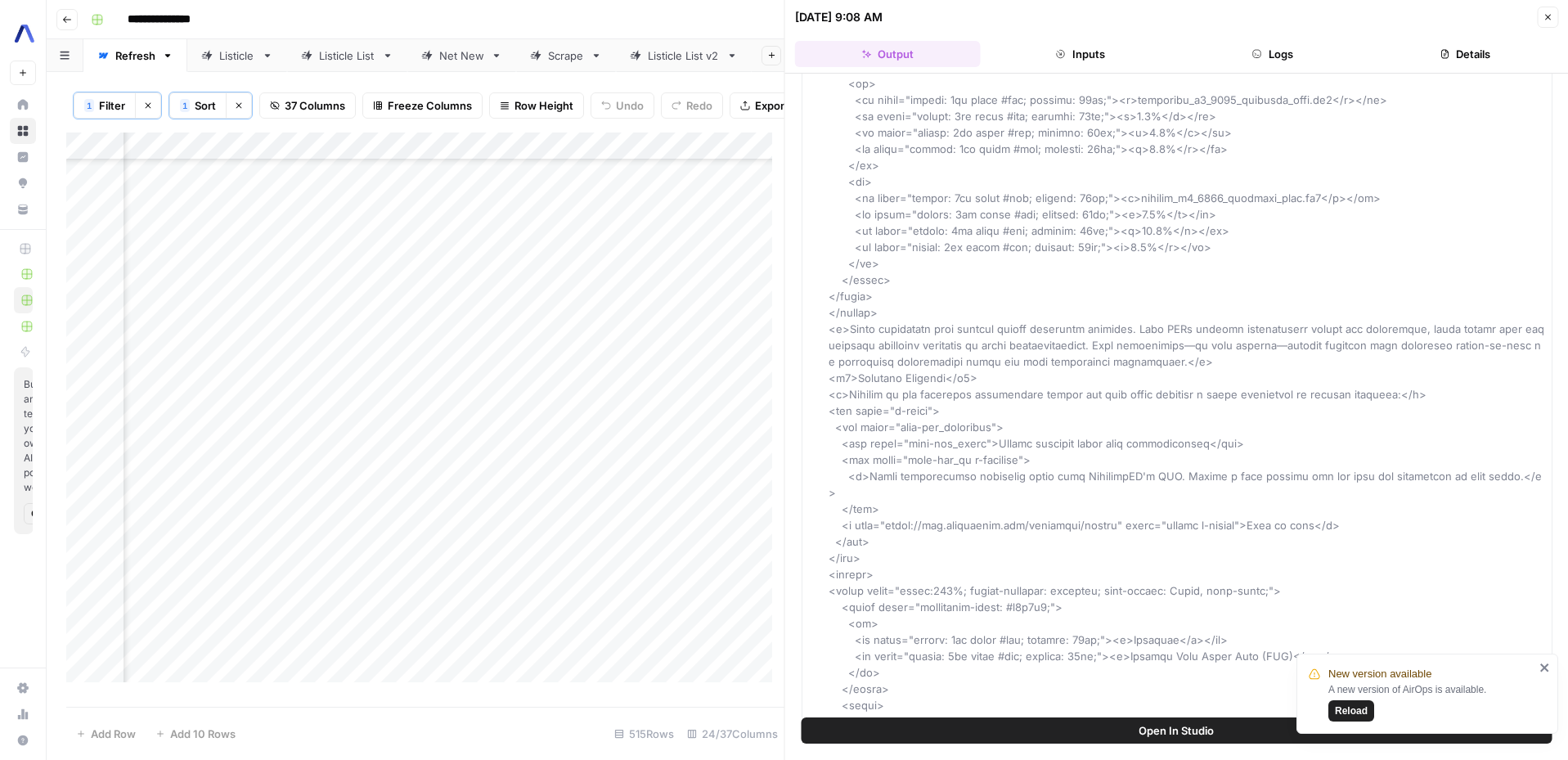
click at [1538, 665] on div "New version available A new version of AirOps is available. Reload" at bounding box center [1421, 694] width 236 height 65
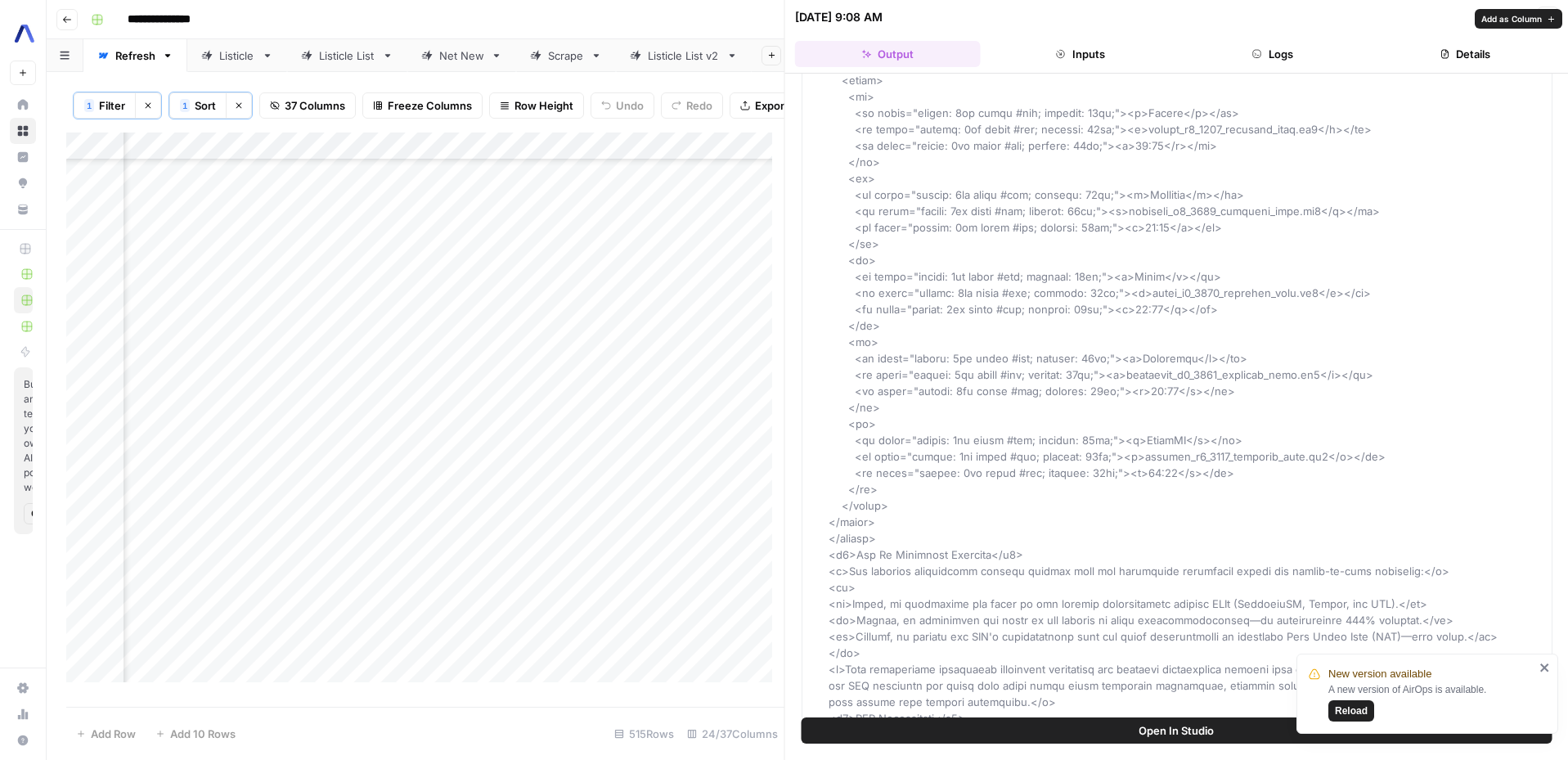
scroll to position [0, 0]
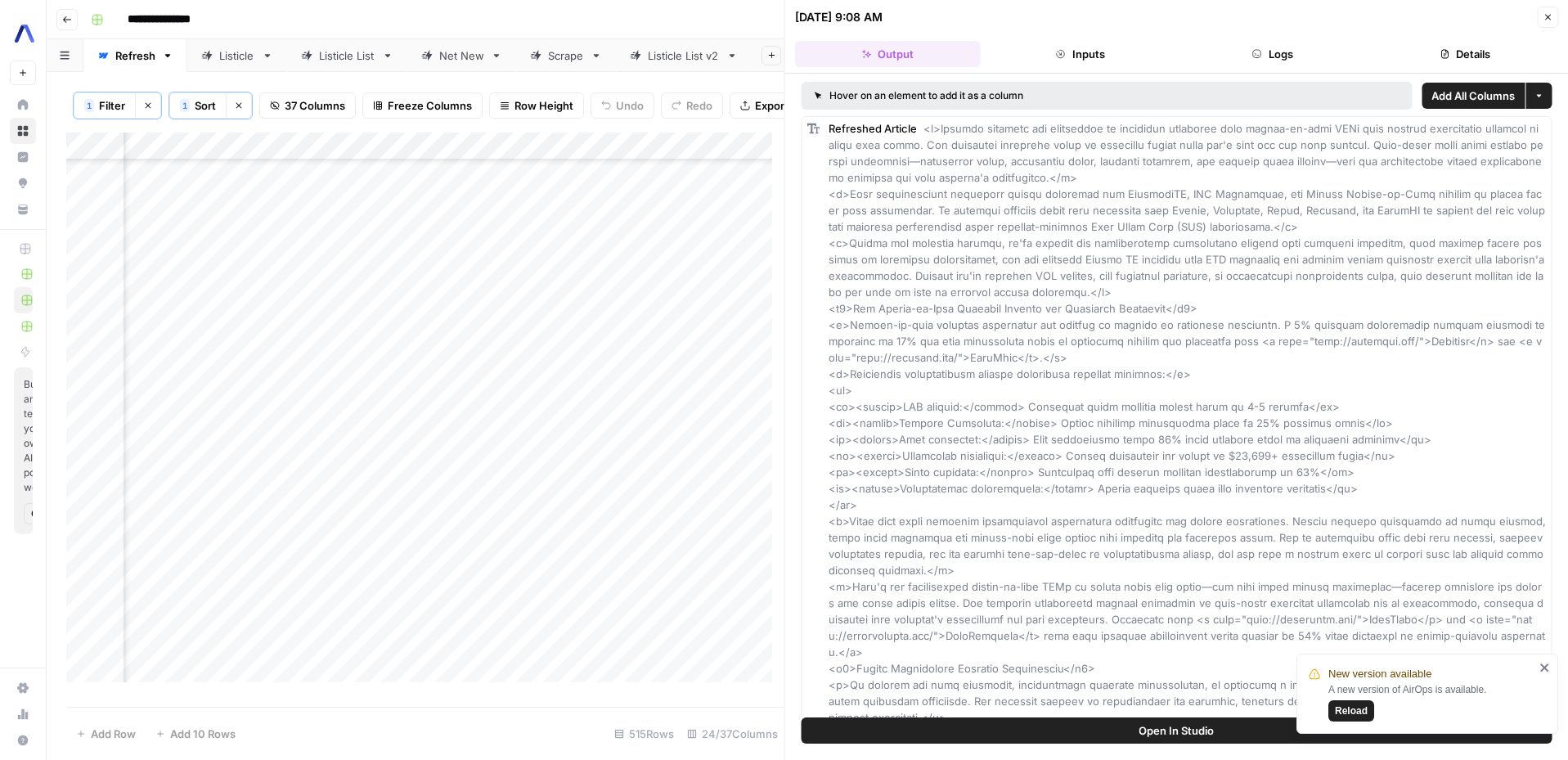
click at [1542, 20] on icon "button" at bounding box center [1547, 16] width 9 height 9
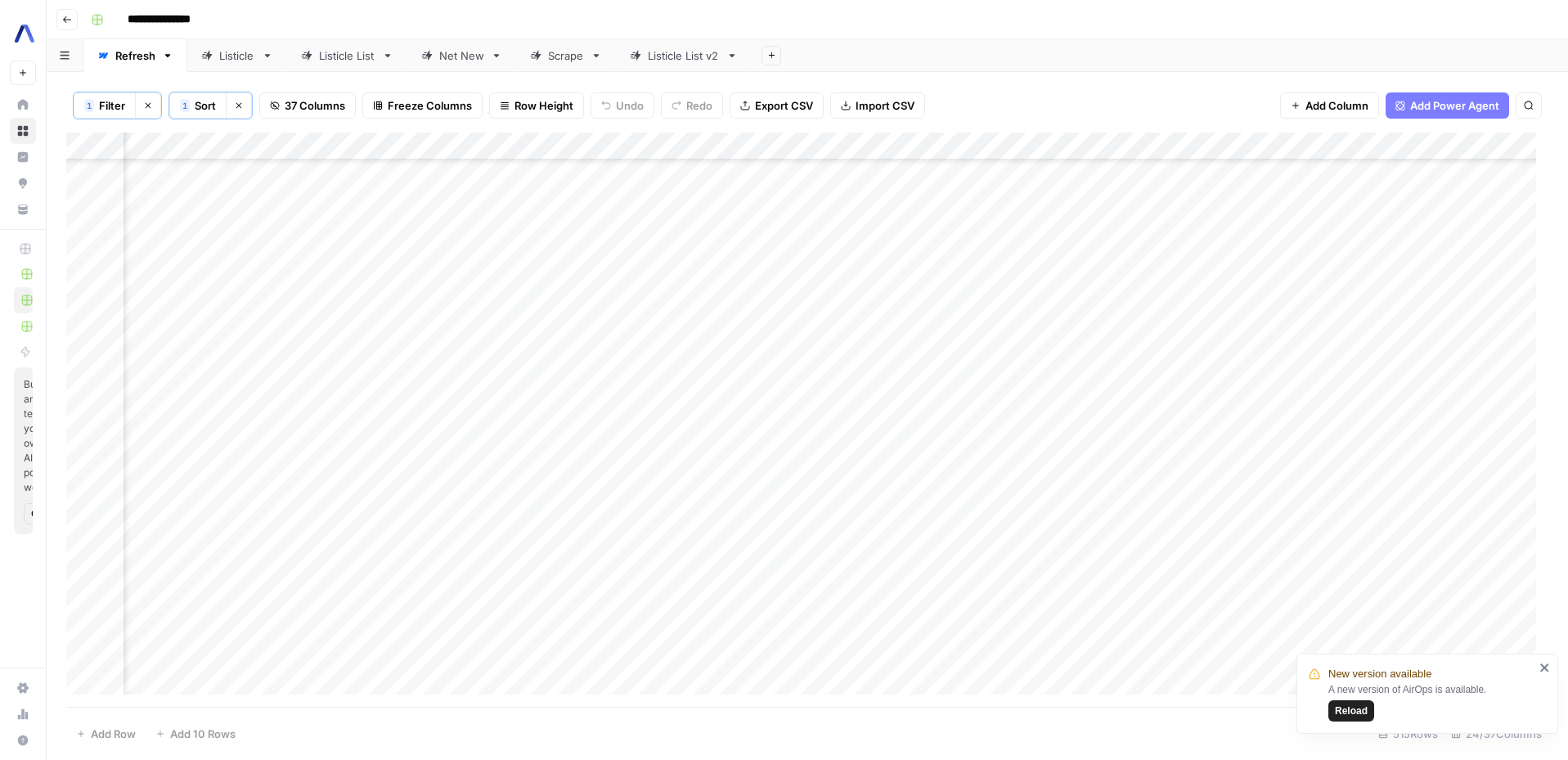
scroll to position [3805, 2403]
click at [660, 233] on div "Add Column" at bounding box center [807, 420] width 1482 height 574
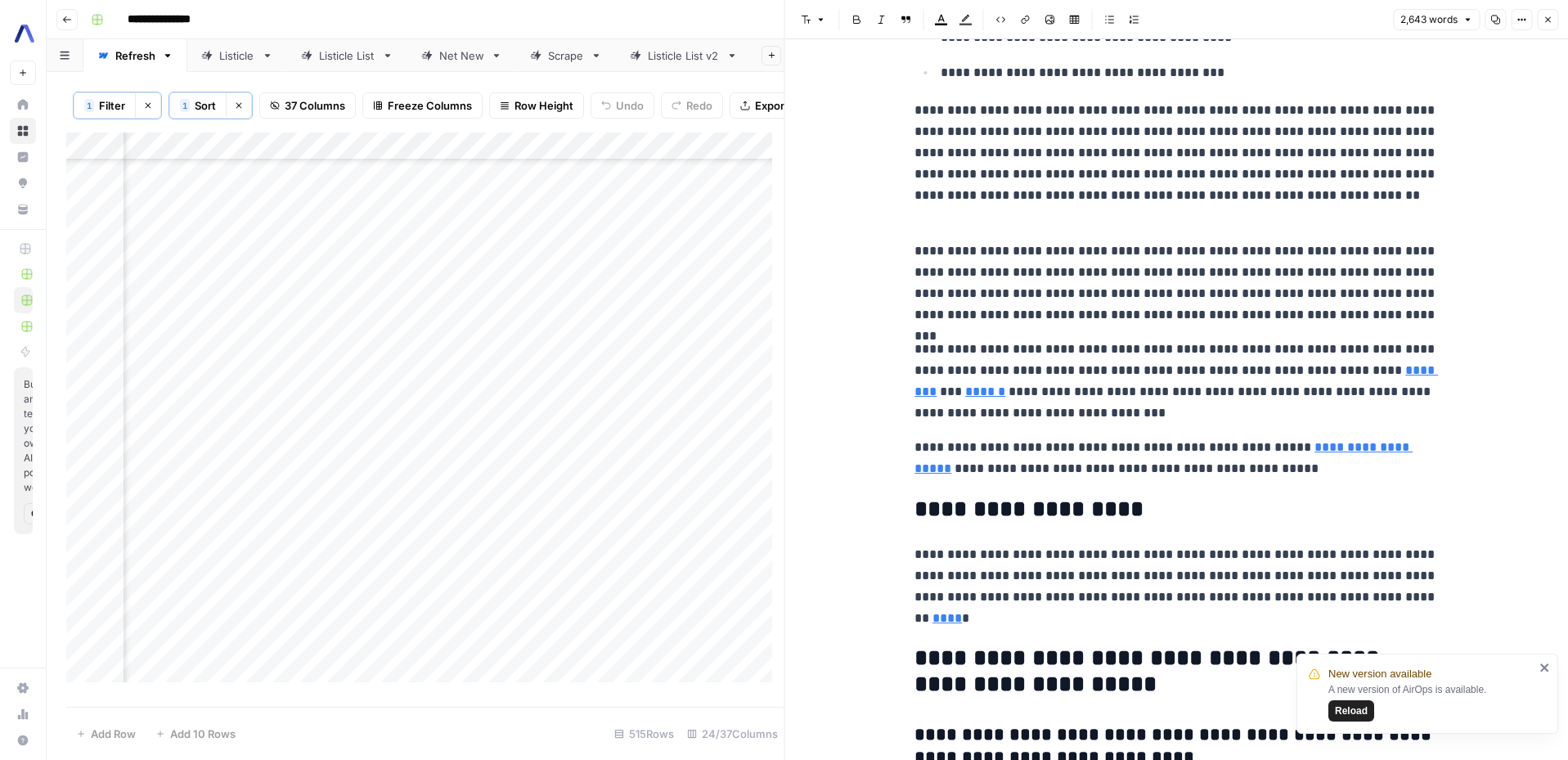
scroll to position [10340, 0]
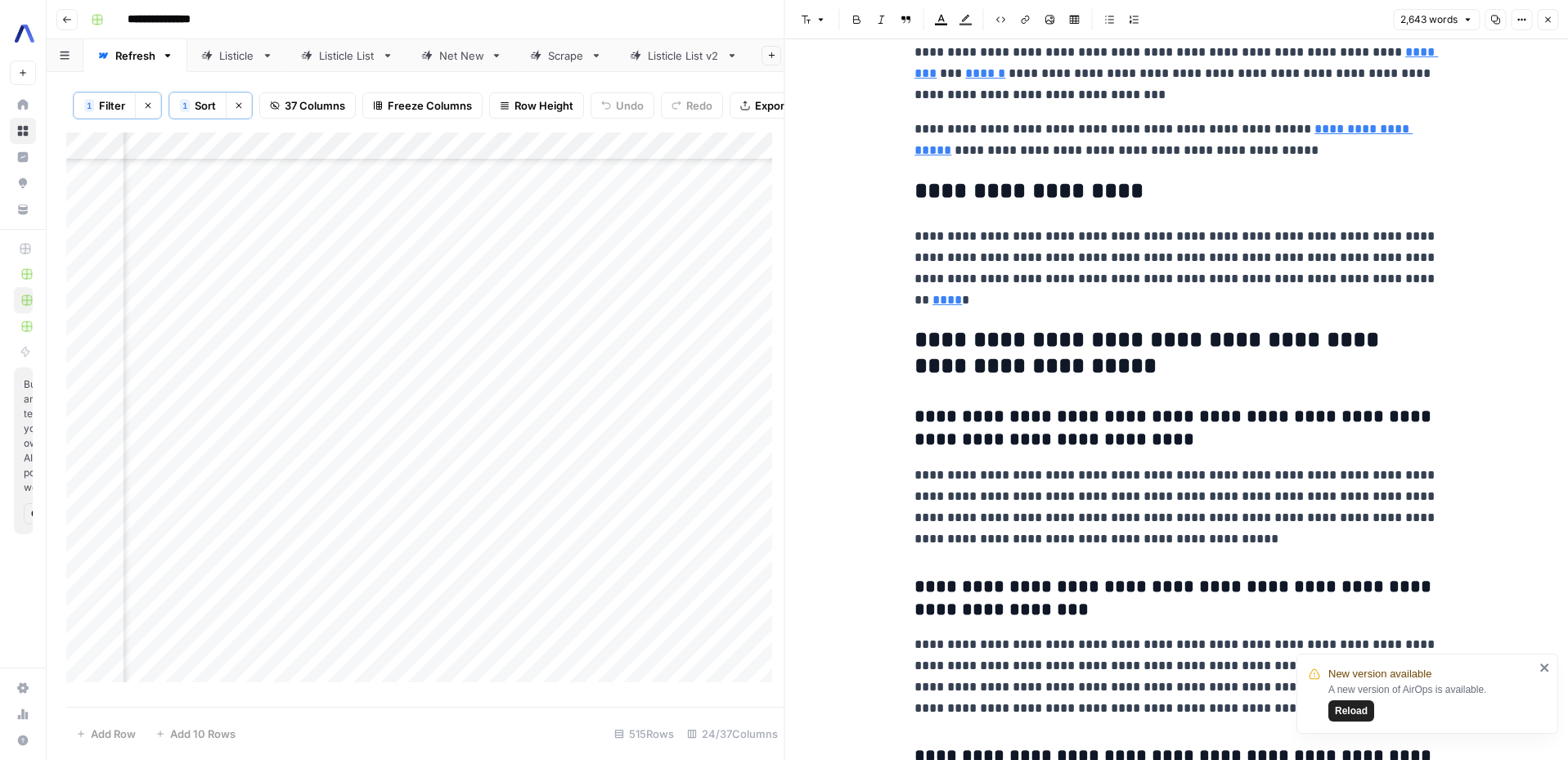
type input "[URL][DOMAIN_NAME]"
click at [1547, 15] on icon "button" at bounding box center [1547, 19] width 9 height 9
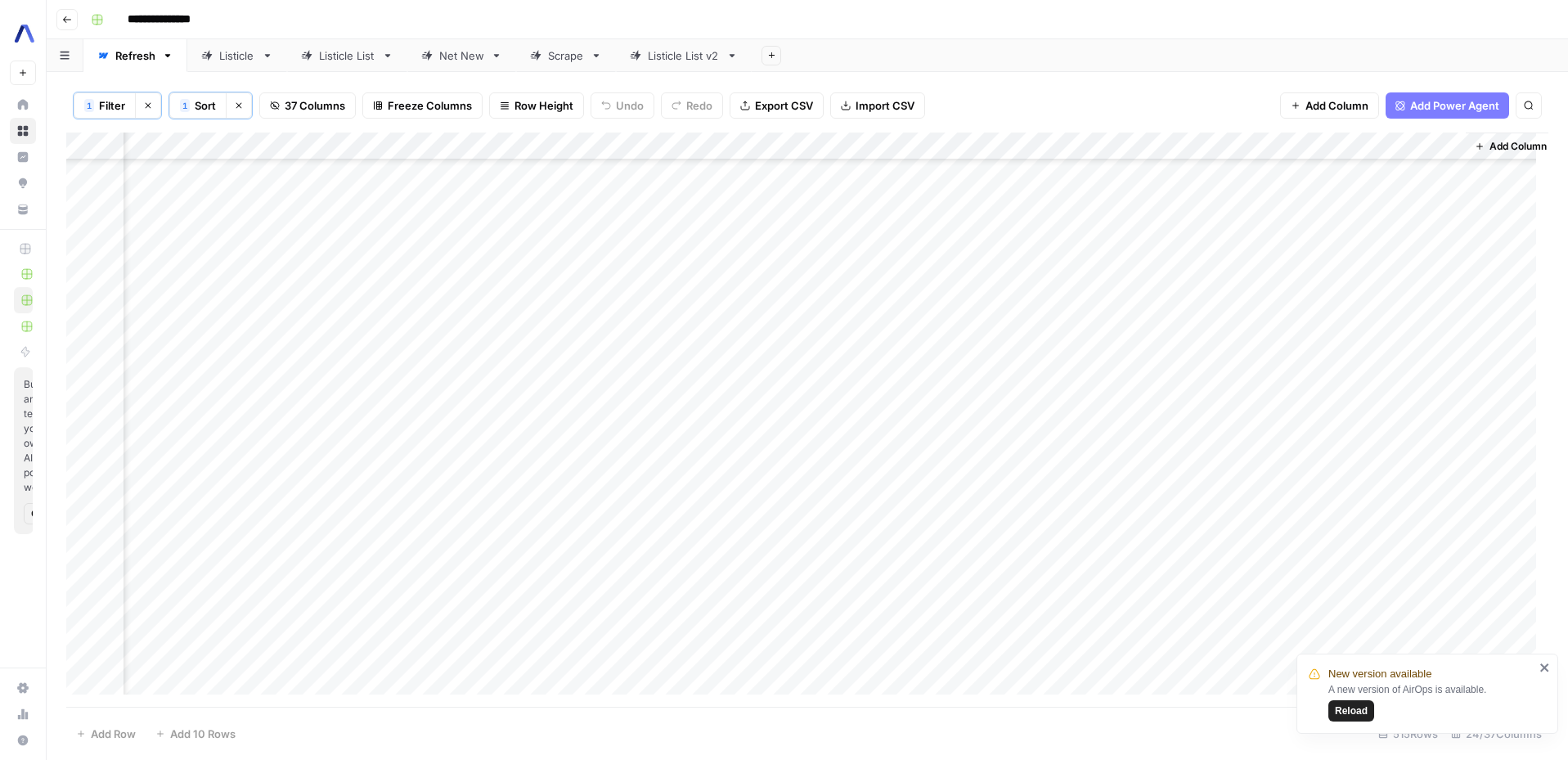
scroll to position [3805, 3217]
click at [1429, 231] on div "Add Column" at bounding box center [807, 420] width 1482 height 574
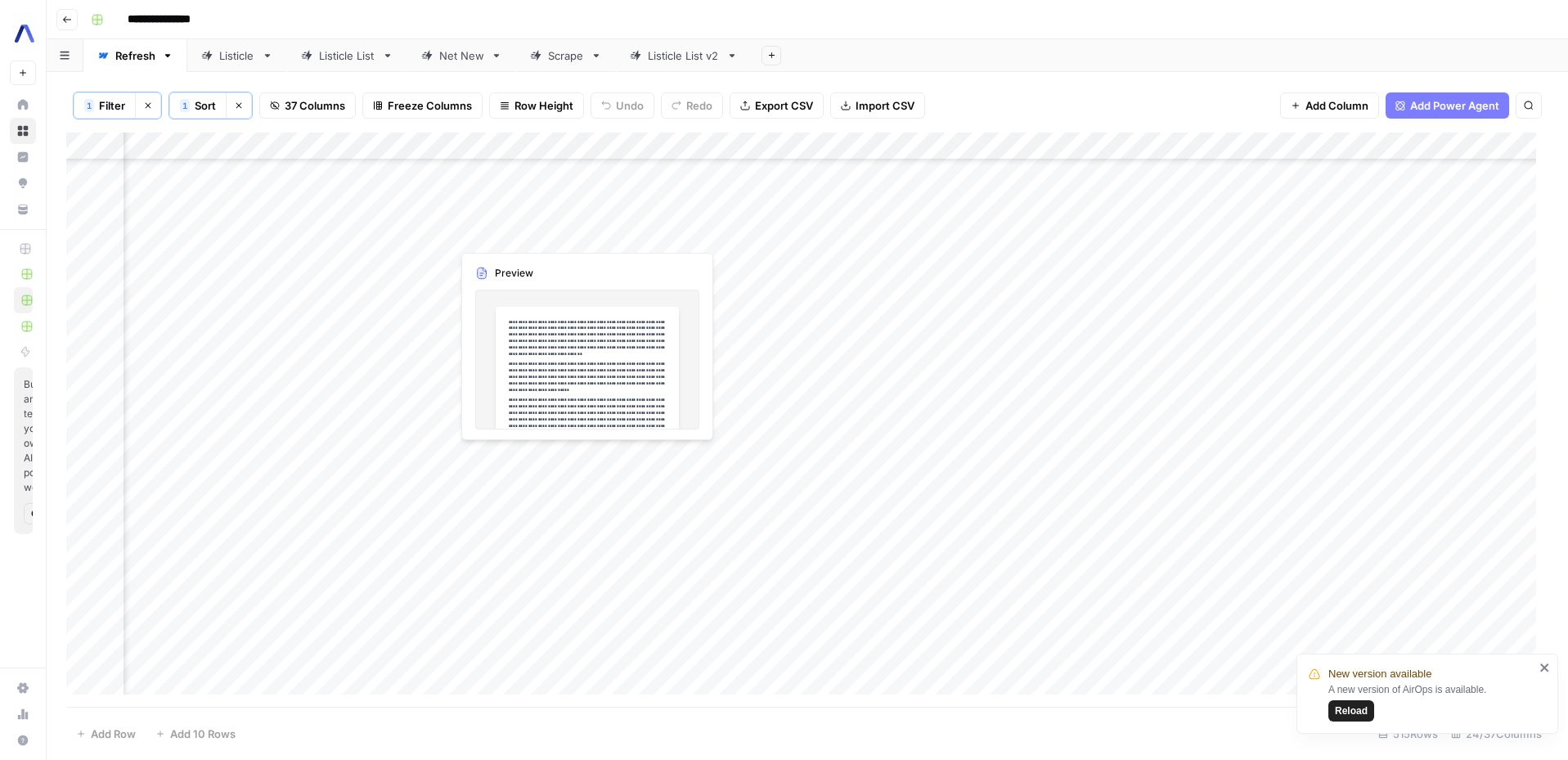
click at [580, 235] on div "Add Column" at bounding box center [807, 420] width 1482 height 574
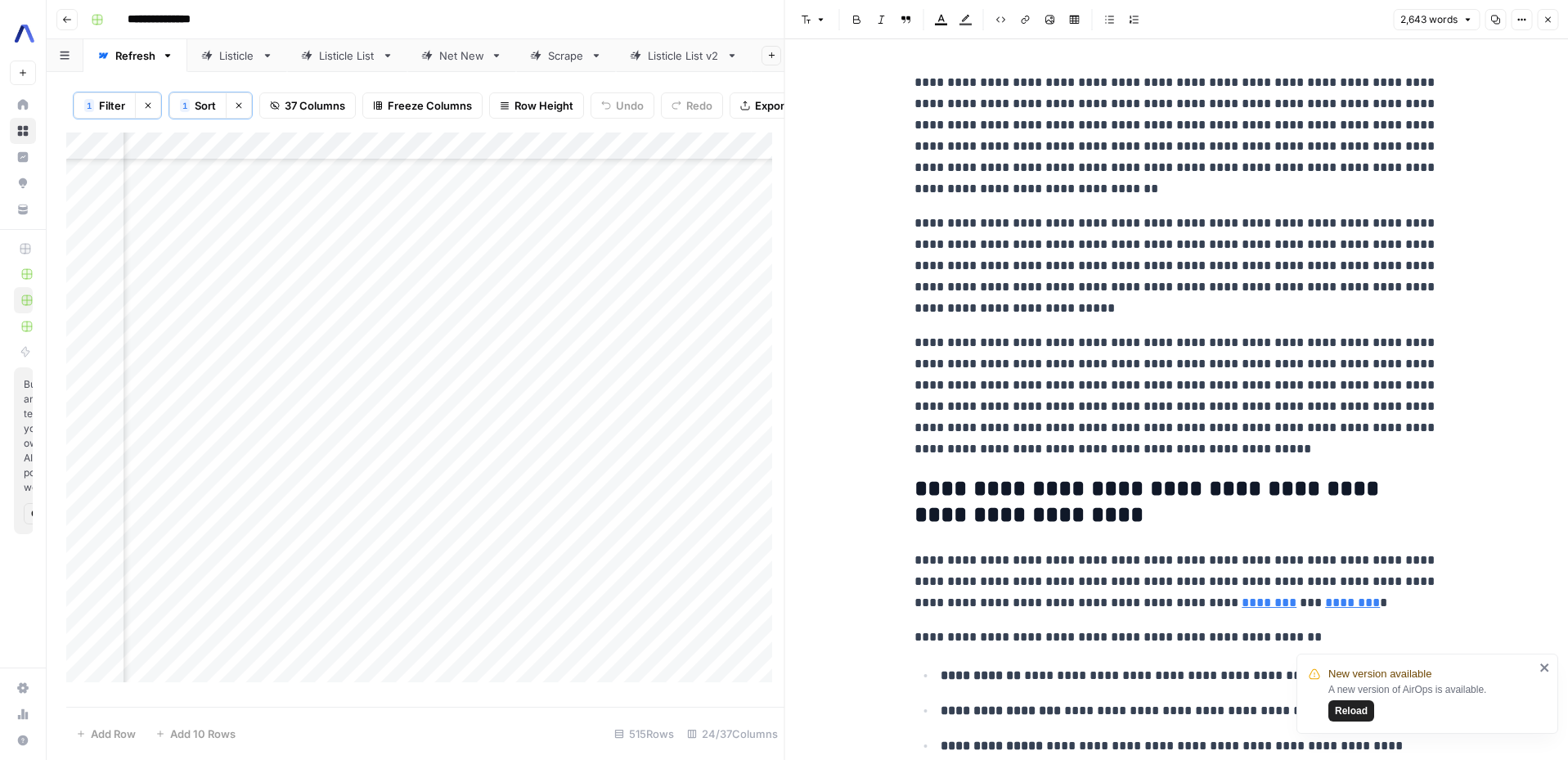
click at [1555, 26] on button "Close" at bounding box center [1547, 19] width 21 height 21
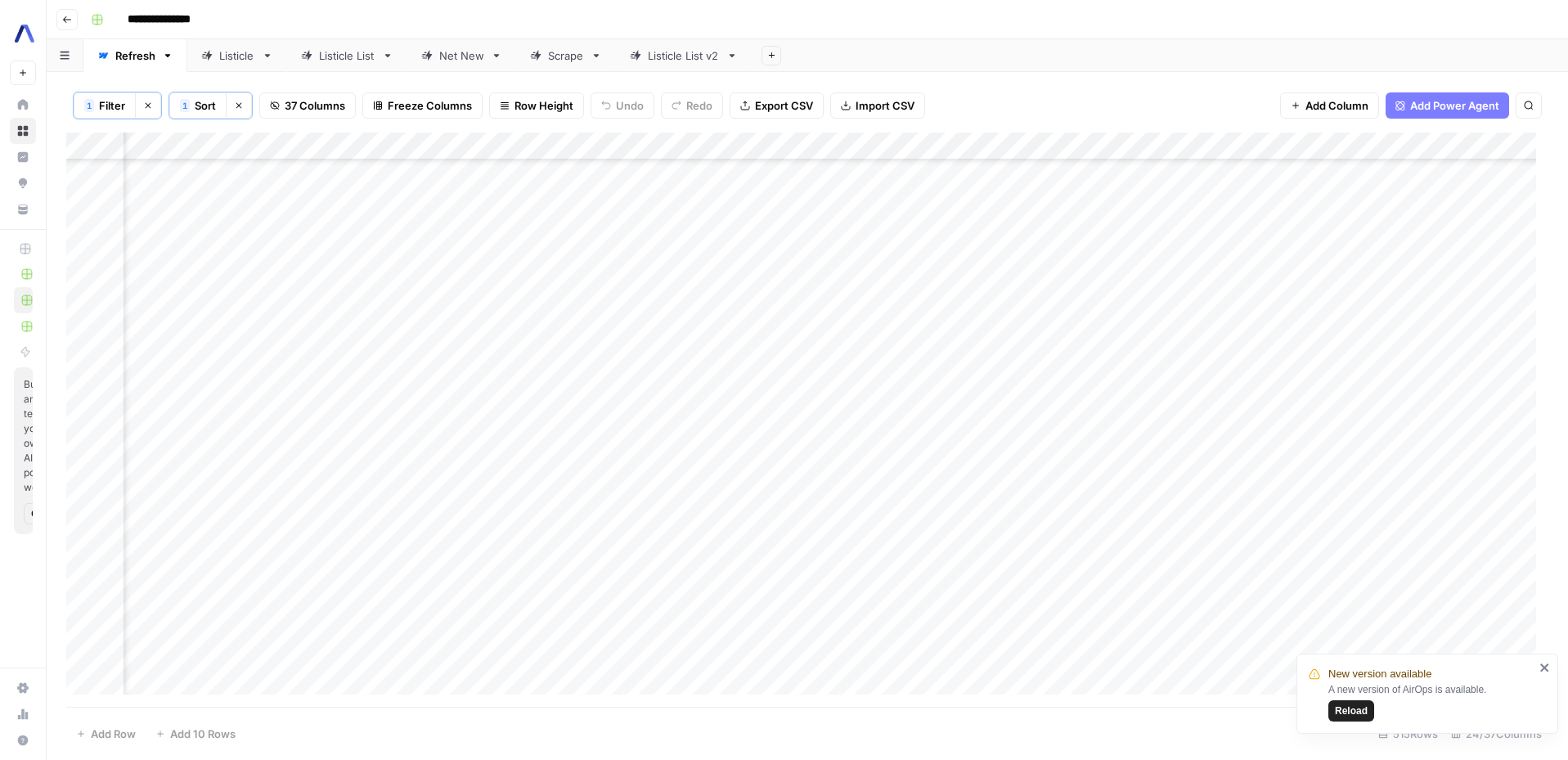
scroll to position [3805, 1923]
click at [975, 230] on div "Add Column" at bounding box center [807, 420] width 1482 height 574
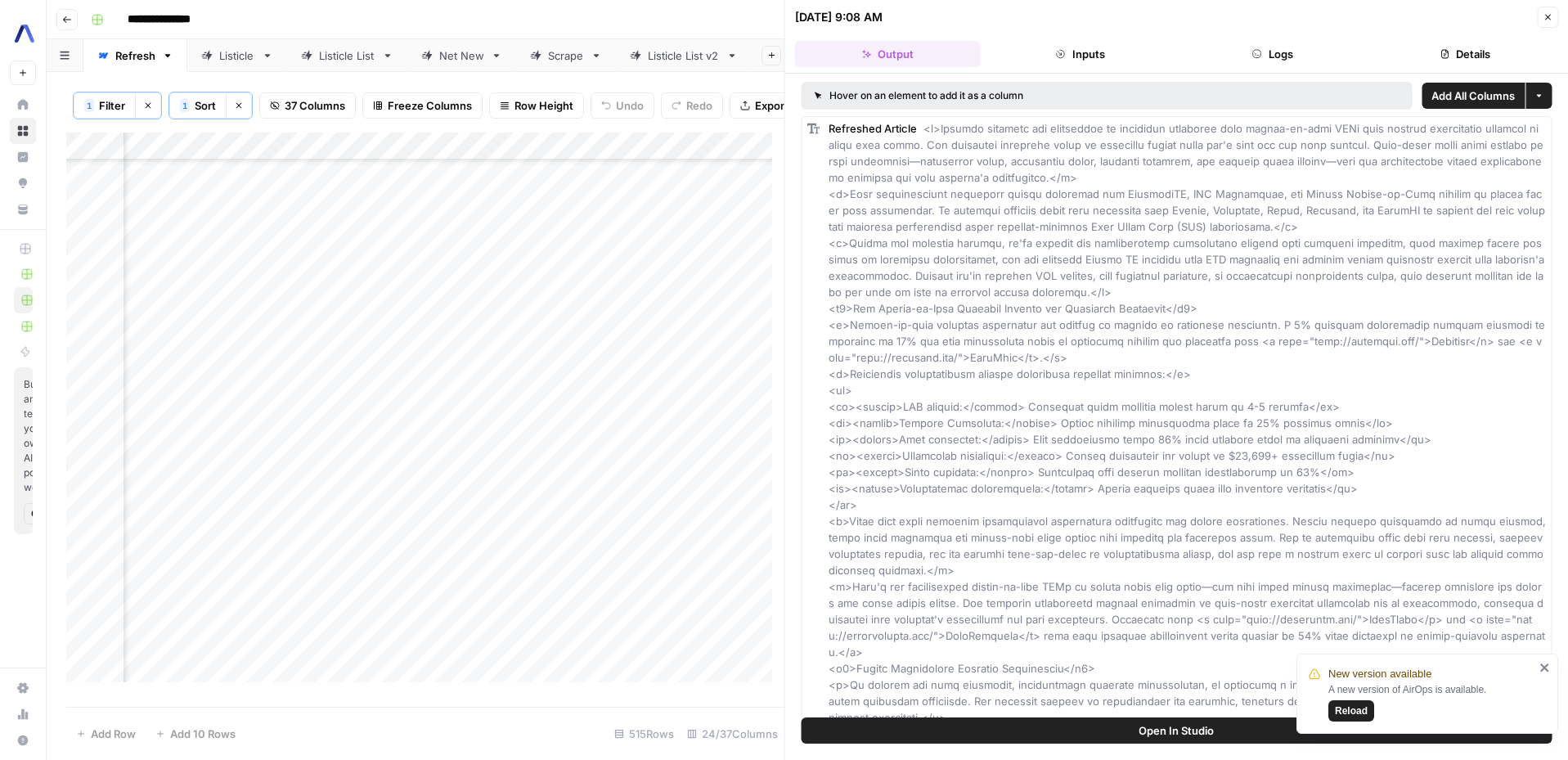
click at [1539, 662] on icon "close" at bounding box center [1544, 667] width 11 height 13
click at [1545, 12] on icon "button" at bounding box center [1547, 16] width 9 height 9
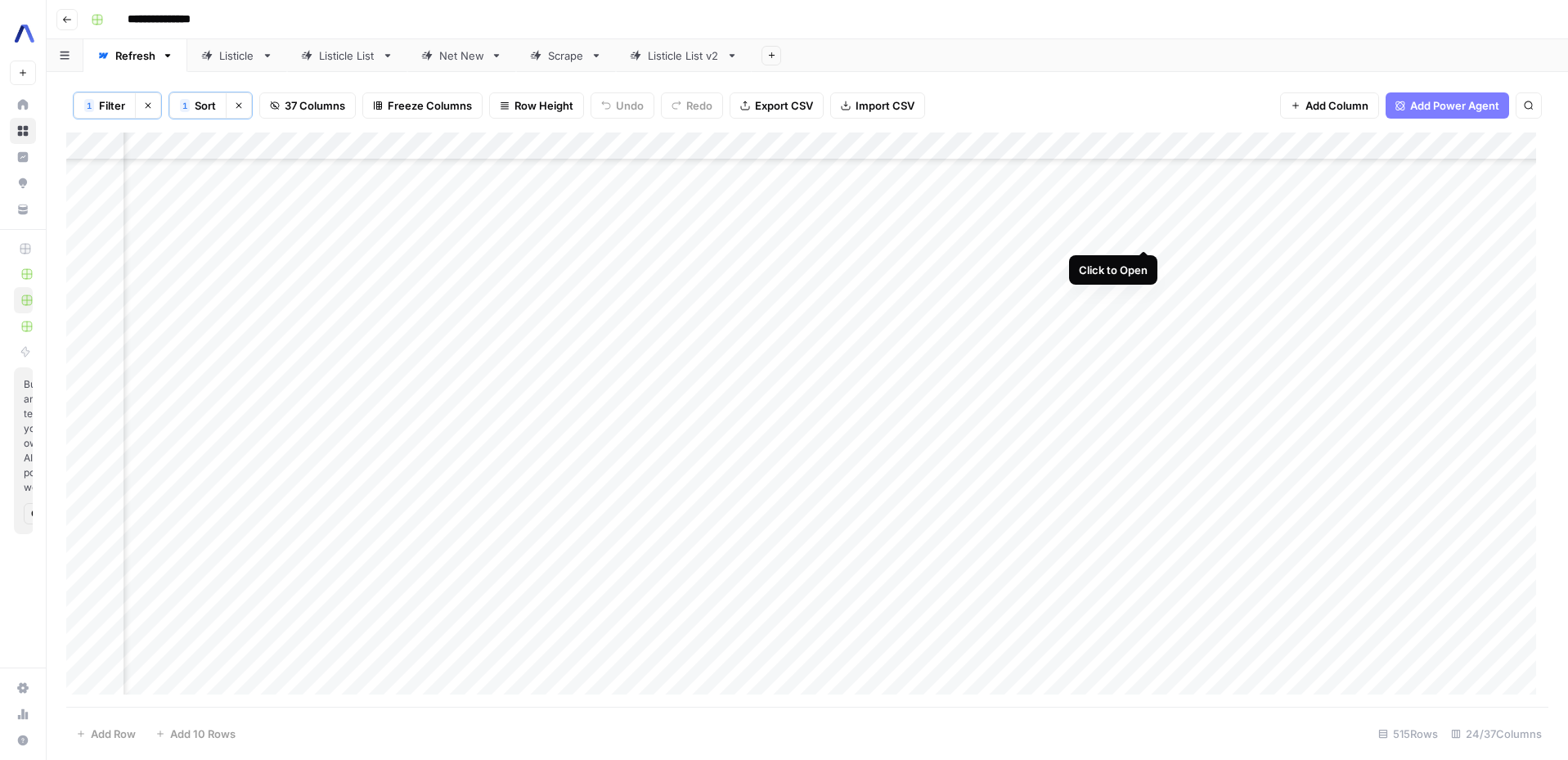
click at [1144, 235] on div "Add Column" at bounding box center [807, 420] width 1482 height 574
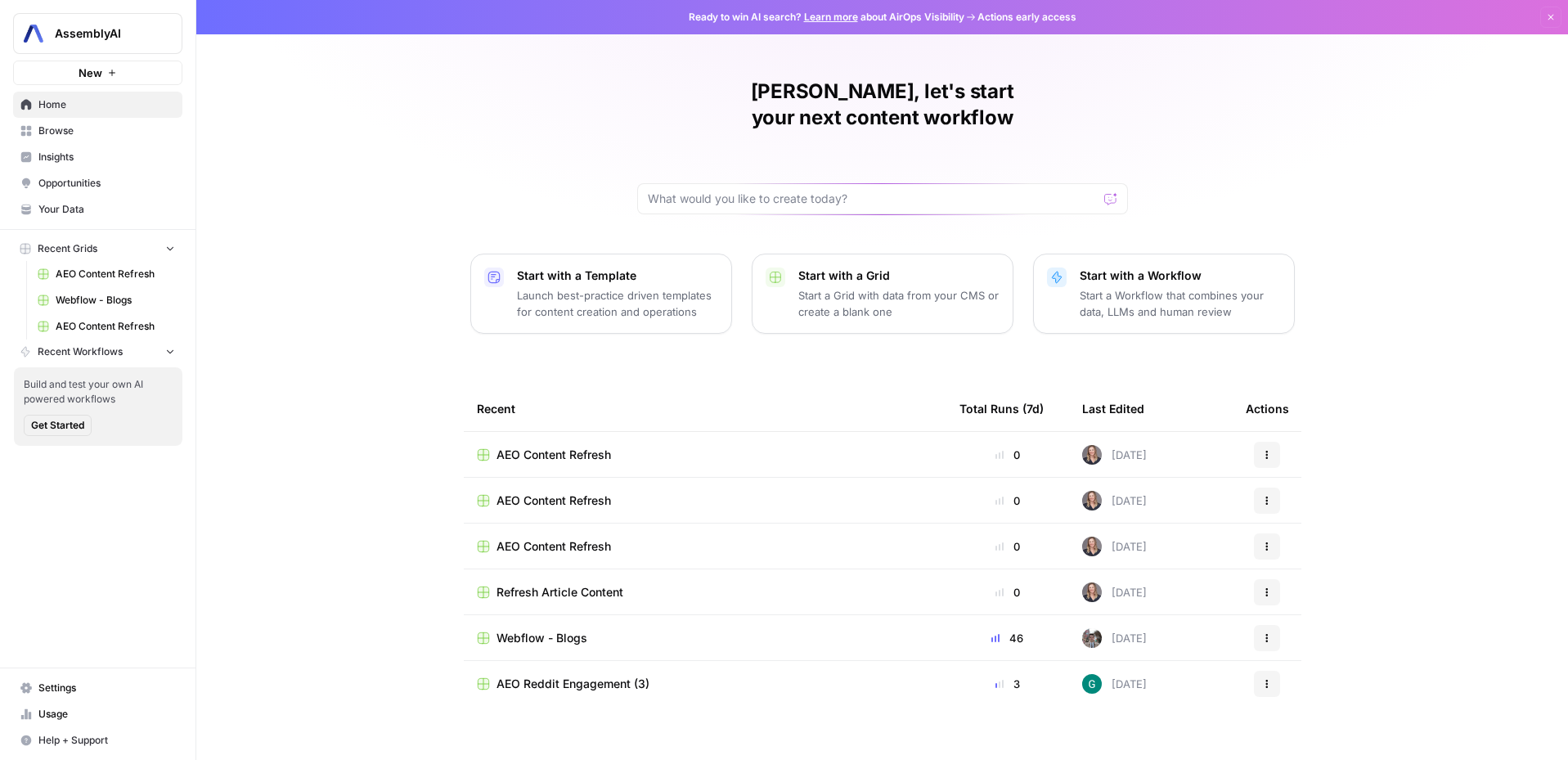
click at [82, 198] on link "Your Data" at bounding box center [97, 209] width 169 height 26
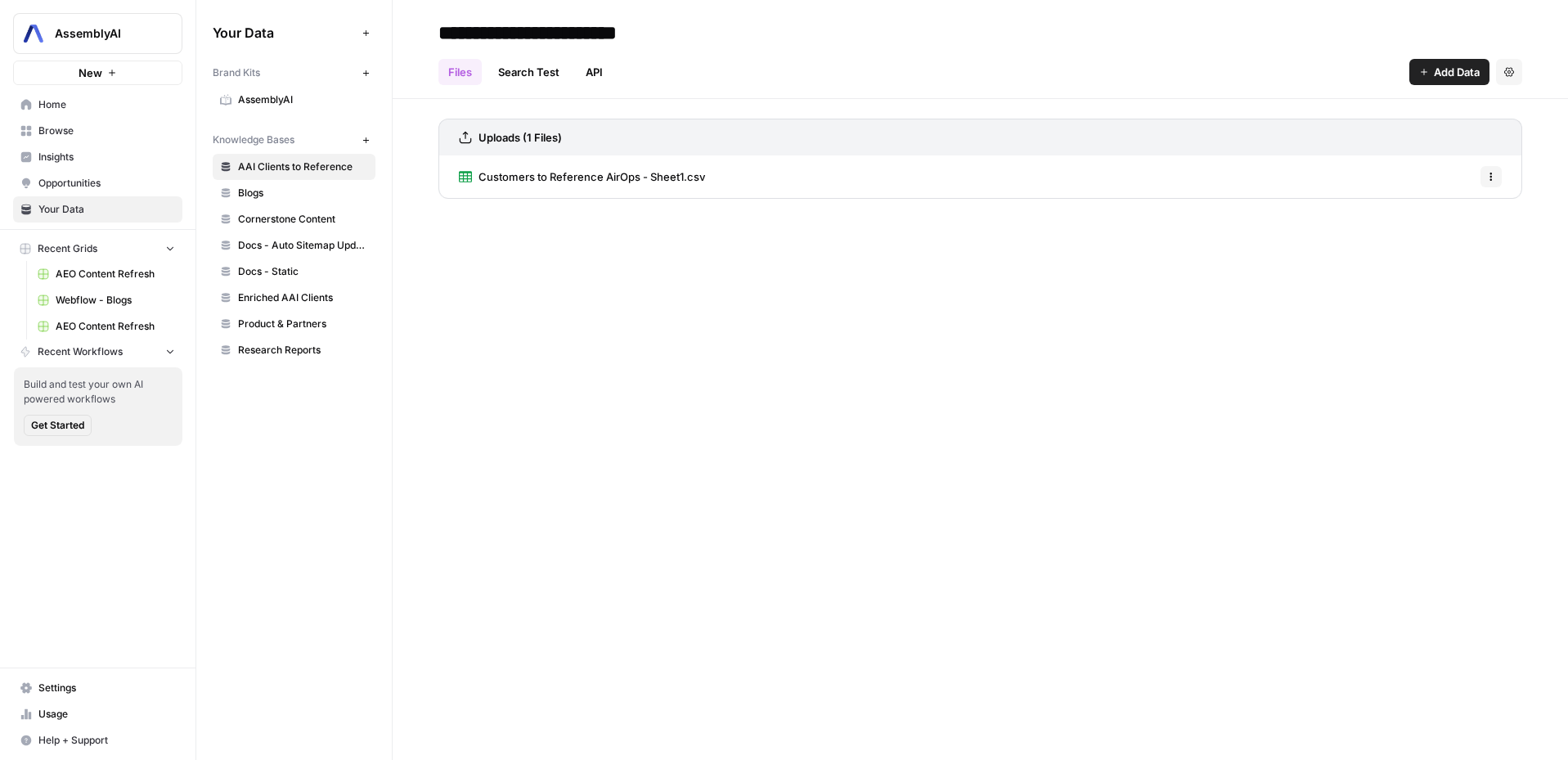
click at [299, 352] on span "Research Reports" at bounding box center [303, 350] width 130 height 15
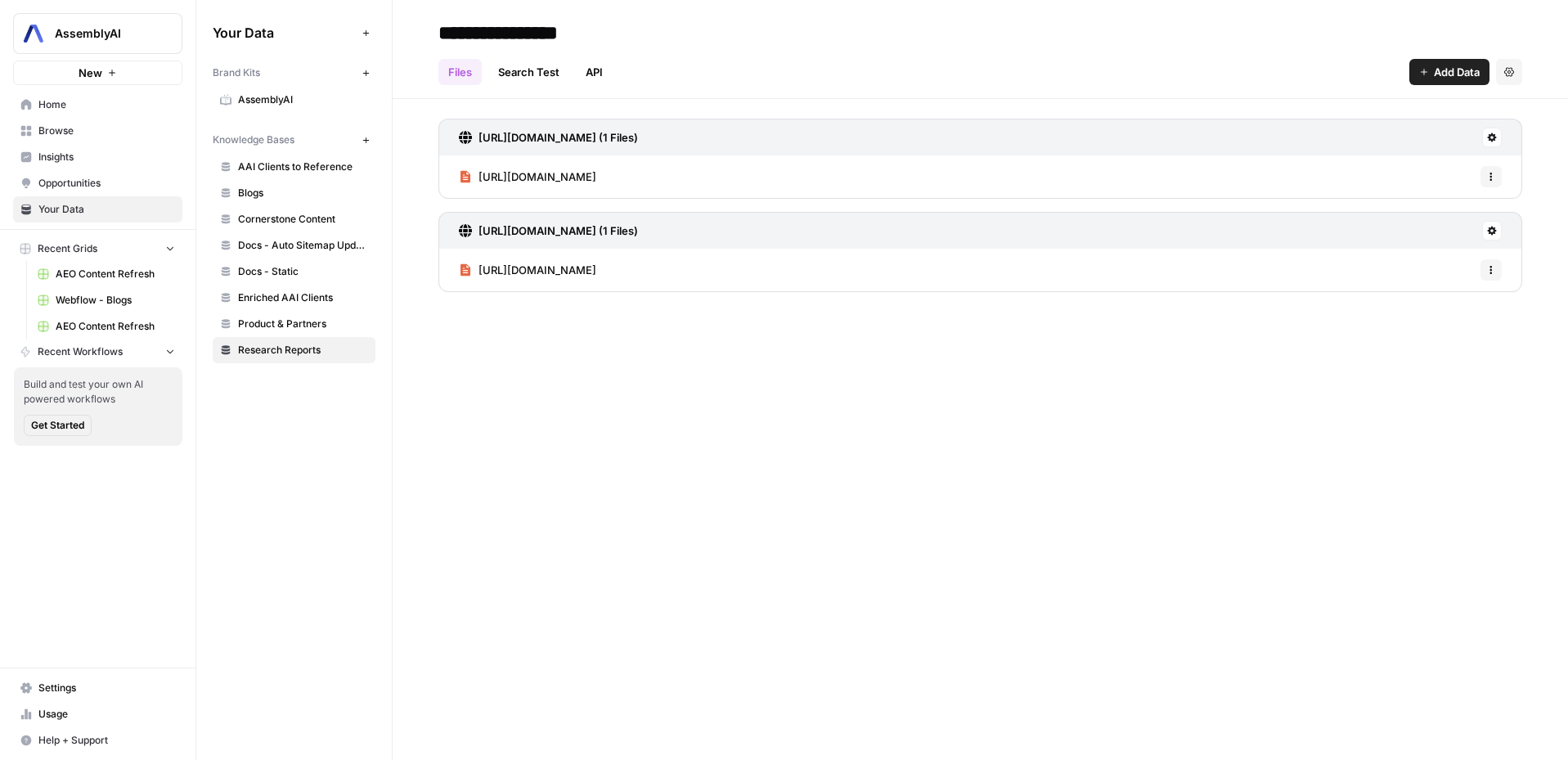
click at [273, 97] on span "AssemblyAI" at bounding box center [303, 100] width 130 height 15
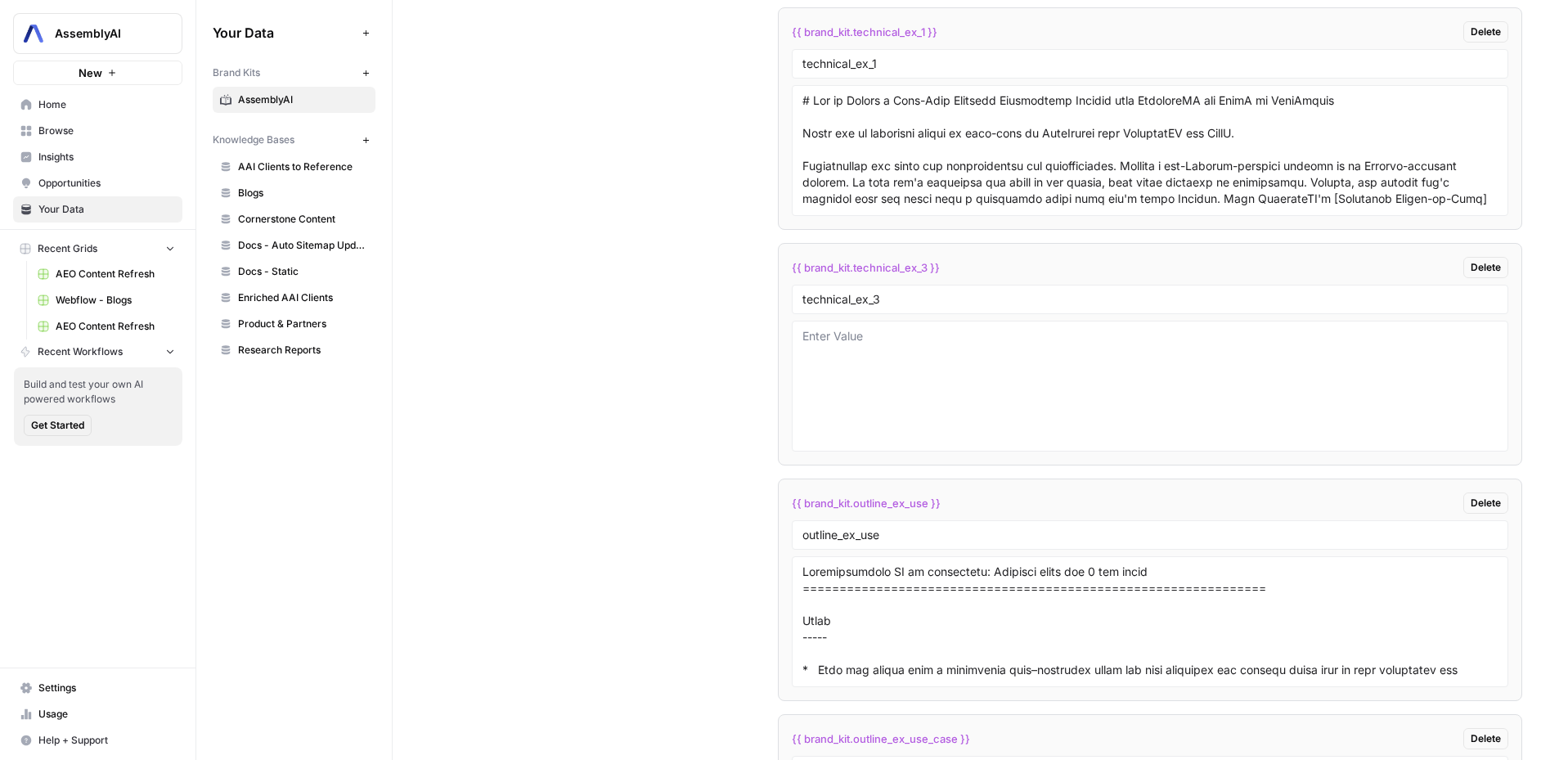
scroll to position [6767, 0]
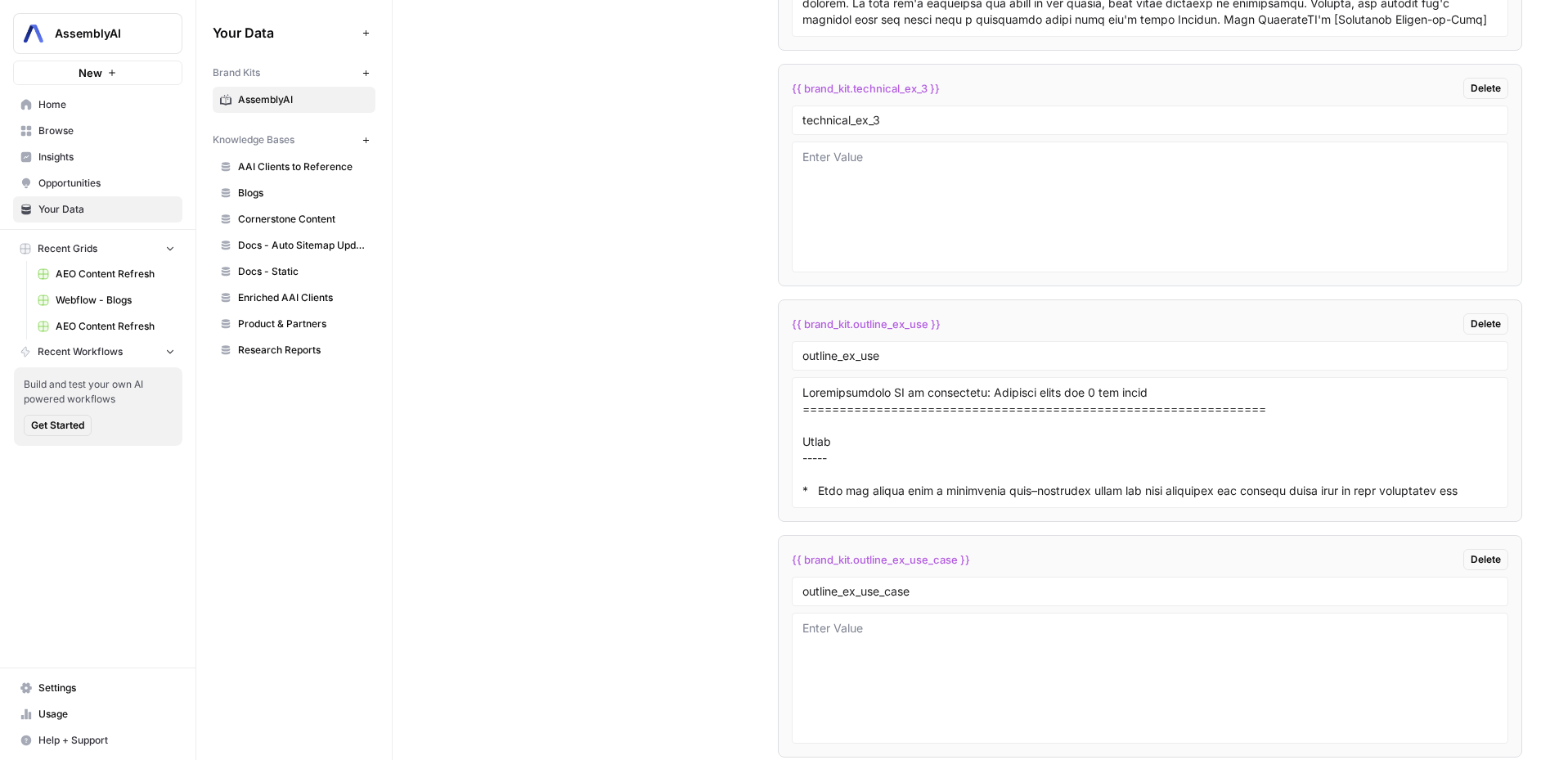
click at [294, 350] on span "Research Reports" at bounding box center [303, 350] width 130 height 15
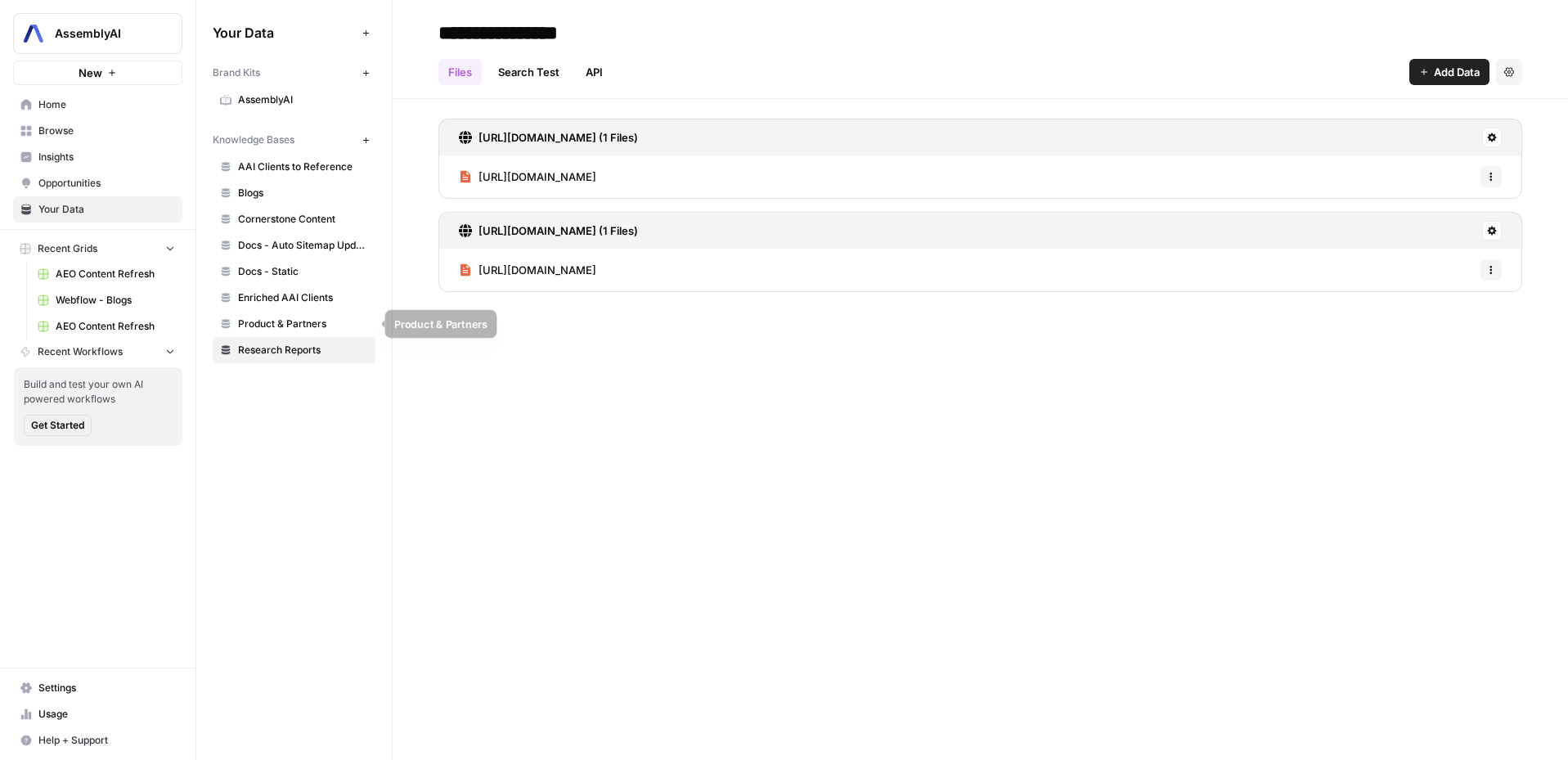
click at [296, 326] on span "Product & Partners" at bounding box center [303, 323] width 130 height 15
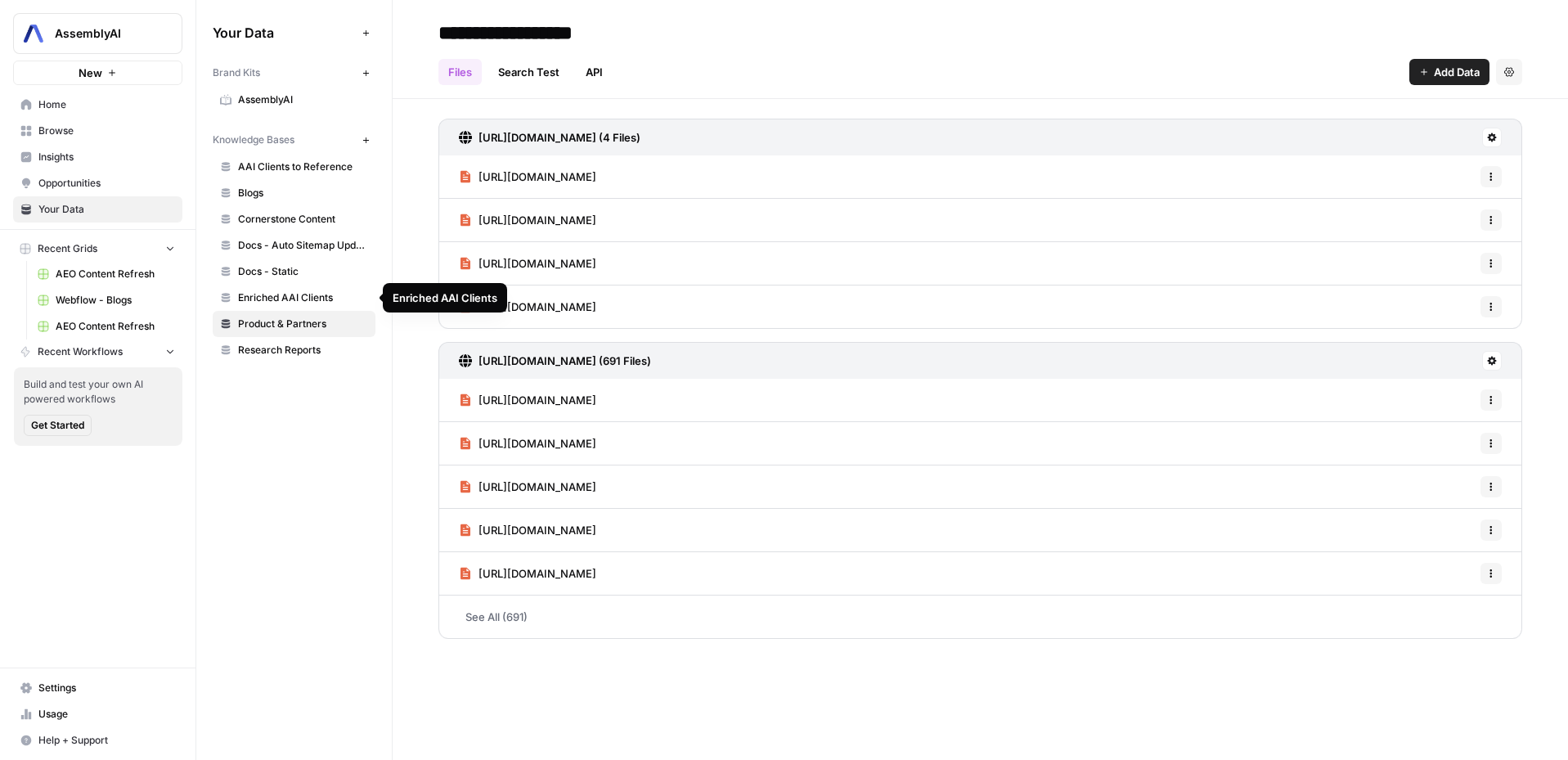
click at [297, 294] on span "Enriched AAI Clients" at bounding box center [303, 297] width 130 height 15
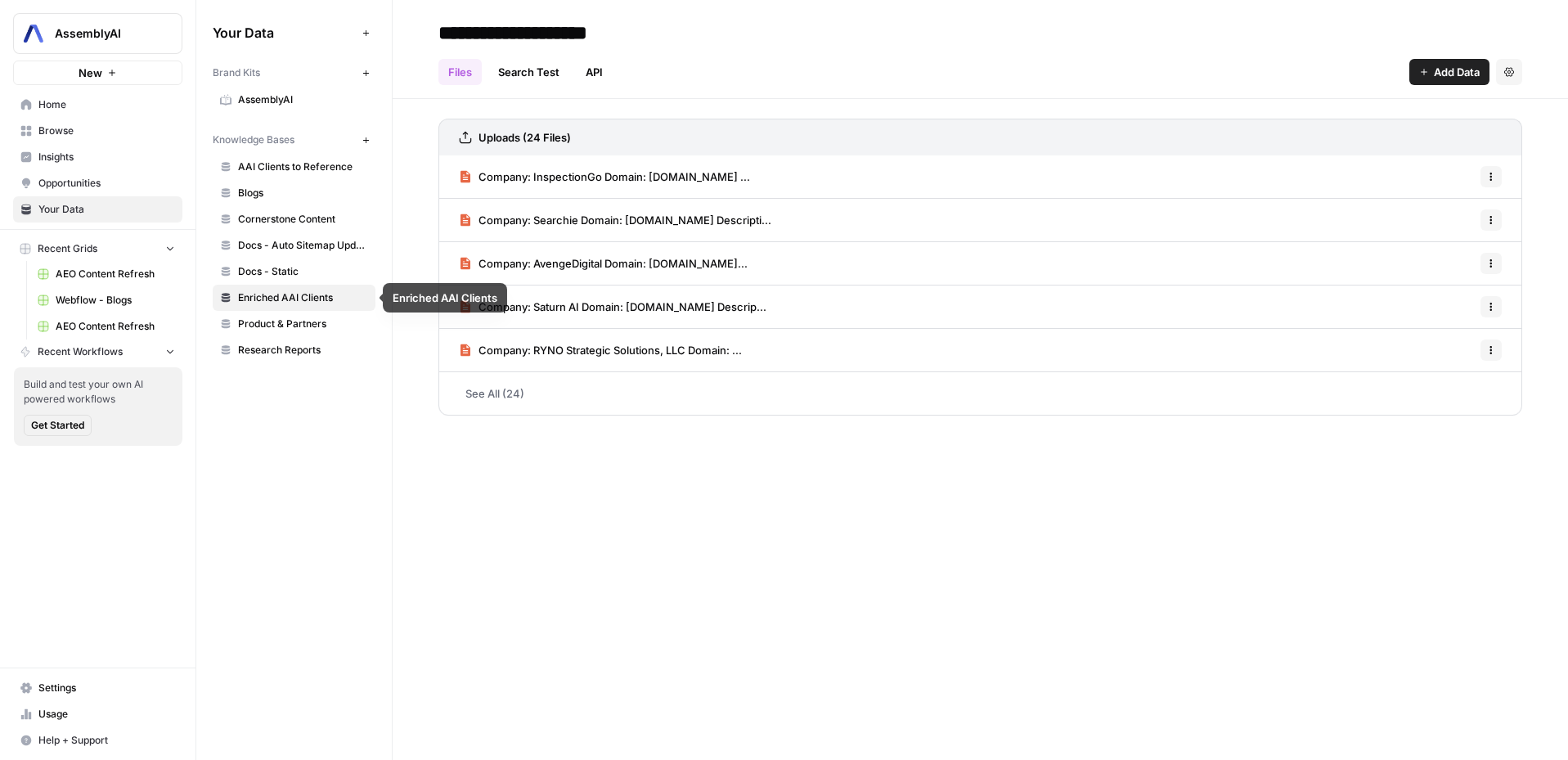
click at [305, 273] on span "Docs - Static" at bounding box center [303, 271] width 130 height 15
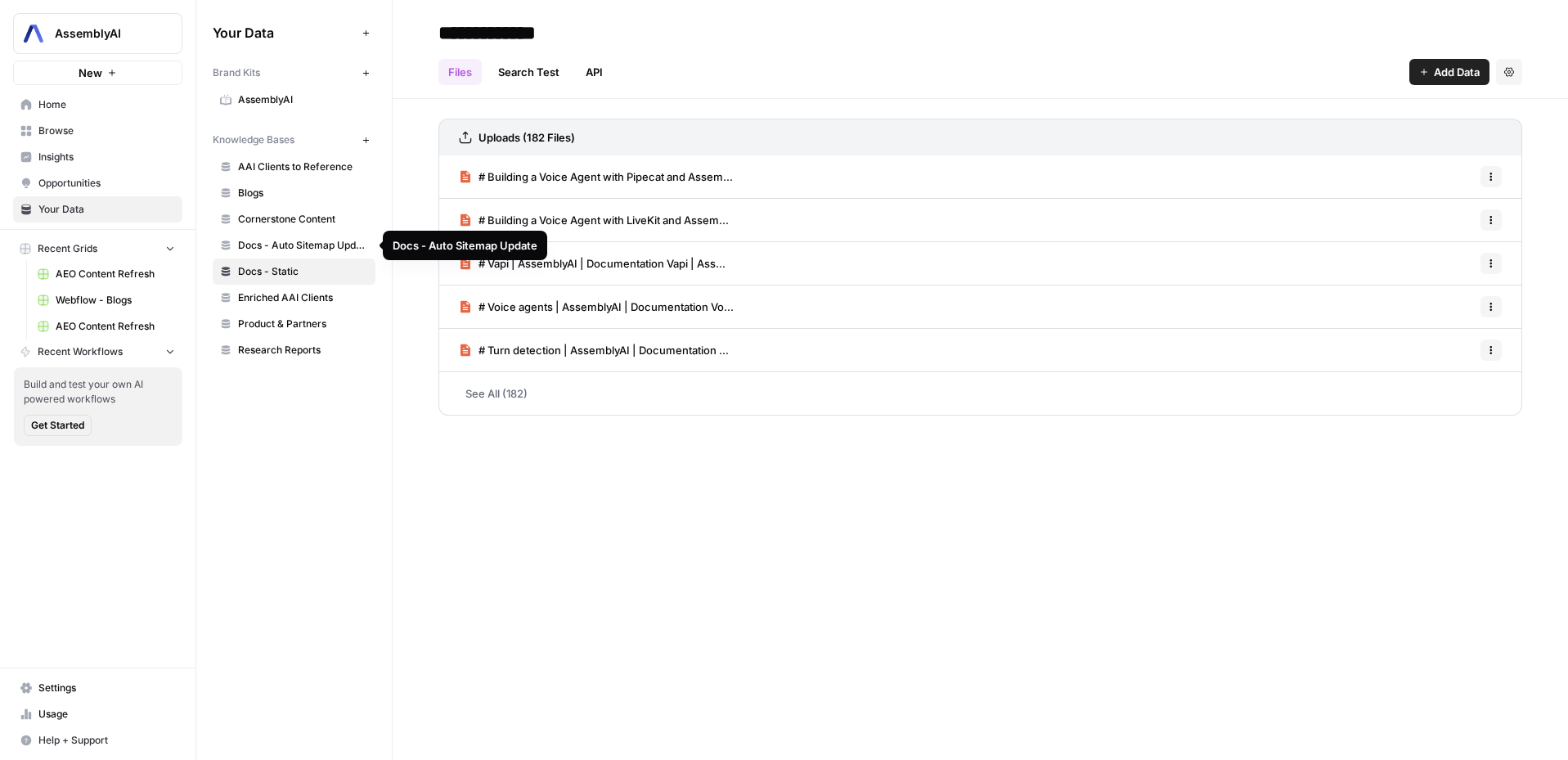
click at [305, 239] on span "Docs - Auto Sitemap Update" at bounding box center [303, 245] width 130 height 15
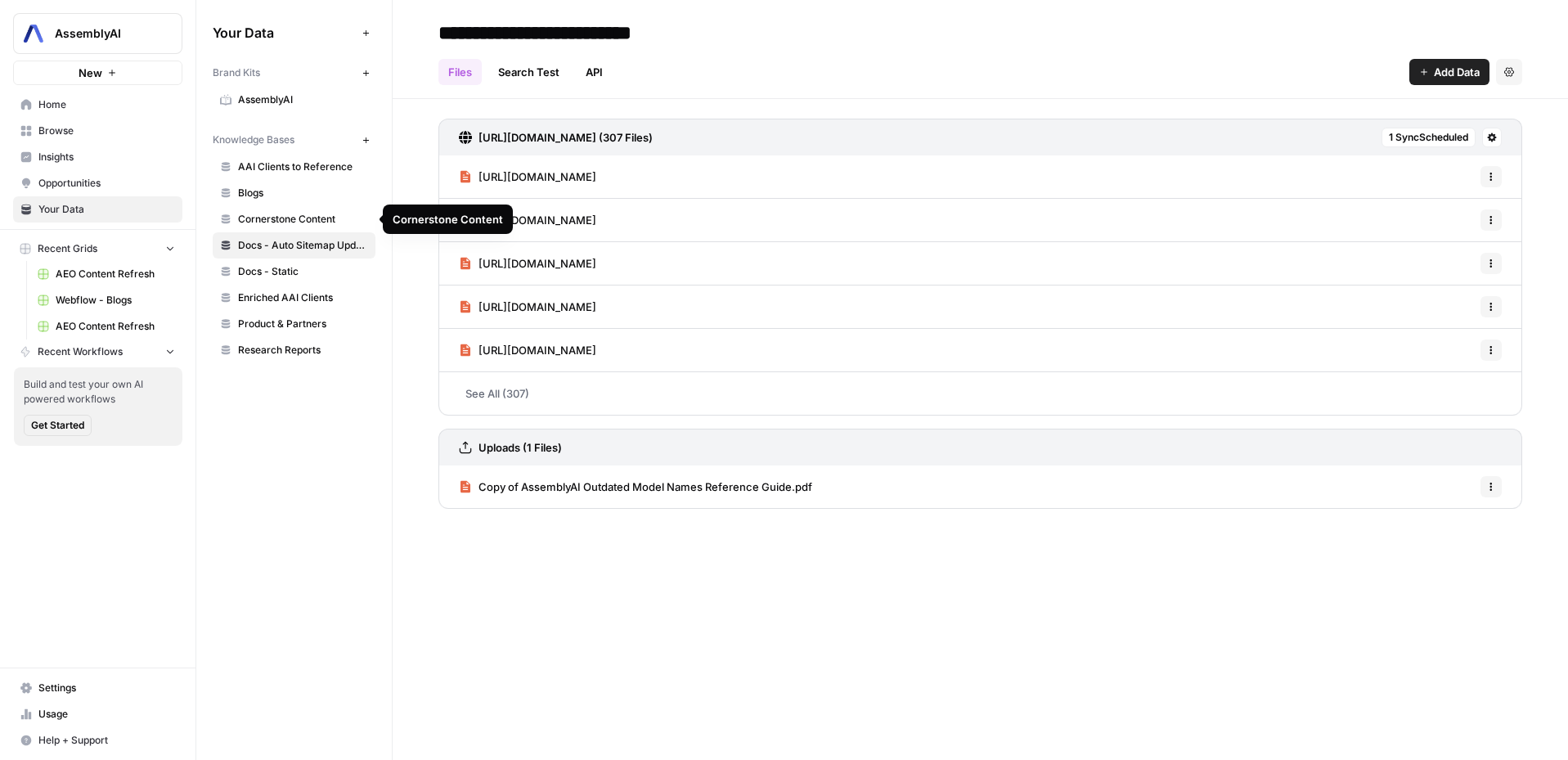
click at [306, 214] on span "Cornerstone Content" at bounding box center [303, 218] width 130 height 15
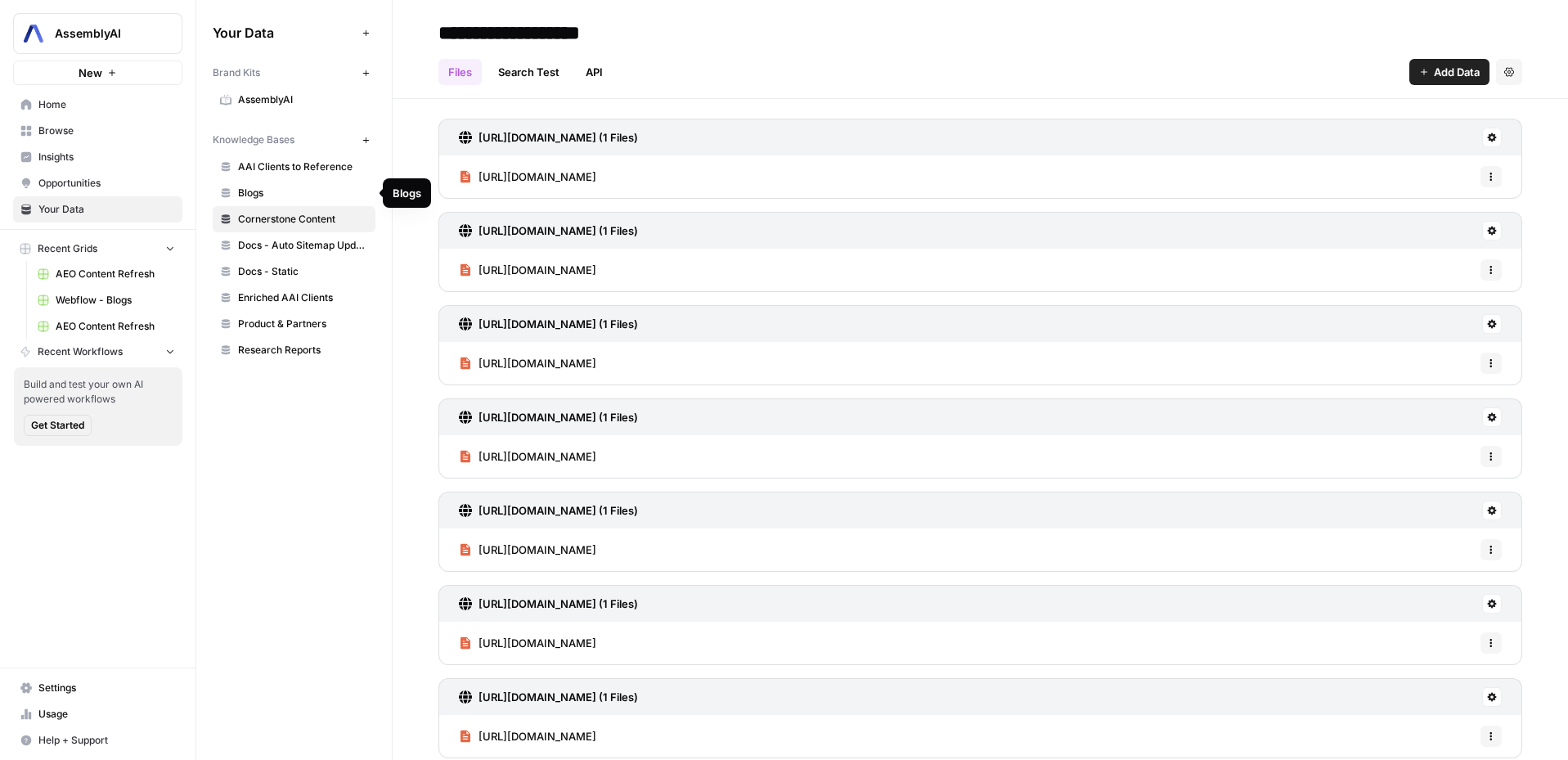
click at [297, 197] on span "Blogs" at bounding box center [303, 193] width 130 height 15
